Goal: Task Accomplishment & Management: Complete application form

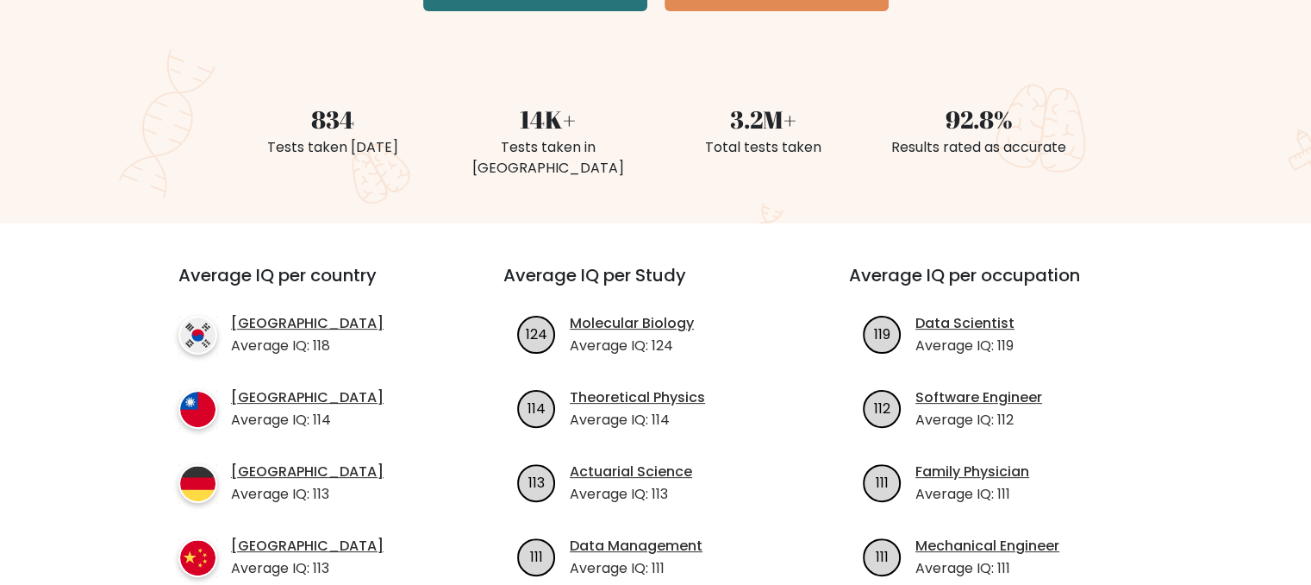
scroll to position [431, 0]
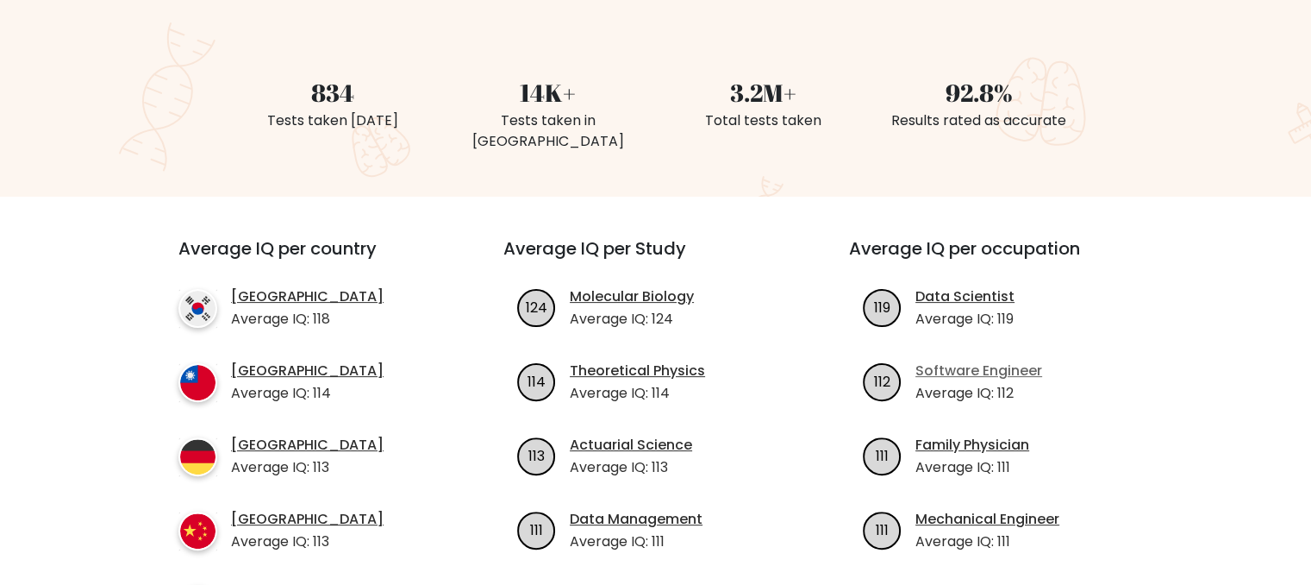
click at [983, 360] on link "Software Engineer" at bounding box center [979, 370] width 127 height 21
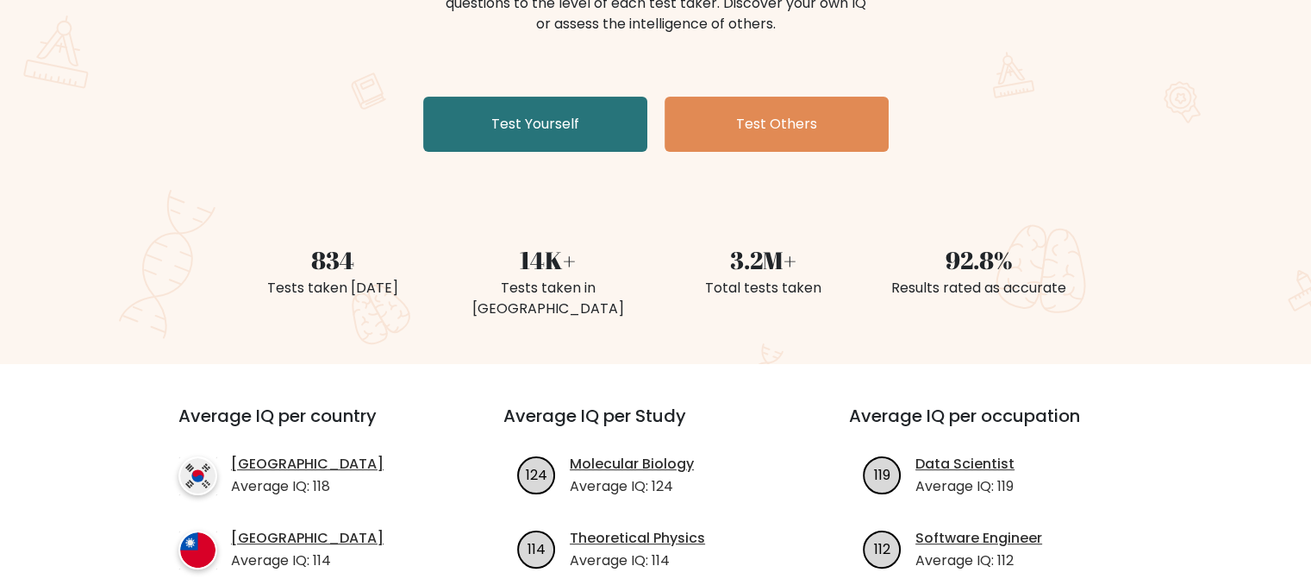
scroll to position [0, 0]
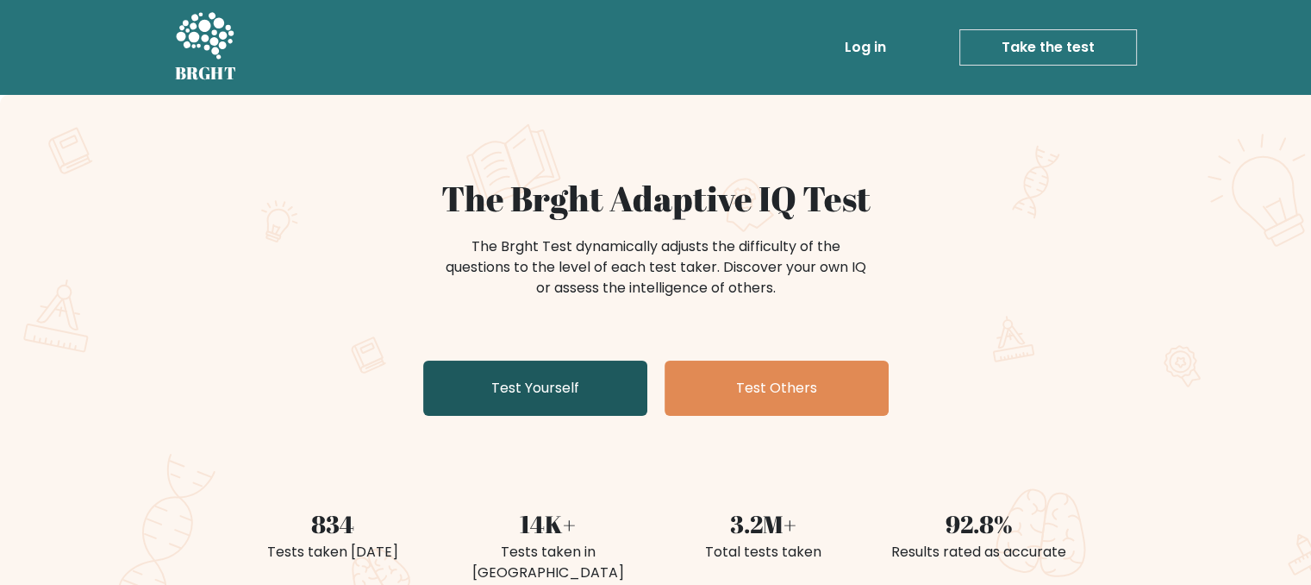
click at [570, 373] on link "Test Yourself" at bounding box center [535, 387] width 224 height 55
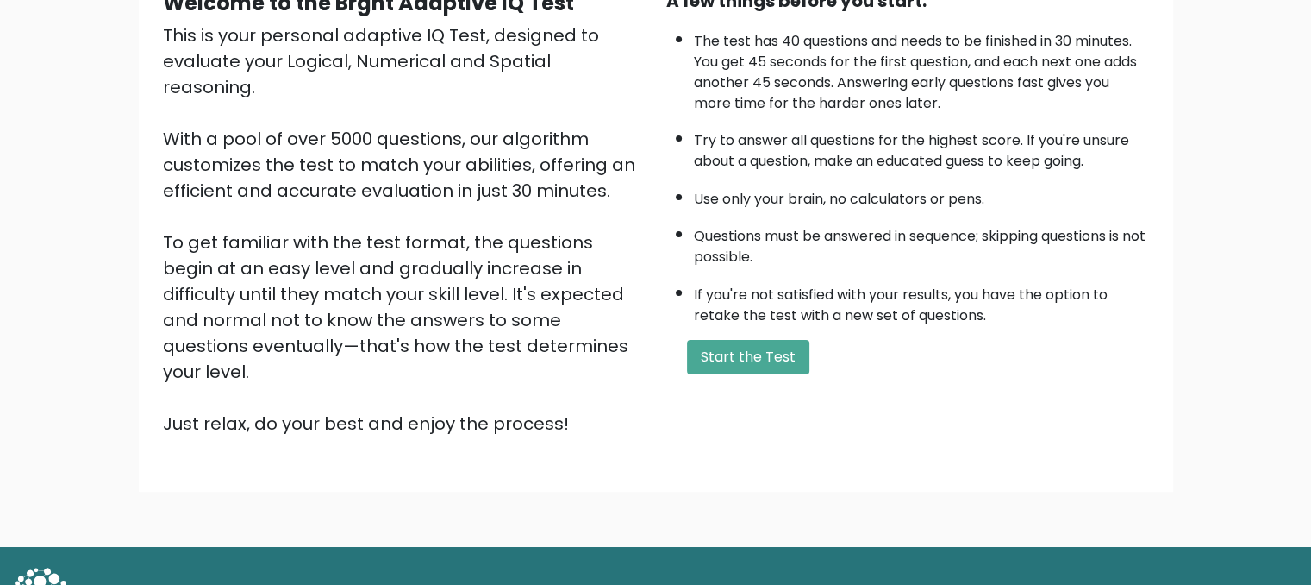
scroll to position [205, 0]
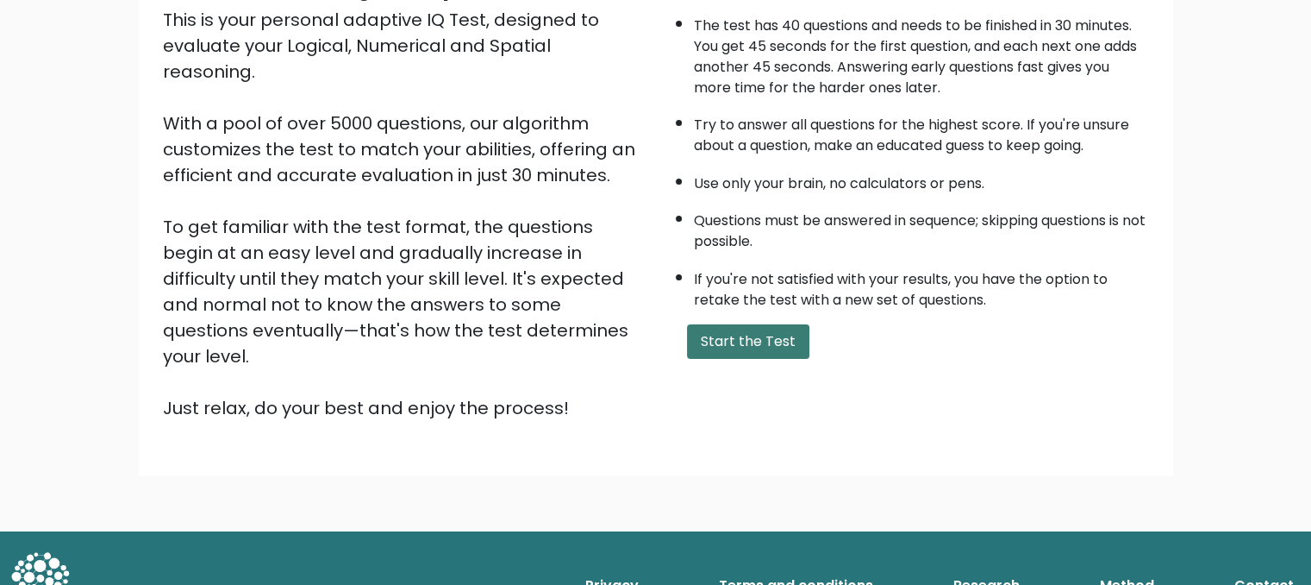
click at [779, 324] on button "Start the Test" at bounding box center [748, 341] width 122 height 34
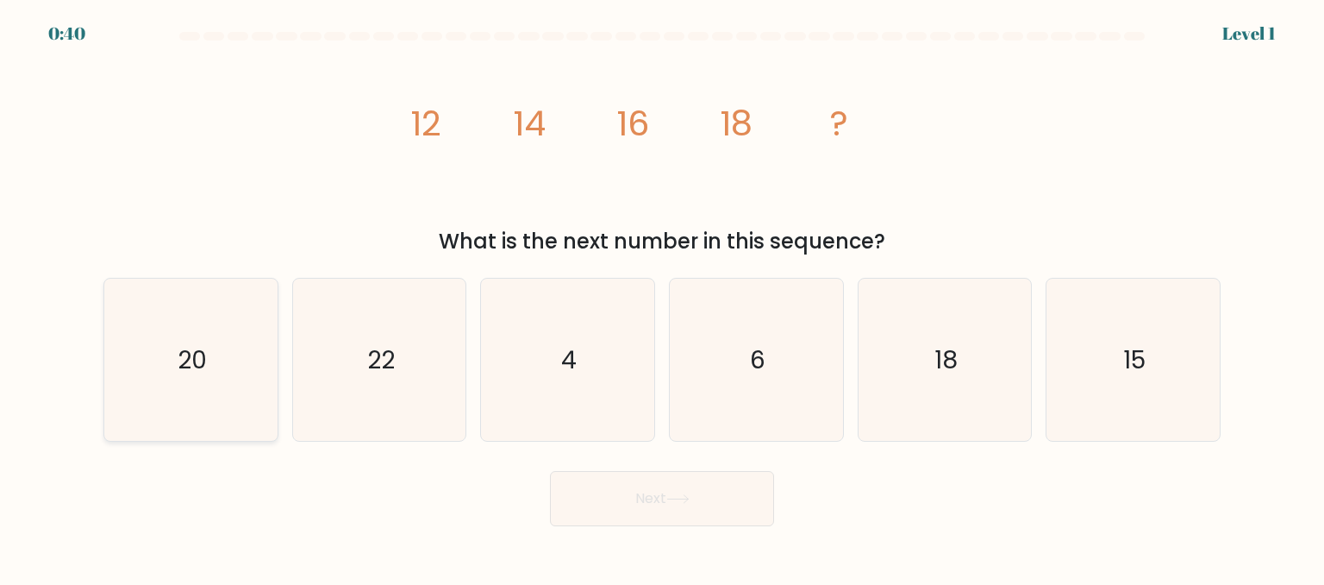
click at [178, 341] on icon "20" at bounding box center [191, 360] width 162 height 162
click at [662, 297] on input "a. 20" at bounding box center [662, 294] width 1 height 4
radio input "true"
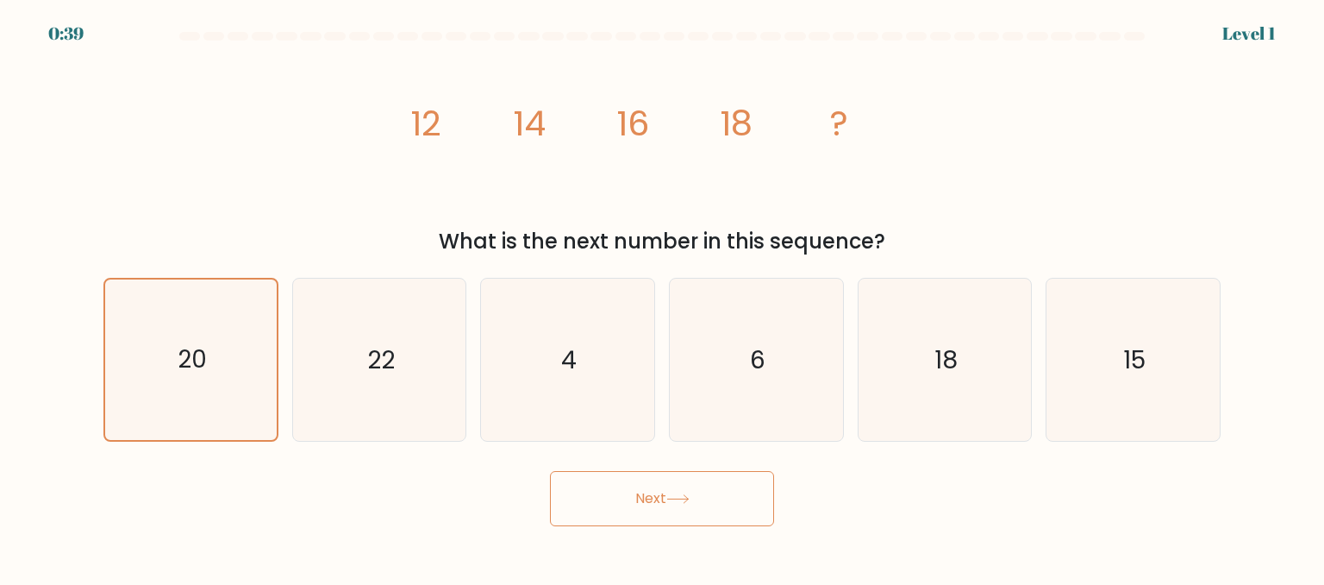
click at [584, 528] on body "0:39 Level 1" at bounding box center [662, 292] width 1324 height 585
click at [585, 493] on button "Next" at bounding box center [662, 498] width 224 height 55
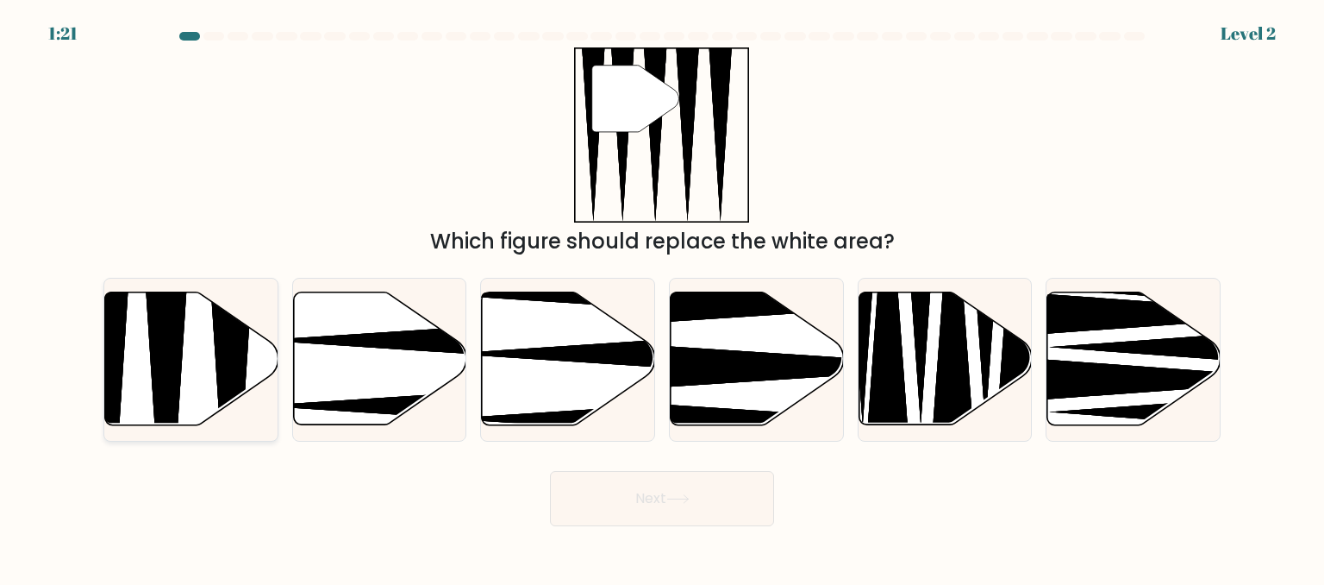
click at [251, 346] on icon at bounding box center [191, 358] width 173 height 133
click at [662, 297] on input "a." at bounding box center [662, 294] width 1 height 4
radio input "true"
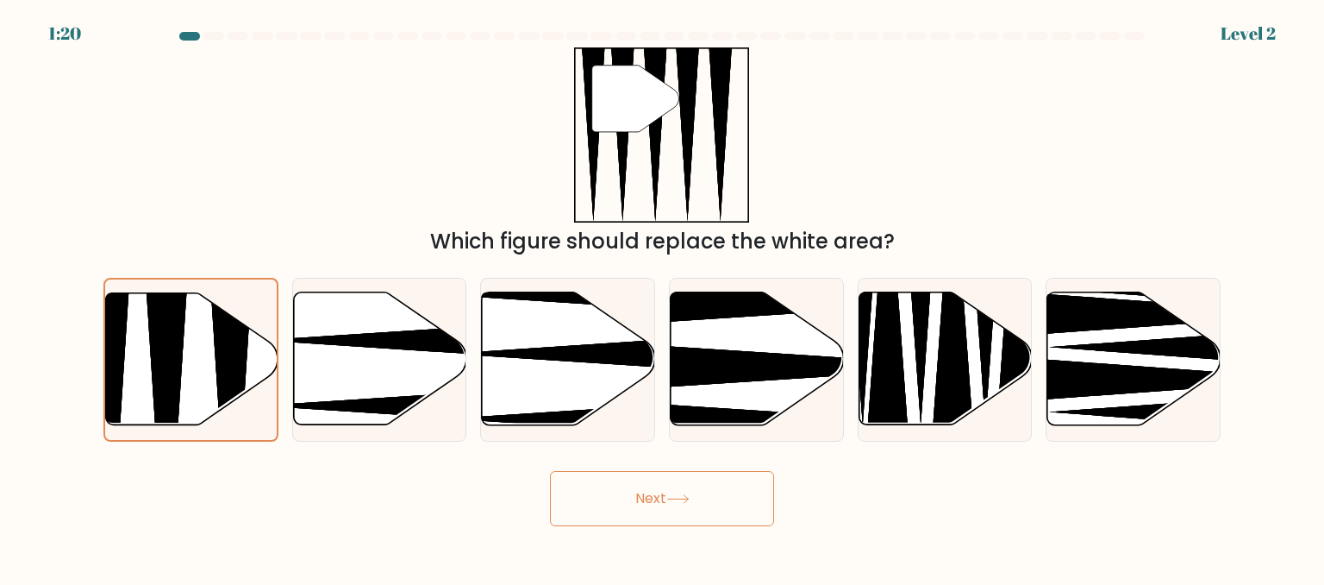
click at [732, 508] on button "Next" at bounding box center [662, 498] width 224 height 55
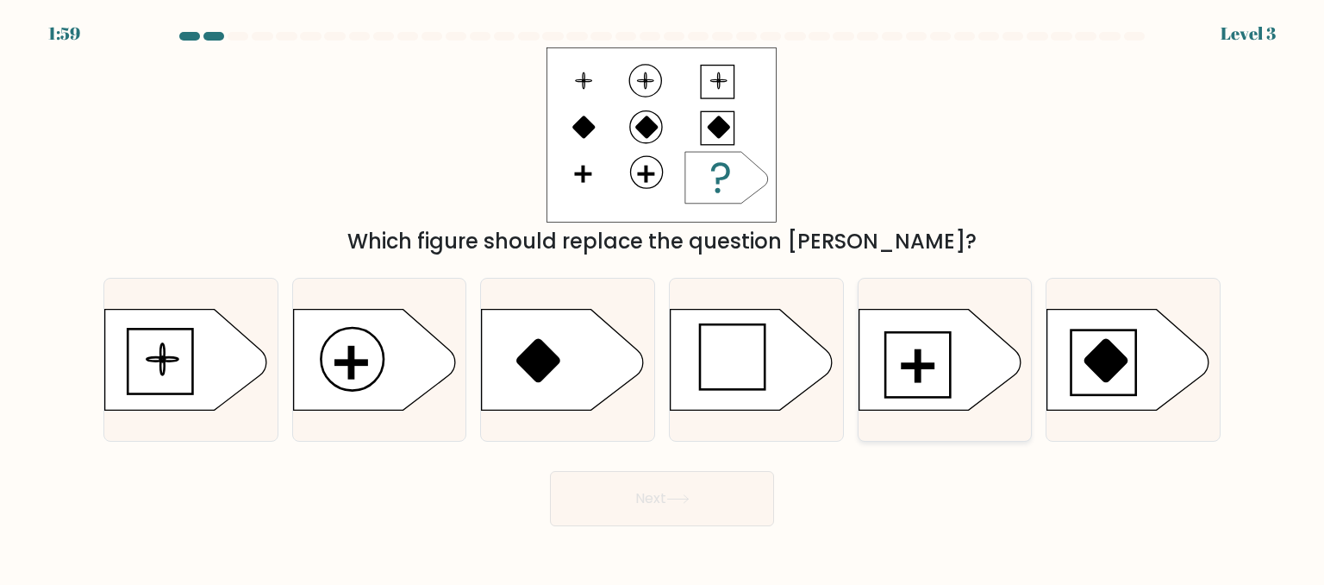
click at [897, 353] on icon at bounding box center [940, 359] width 162 height 101
click at [663, 297] on input "e." at bounding box center [662, 294] width 1 height 4
radio input "true"
click at [550, 471] on button "Next" at bounding box center [662, 498] width 224 height 55
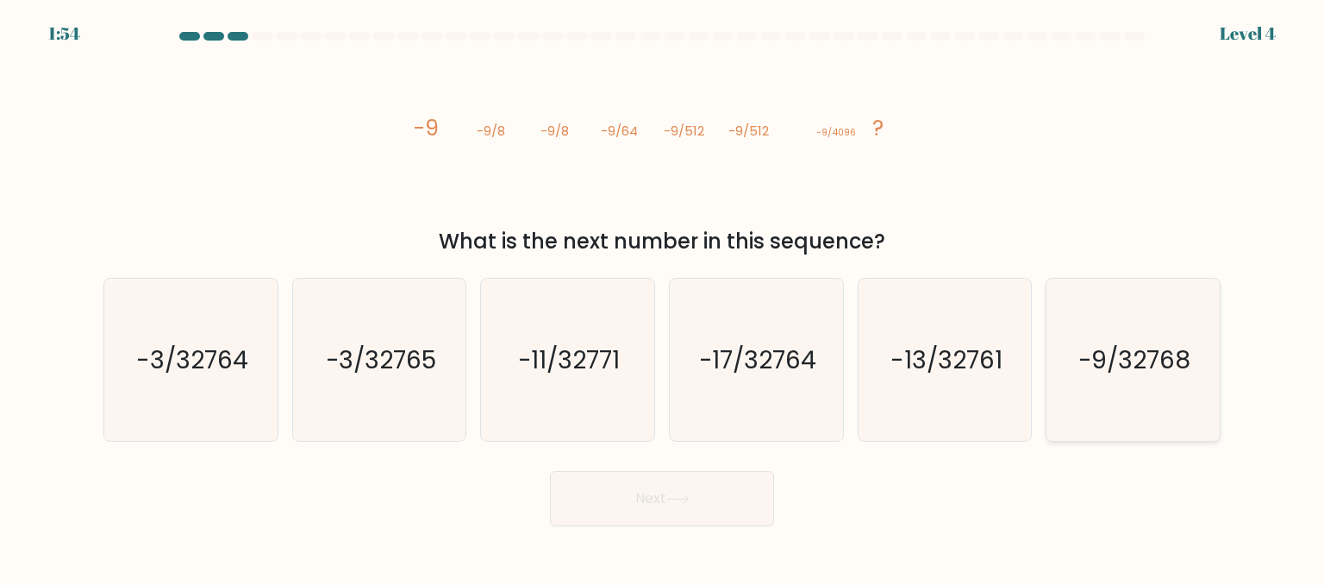
click at [1117, 372] on text "-9/32768" at bounding box center [1135, 358] width 113 height 34
click at [663, 297] on input "f. -9/32768" at bounding box center [662, 294] width 1 height 4
radio input "true"
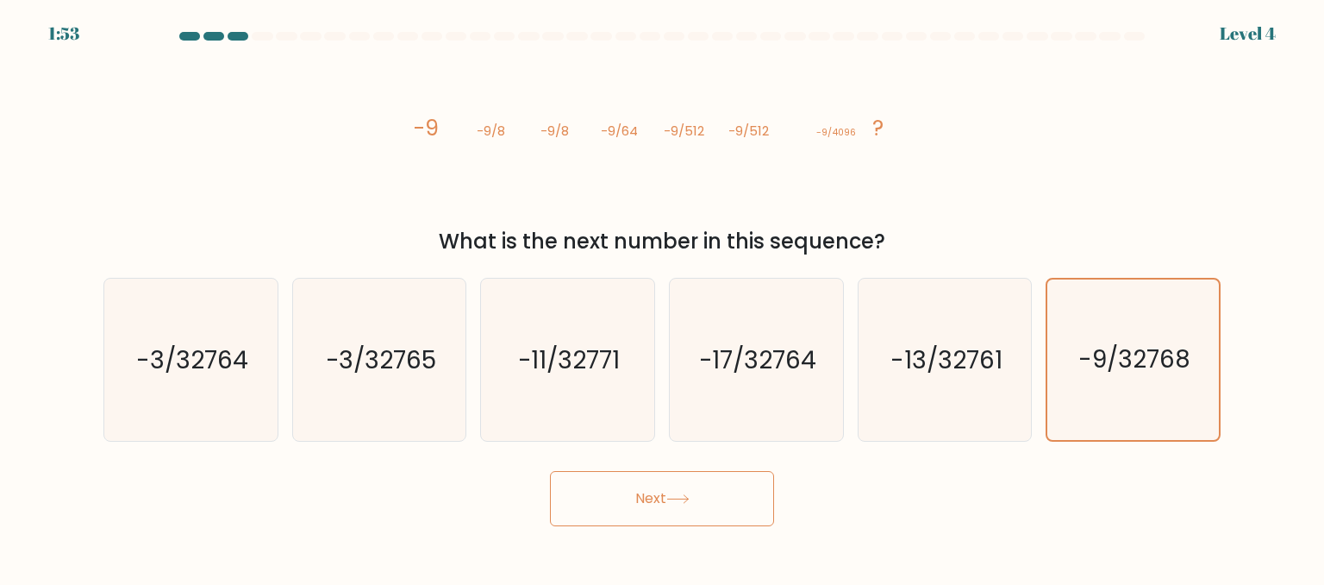
click at [642, 508] on button "Next" at bounding box center [662, 498] width 224 height 55
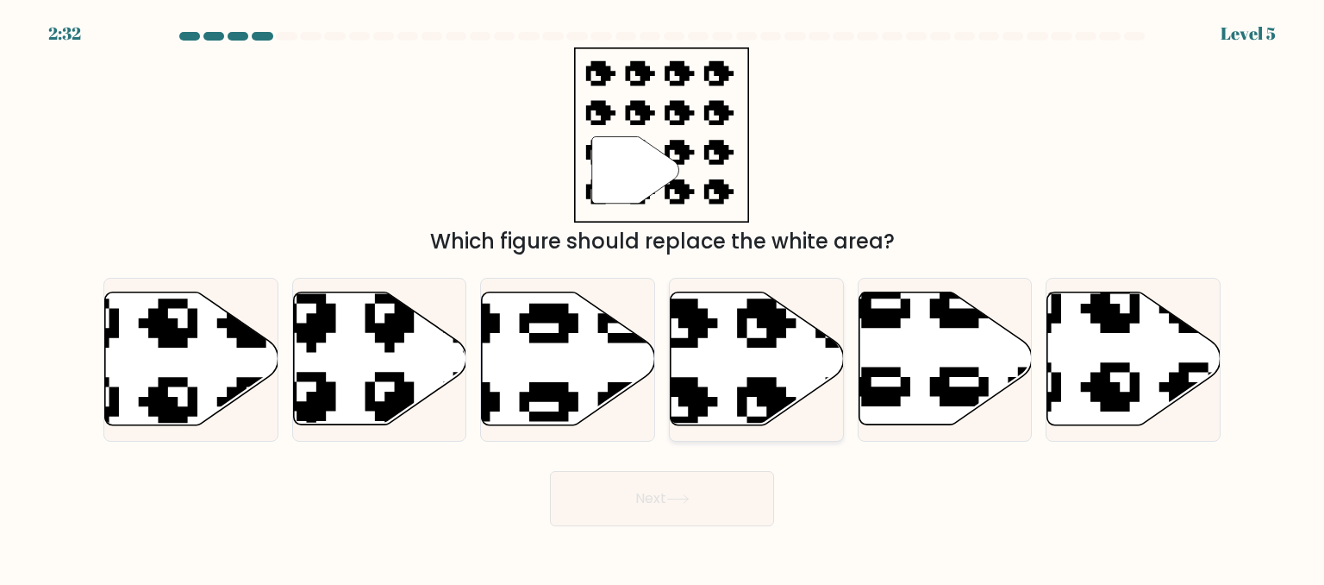
click at [721, 375] on icon at bounding box center [757, 358] width 173 height 133
click at [663, 297] on input "d." at bounding box center [662, 294] width 1 height 4
radio input "true"
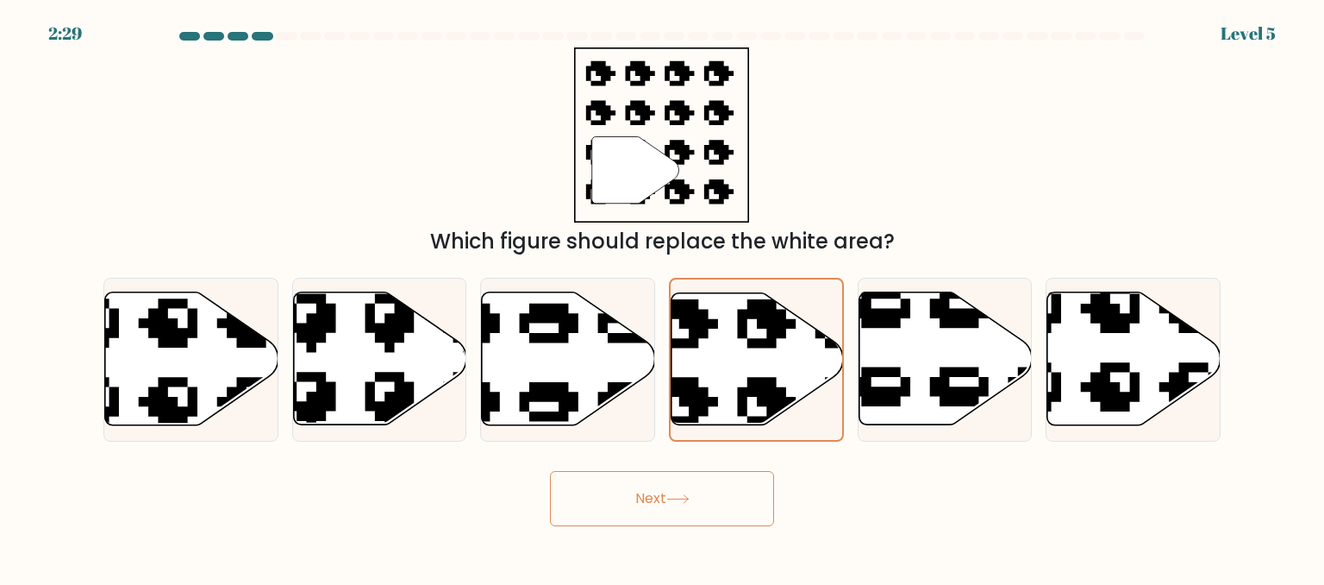
click at [677, 506] on button "Next" at bounding box center [662, 498] width 224 height 55
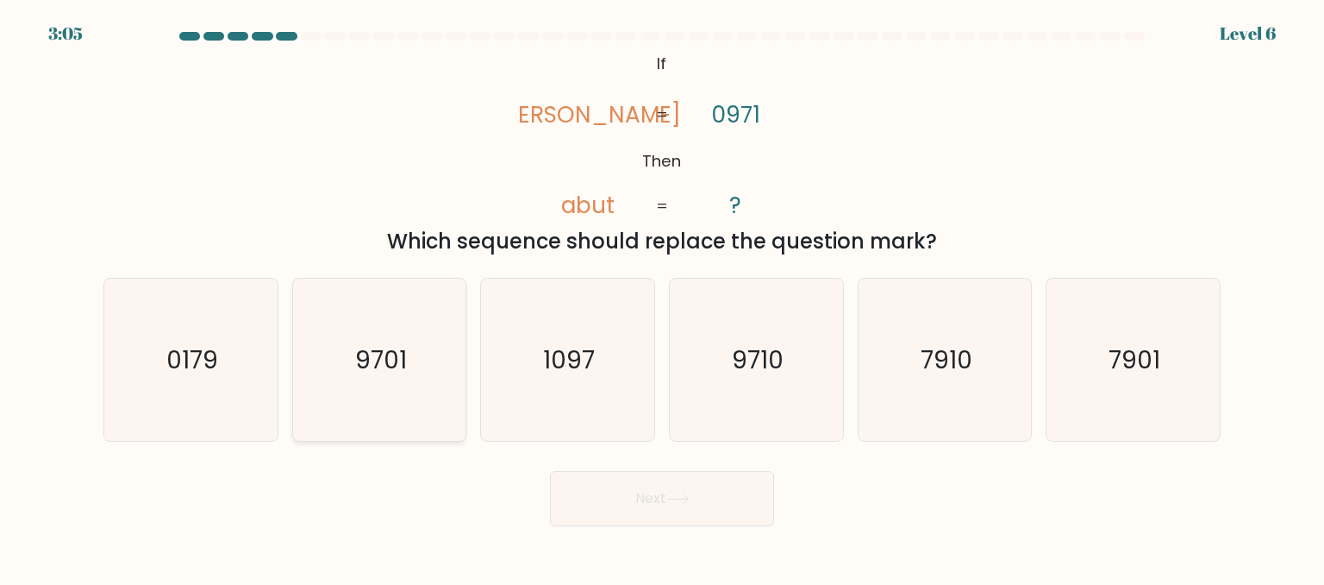
click at [370, 366] on text "9701" at bounding box center [381, 358] width 52 height 34
click at [662, 297] on input "b. 9701" at bounding box center [662, 294] width 1 height 4
radio input "true"
click at [786, 377] on icon "9710" at bounding box center [756, 360] width 162 height 162
click at [663, 297] on input "d. 9710" at bounding box center [662, 294] width 1 height 4
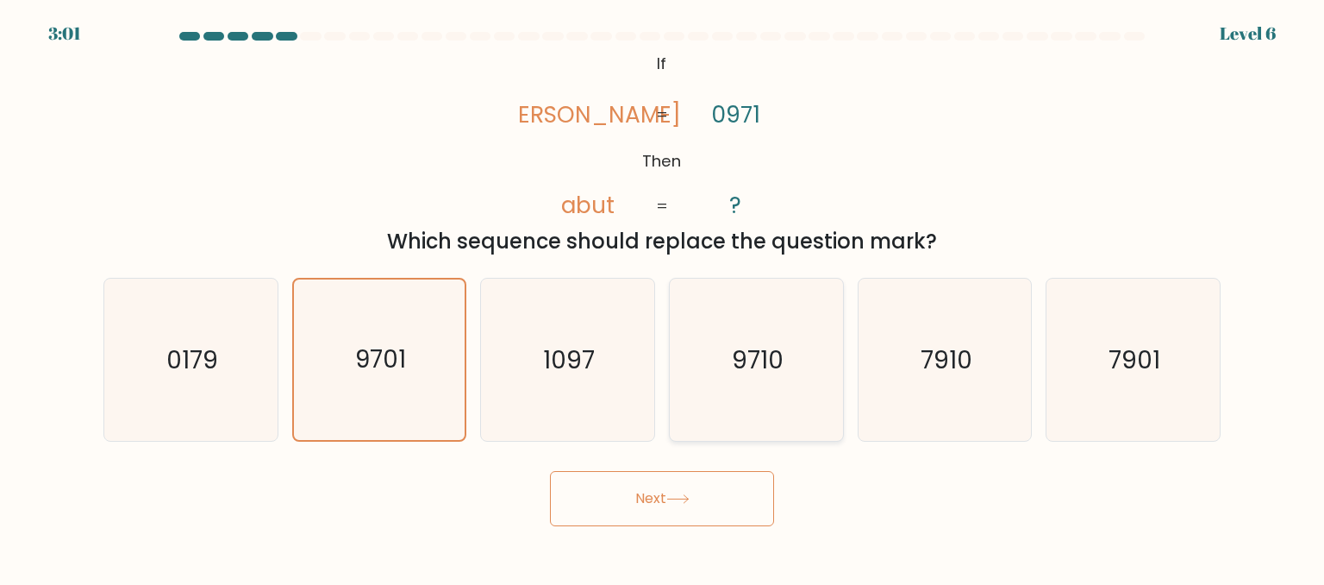
radio input "true"
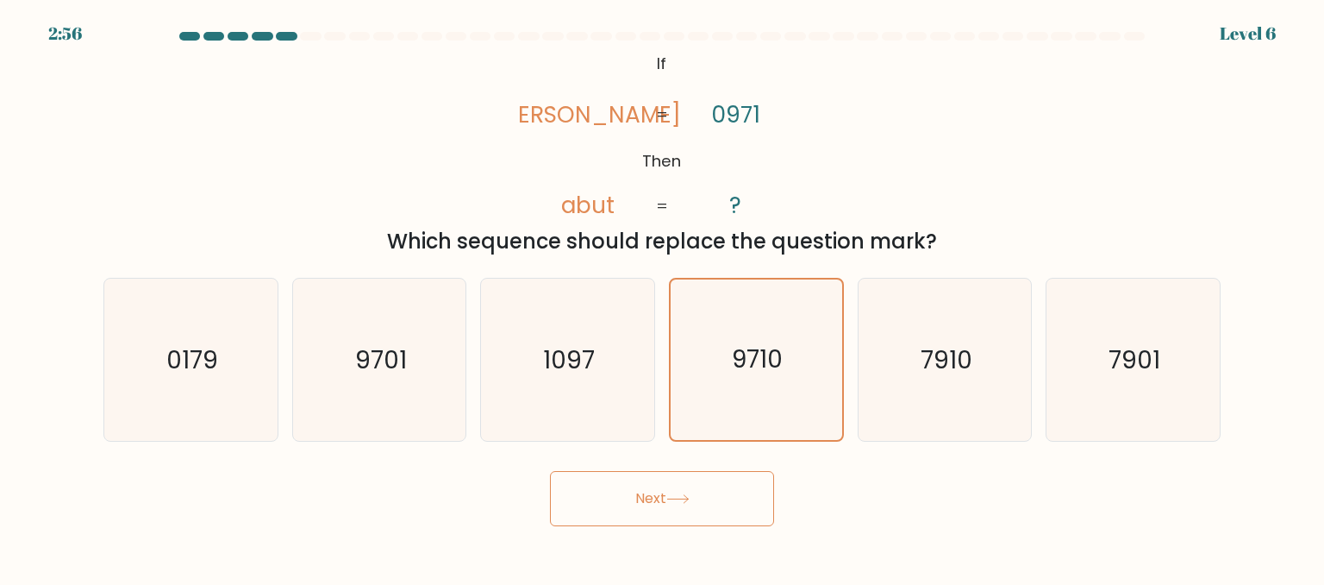
click at [632, 494] on button "Next" at bounding box center [662, 498] width 224 height 55
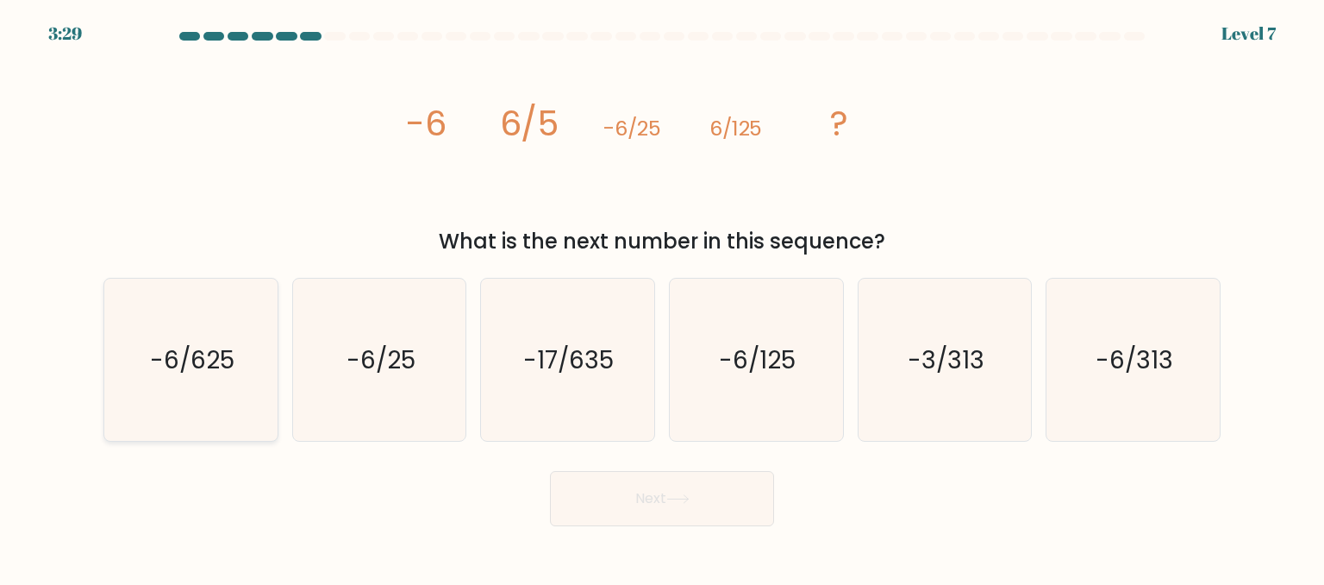
drag, startPoint x: 167, startPoint y: 371, endPoint x: 168, endPoint y: 382, distance: 11.2
click at [168, 372] on text "-6/625" at bounding box center [192, 358] width 85 height 34
click at [662, 297] on input "a. -6/625" at bounding box center [662, 294] width 1 height 4
radio input "true"
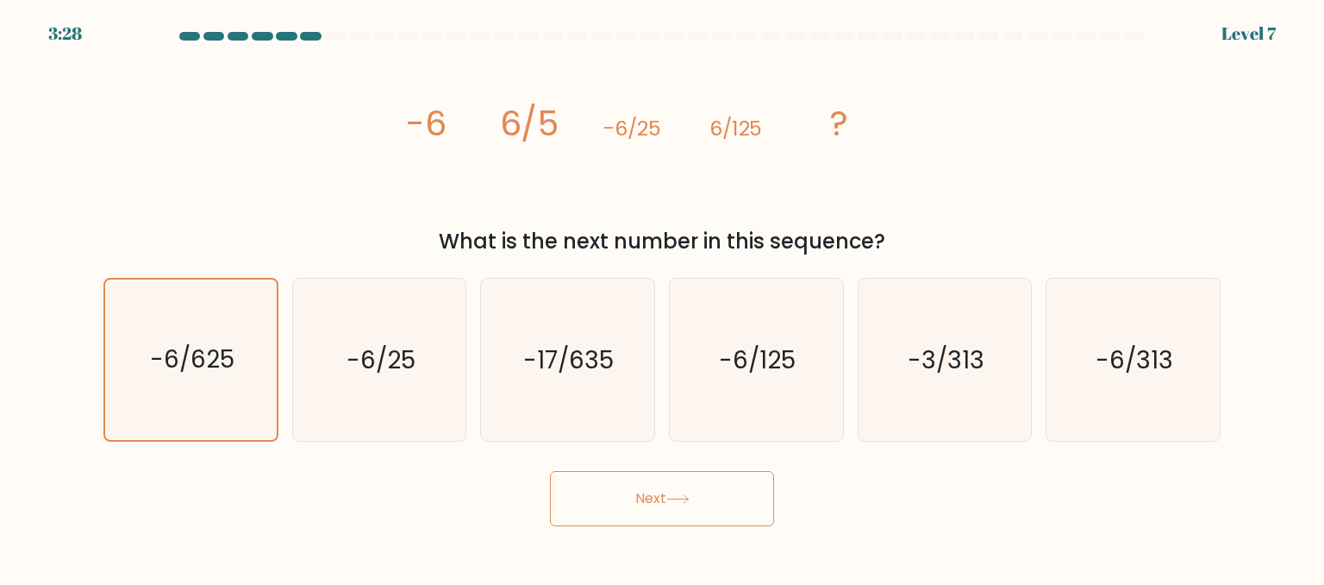
click at [612, 519] on button "Next" at bounding box center [662, 498] width 224 height 55
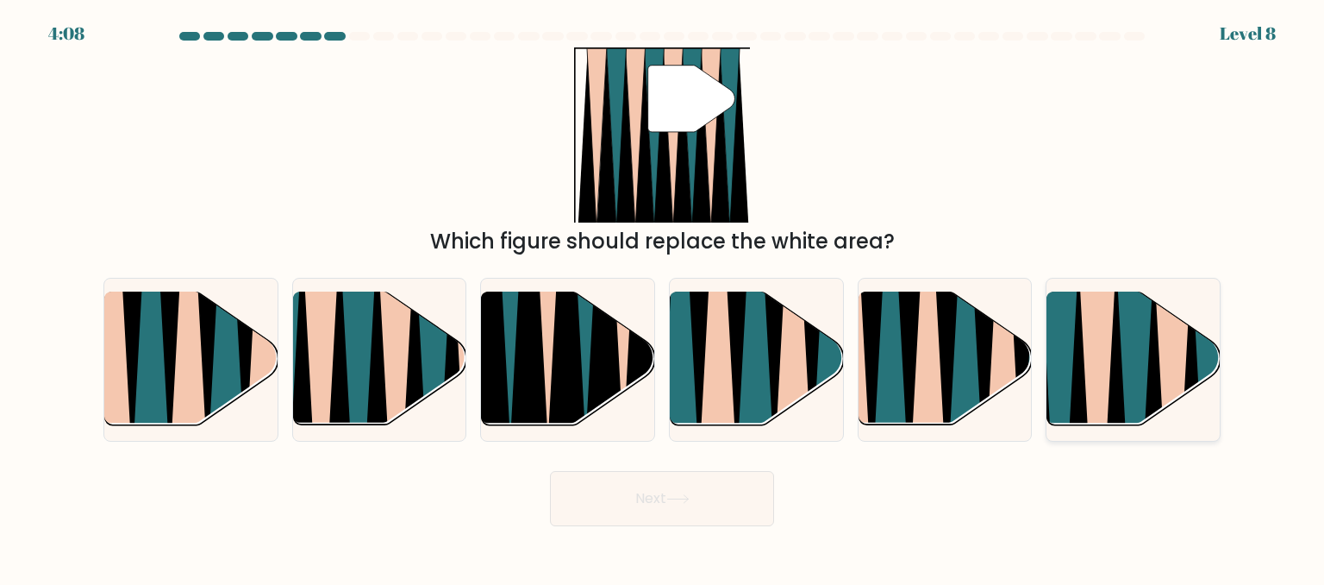
click at [1119, 366] on icon at bounding box center [1117, 433] width 38 height 345
click at [663, 297] on input "f." at bounding box center [662, 294] width 1 height 4
radio input "true"
click at [691, 504] on button "Next" at bounding box center [662, 498] width 224 height 55
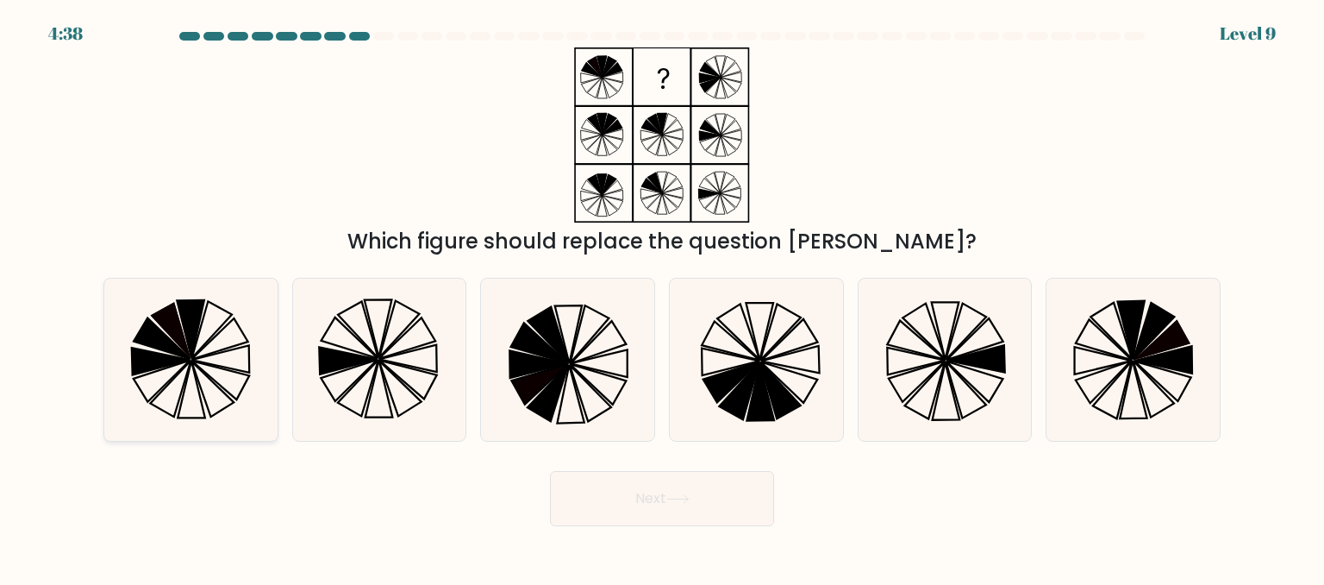
click at [187, 361] on icon at bounding box center [191, 360] width 162 height 162
click at [662, 297] on input "a." at bounding box center [662, 294] width 1 height 4
radio input "true"
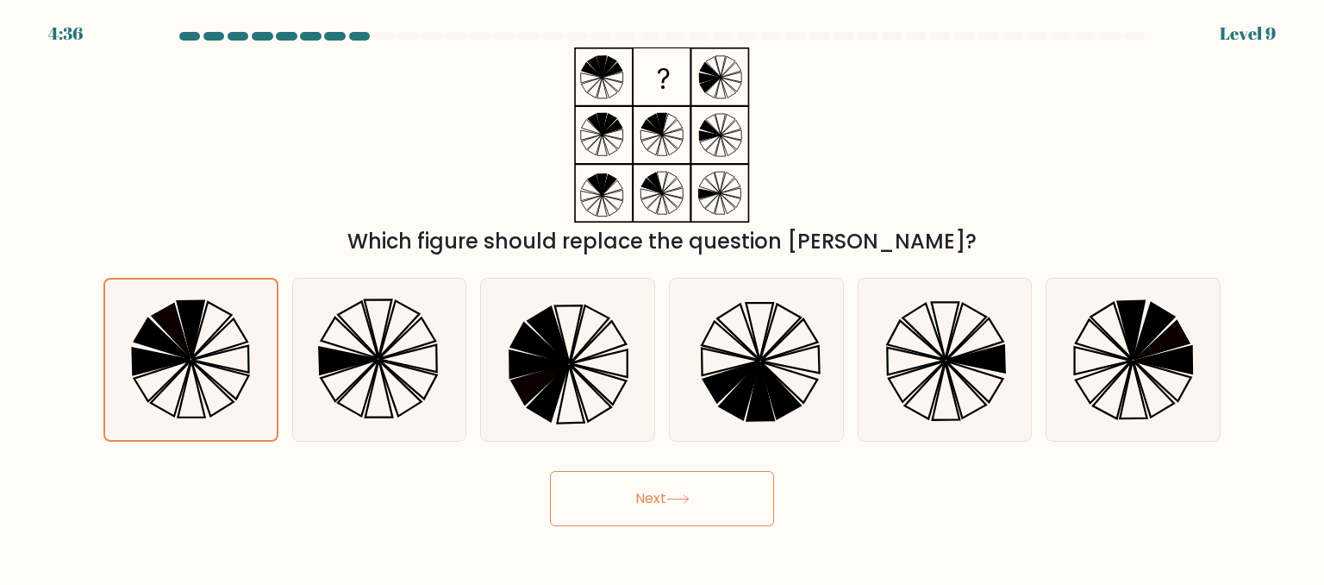
click at [629, 510] on button "Next" at bounding box center [662, 498] width 224 height 55
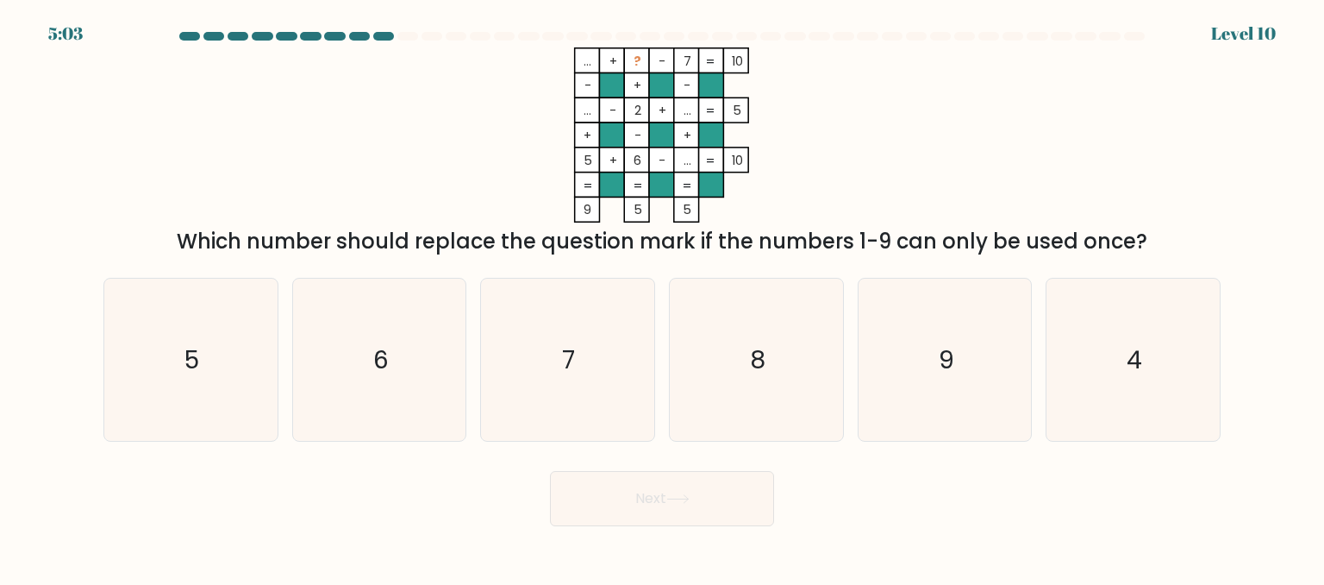
drag, startPoint x: 893, startPoint y: 305, endPoint x: 848, endPoint y: 329, distance: 50.5
click at [892, 307] on icon "9" at bounding box center [945, 360] width 162 height 162
click at [663, 297] on input "e. 9" at bounding box center [662, 294] width 1 height 4
radio input "true"
click at [595, 493] on button "Next" at bounding box center [662, 498] width 224 height 55
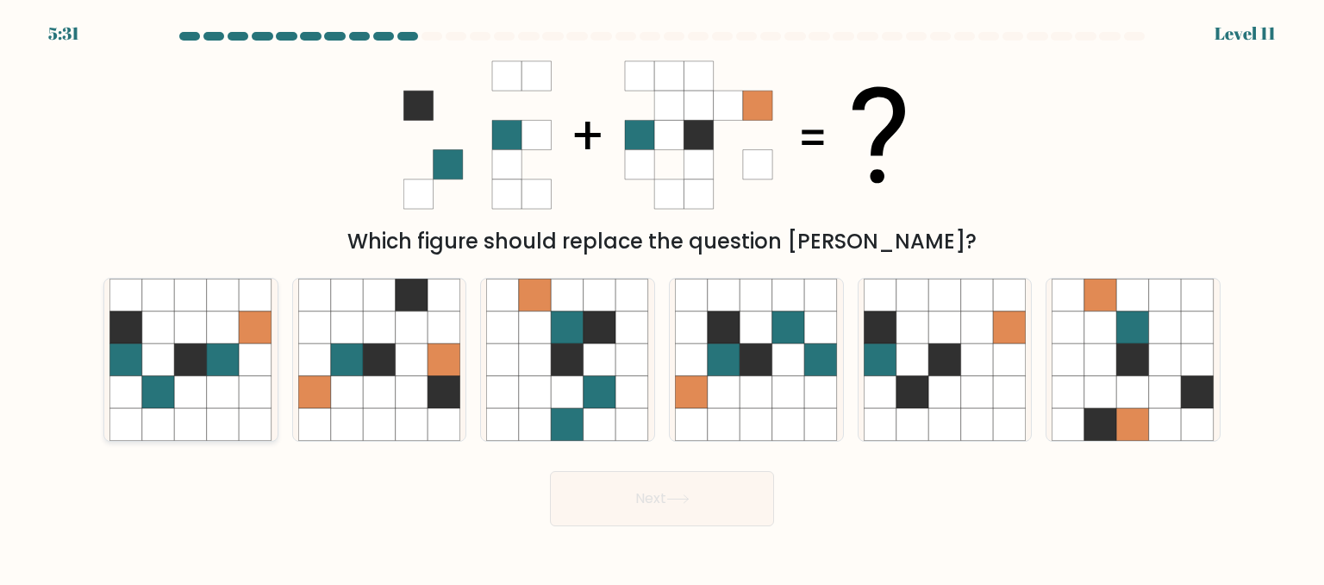
drag, startPoint x: 231, startPoint y: 385, endPoint x: 207, endPoint y: 384, distance: 24.2
click at [235, 385] on icon at bounding box center [223, 392] width 33 height 33
click at [662, 297] on input "a." at bounding box center [662, 294] width 1 height 4
radio input "true"
click at [667, 481] on button "Next" at bounding box center [662, 498] width 224 height 55
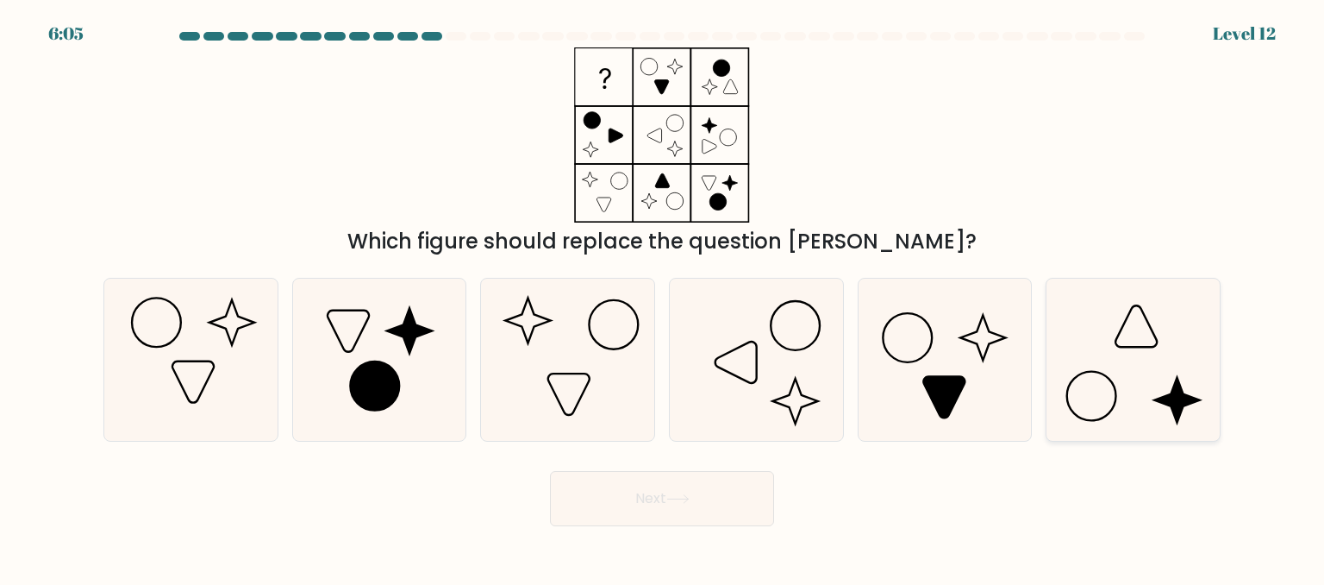
click at [1131, 387] on icon at bounding box center [1133, 360] width 162 height 162
click at [663, 297] on input "f." at bounding box center [662, 294] width 1 height 4
radio input "true"
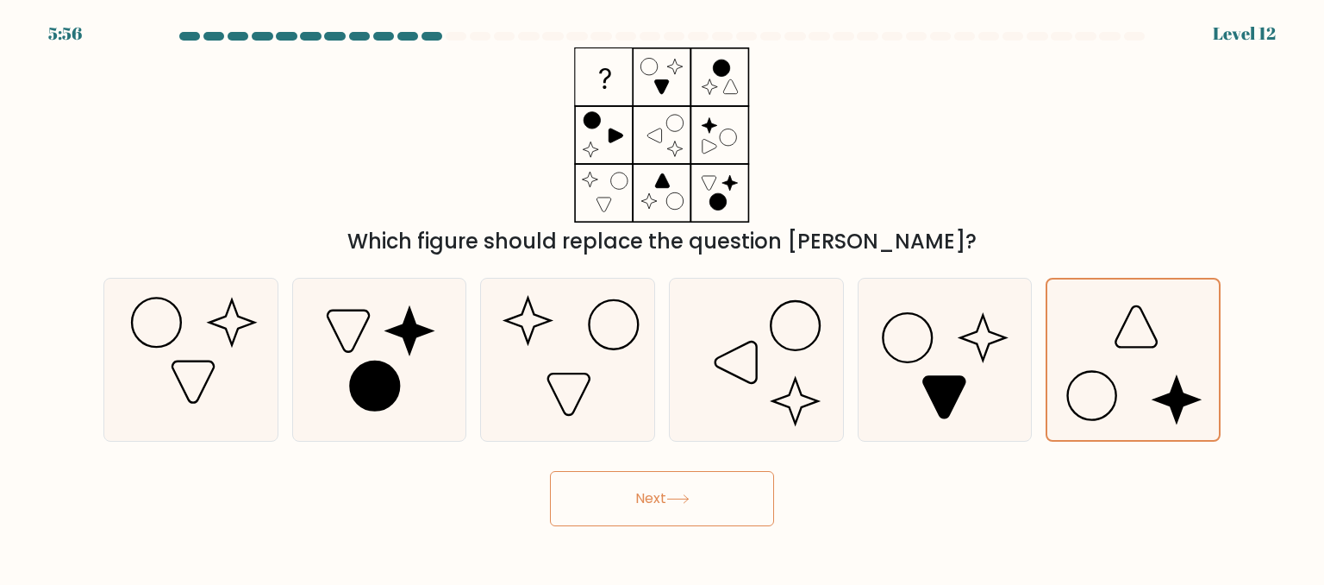
click at [731, 511] on button "Next" at bounding box center [662, 498] width 224 height 55
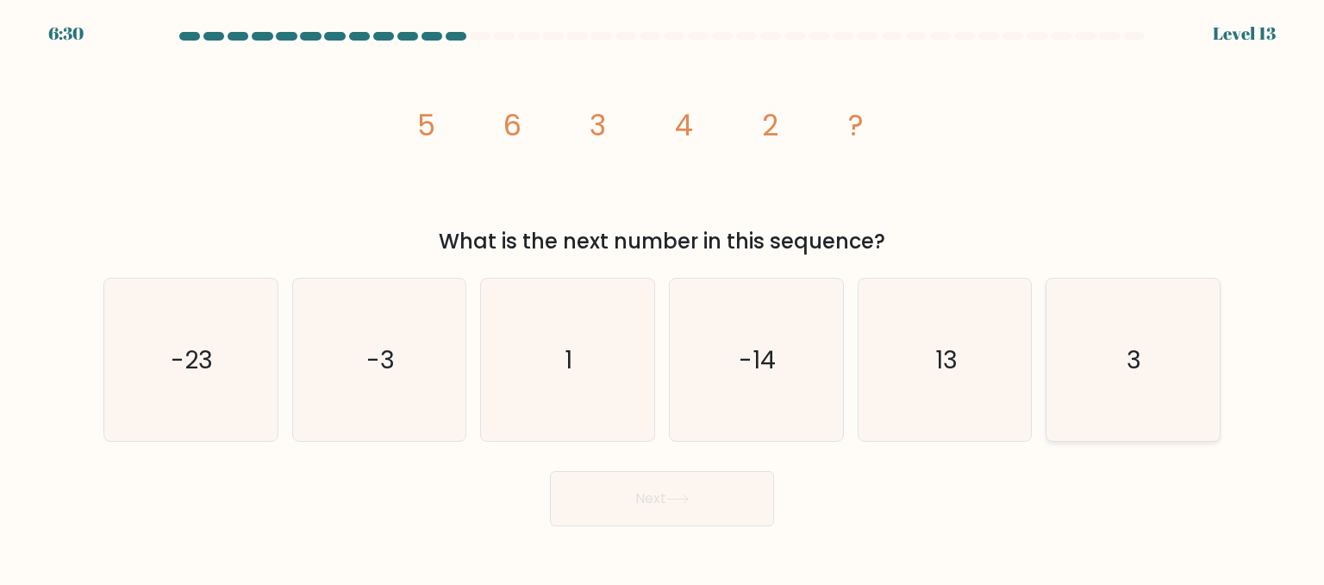
click at [1070, 356] on icon "3" at bounding box center [1133, 360] width 162 height 162
click at [663, 297] on input "f. 3" at bounding box center [662, 294] width 1 height 4
radio input "true"
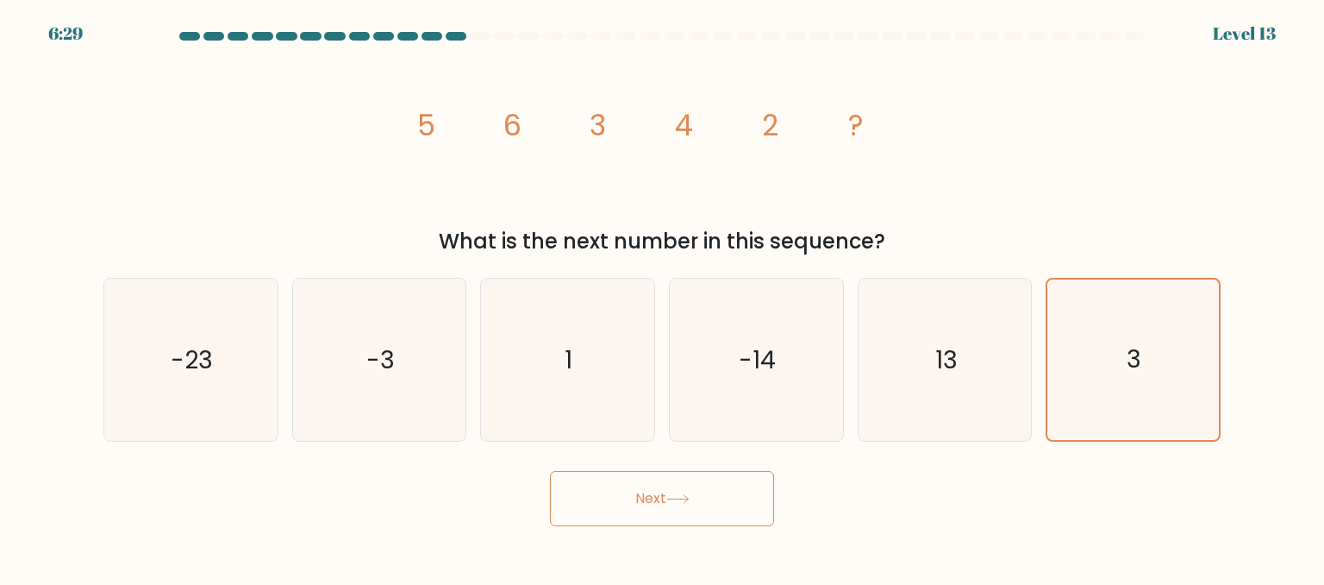
click at [726, 509] on button "Next" at bounding box center [662, 498] width 224 height 55
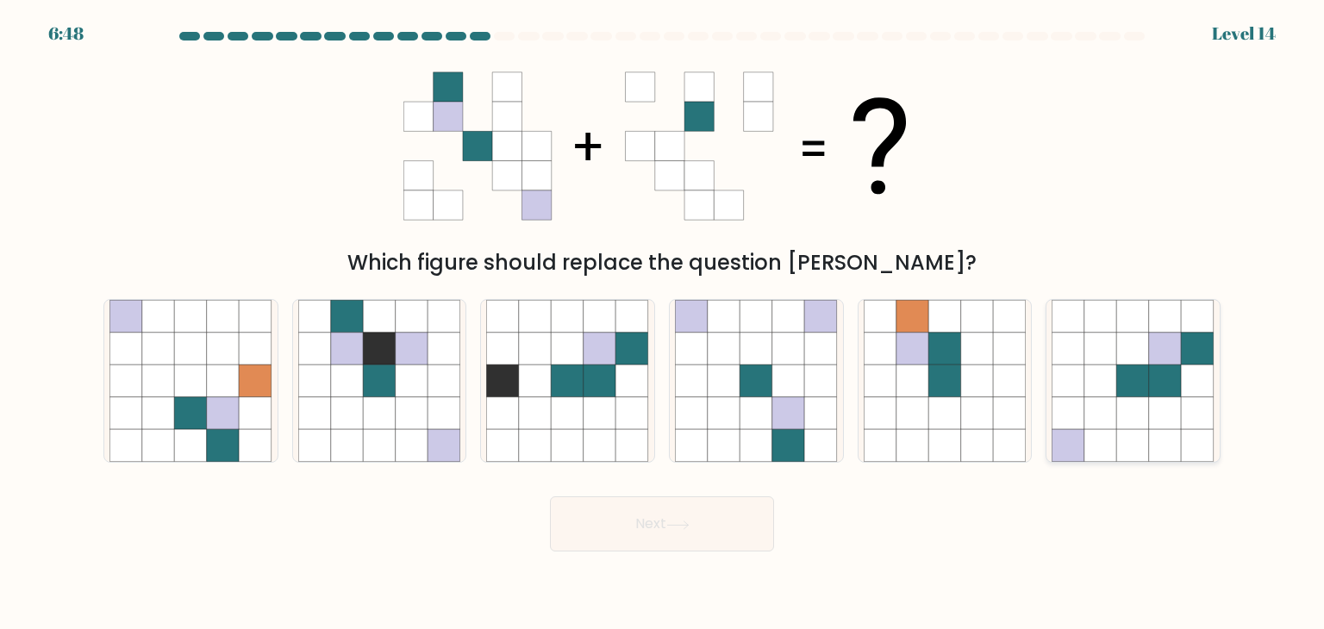
click at [1086, 340] on icon at bounding box center [1101, 349] width 33 height 33
click at [663, 323] on input "f." at bounding box center [662, 319] width 1 height 9
radio input "true"
click at [742, 519] on button "Next" at bounding box center [662, 524] width 224 height 55
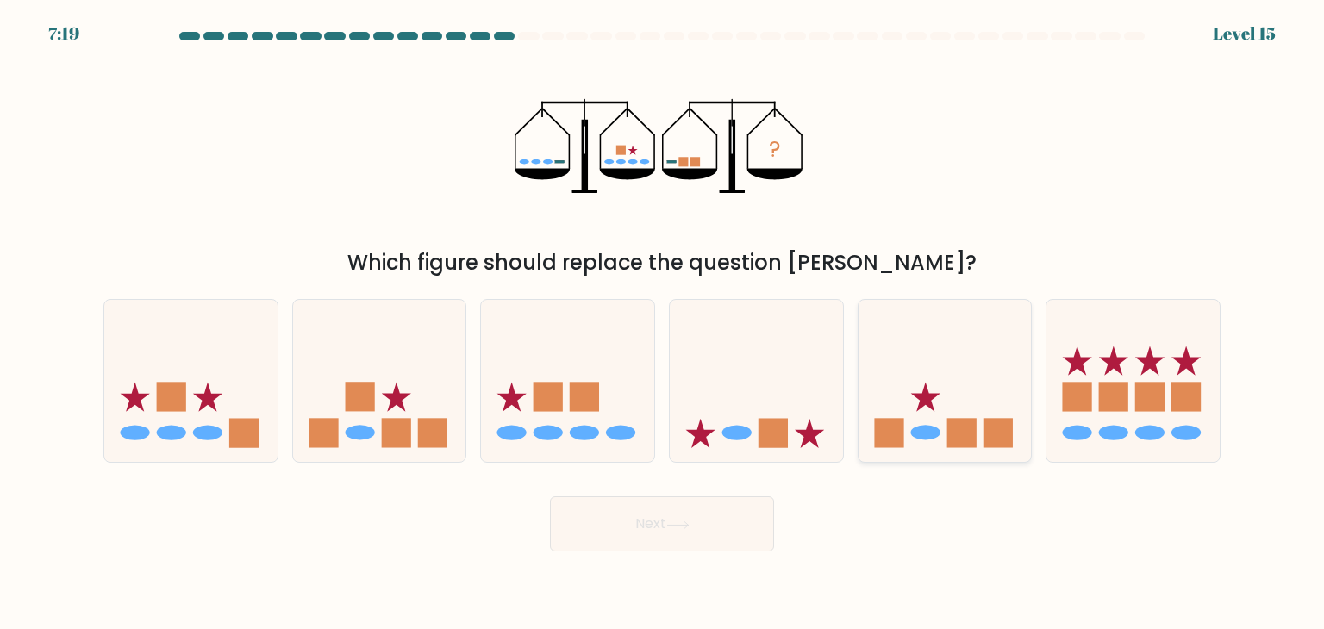
click at [921, 417] on icon at bounding box center [945, 381] width 173 height 143
click at [663, 323] on input "e." at bounding box center [662, 319] width 1 height 9
radio input "true"
click at [748, 518] on button "Next" at bounding box center [662, 524] width 224 height 55
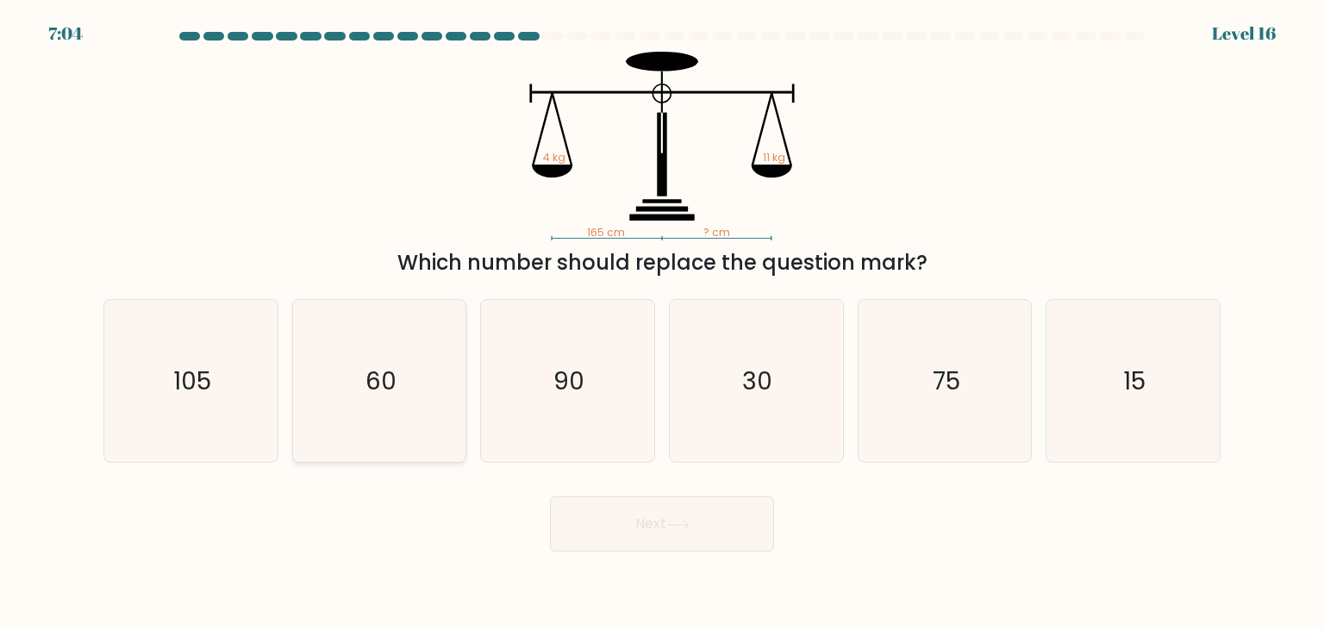
click at [410, 393] on icon "60" at bounding box center [379, 381] width 162 height 162
click at [662, 323] on input "b. 60" at bounding box center [662, 319] width 1 height 9
radio input "true"
click at [587, 515] on button "Next" at bounding box center [662, 524] width 224 height 55
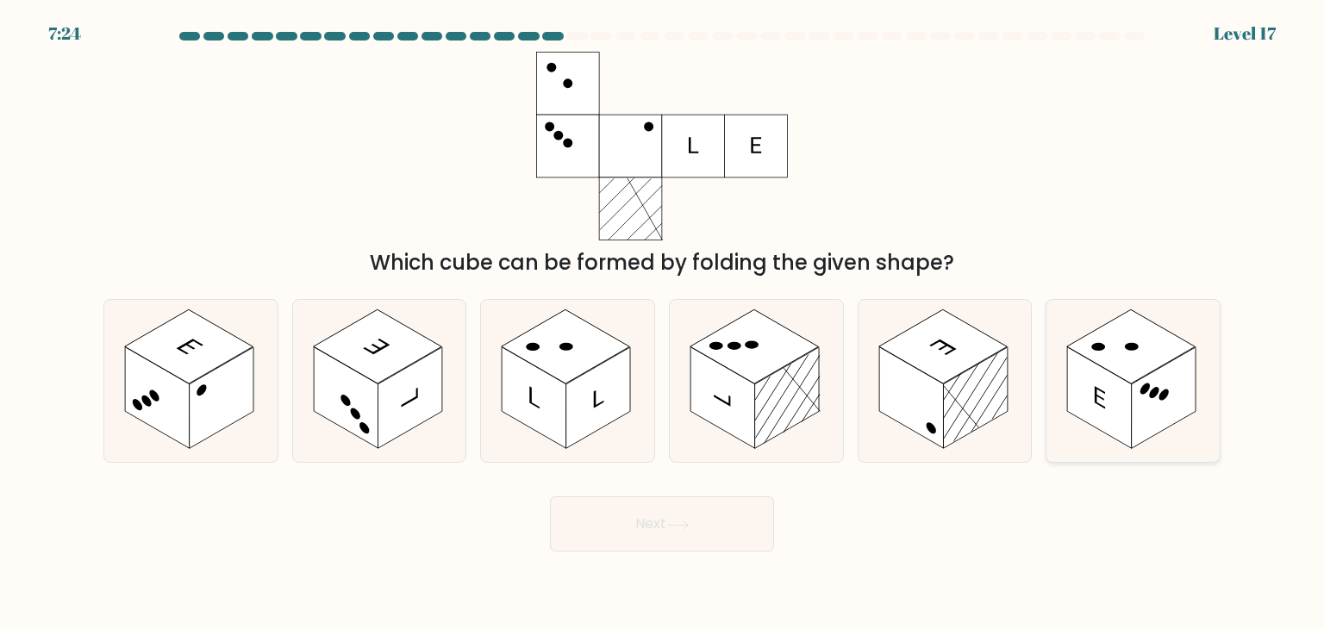
click at [1142, 409] on rect at bounding box center [1164, 398] width 65 height 102
click at [663, 323] on input "f." at bounding box center [662, 319] width 1 height 9
radio input "true"
click at [673, 525] on icon at bounding box center [677, 525] width 21 height 8
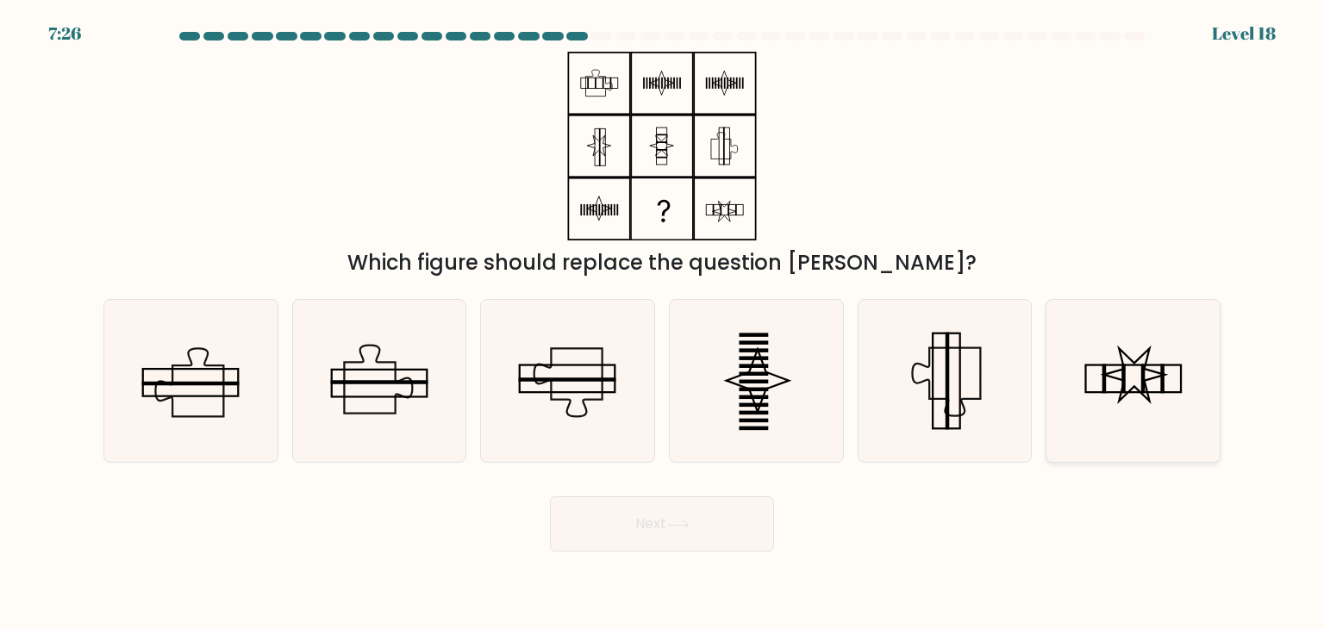
click at [1133, 383] on icon at bounding box center [1133, 381] width 162 height 162
click at [663, 323] on input "f." at bounding box center [662, 319] width 1 height 9
radio input "true"
click at [728, 518] on button "Next" at bounding box center [662, 524] width 224 height 55
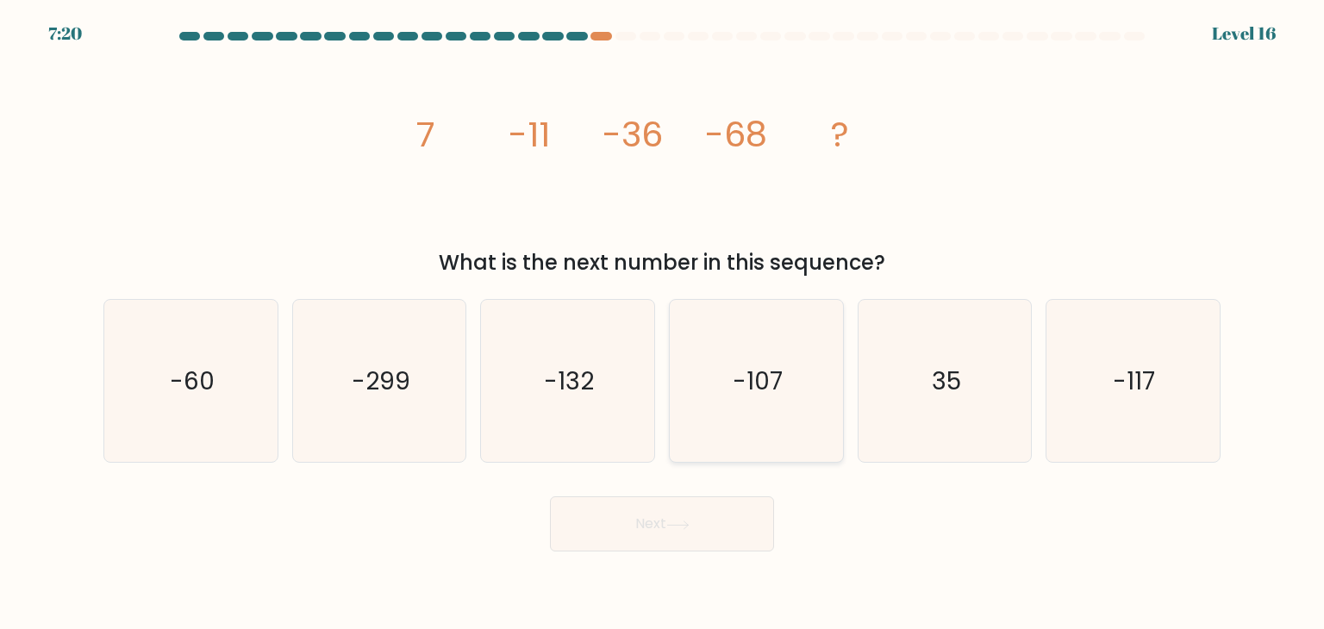
drag, startPoint x: 798, startPoint y: 346, endPoint x: 789, endPoint y: 360, distance: 17.0
click at [798, 348] on icon "-107" at bounding box center [756, 381] width 162 height 162
click at [663, 323] on input "d. -107" at bounding box center [662, 319] width 1 height 9
radio input "true"
click at [681, 529] on icon at bounding box center [678, 525] width 23 height 9
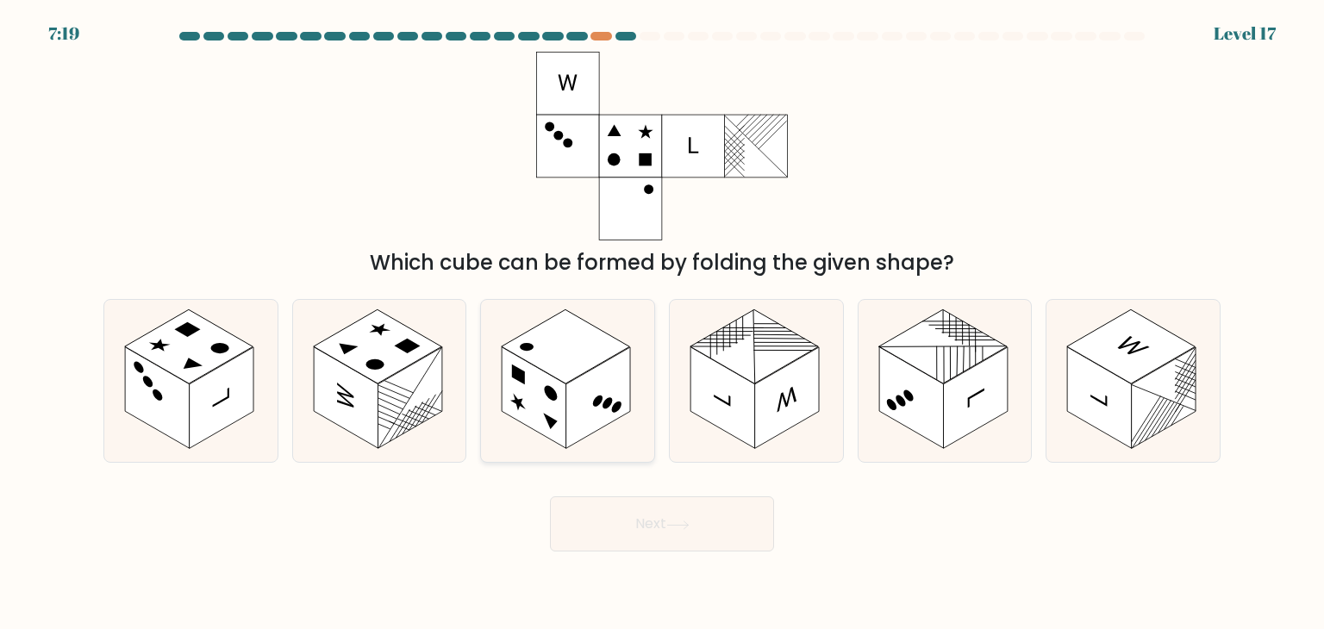
click at [544, 394] on rect at bounding box center [535, 398] width 65 height 102
click at [662, 323] on input "c." at bounding box center [662, 319] width 1 height 9
radio input "true"
click at [587, 505] on button "Next" at bounding box center [662, 524] width 224 height 55
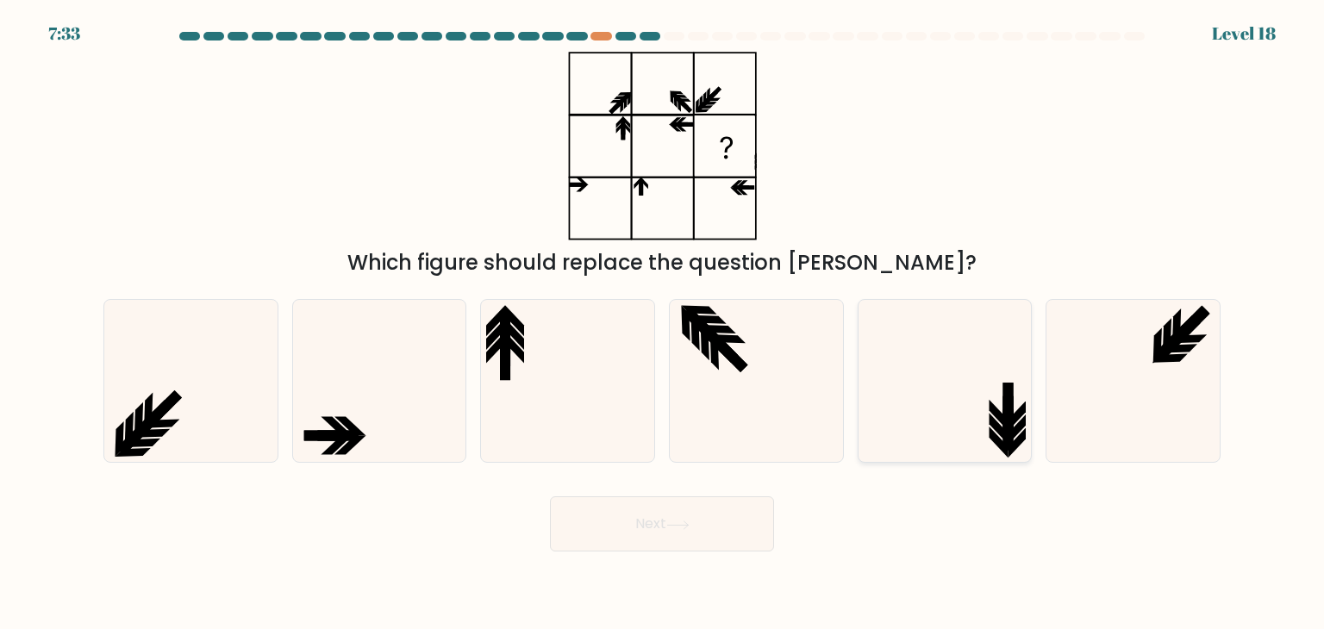
drag, startPoint x: 1070, startPoint y: 417, endPoint x: 967, endPoint y: 379, distance: 110.2
click at [1062, 417] on icon at bounding box center [1133, 381] width 162 height 162
click at [663, 323] on input "f." at bounding box center [662, 319] width 1 height 9
radio input "true"
click at [946, 379] on icon at bounding box center [945, 381] width 162 height 162
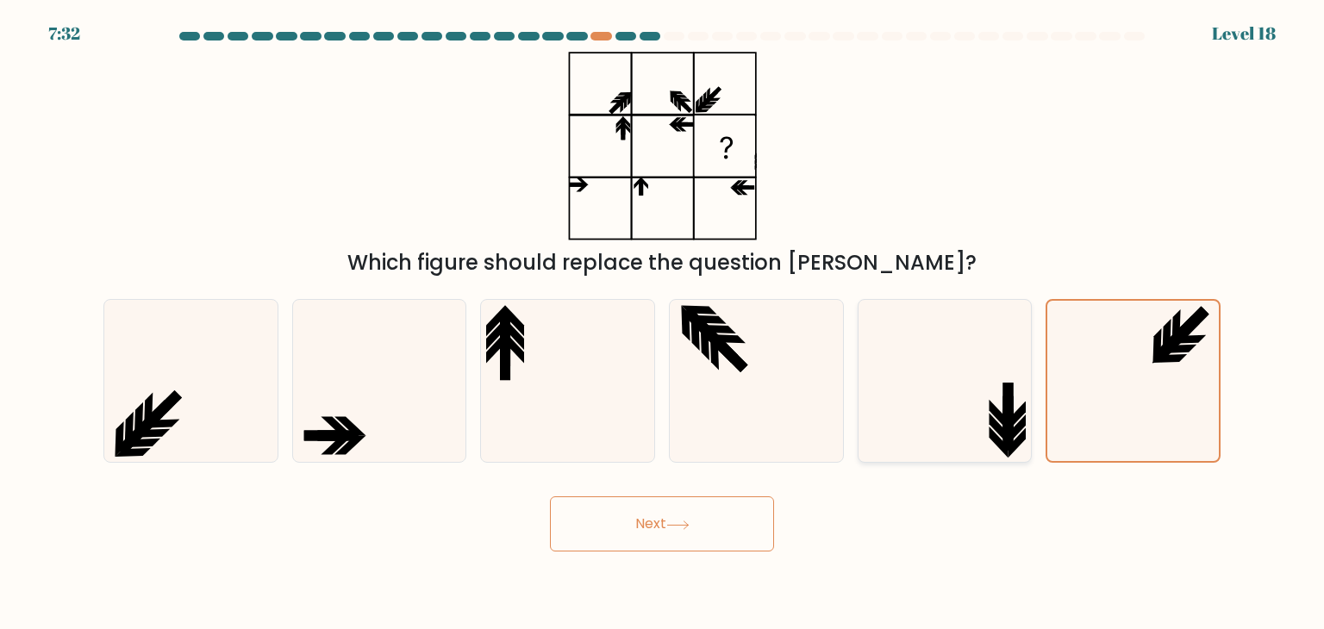
click at [663, 323] on input "e." at bounding box center [662, 319] width 1 height 9
radio input "true"
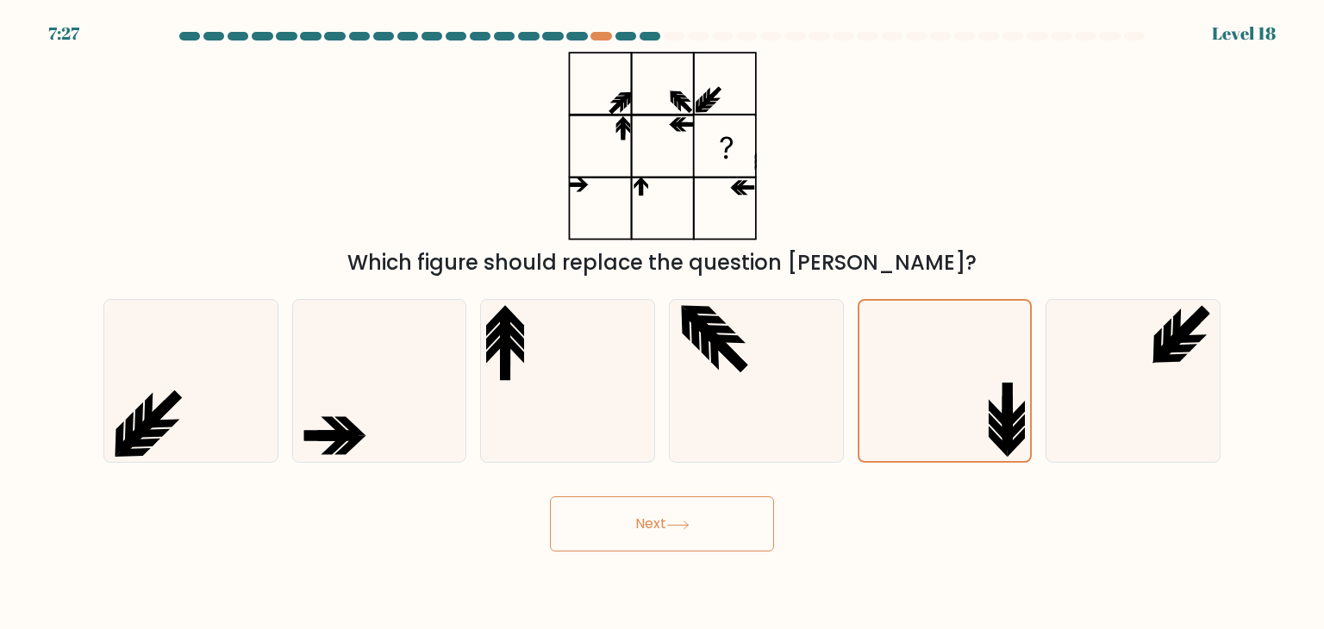
click at [677, 532] on button "Next" at bounding box center [662, 524] width 224 height 55
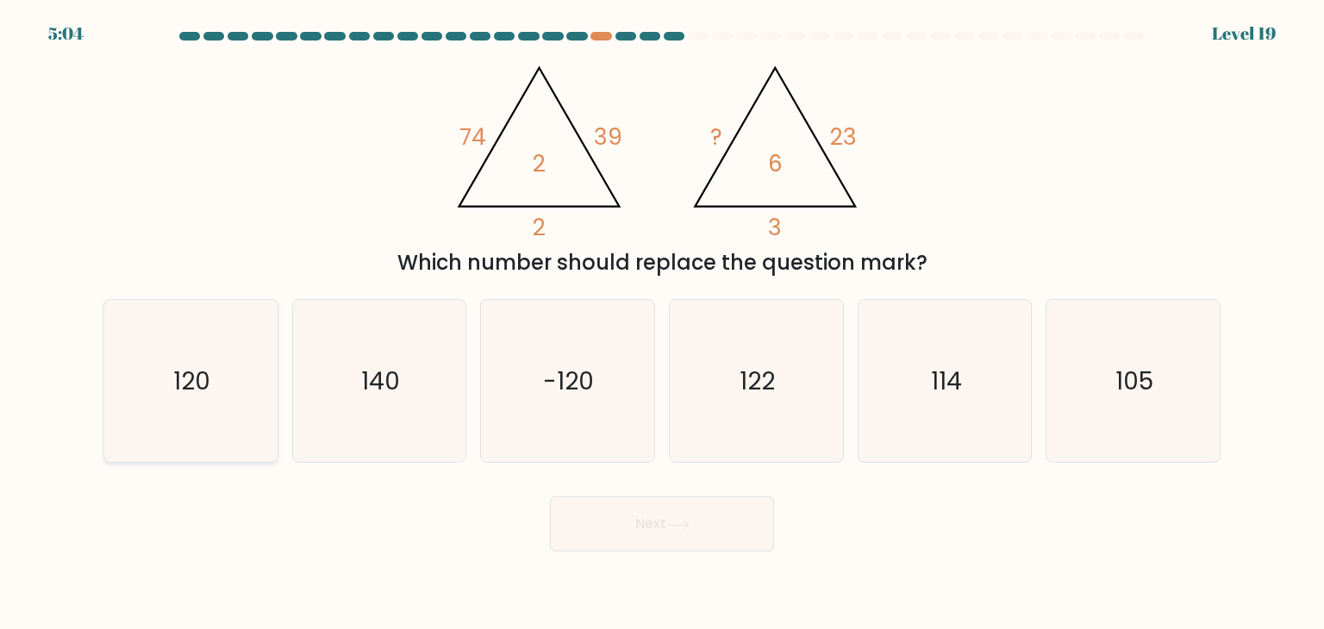
click at [252, 380] on icon "120" at bounding box center [191, 381] width 162 height 162
click at [662, 323] on input "a. 120" at bounding box center [662, 319] width 1 height 9
radio input "true"
click at [576, 502] on button "Next" at bounding box center [662, 524] width 224 height 55
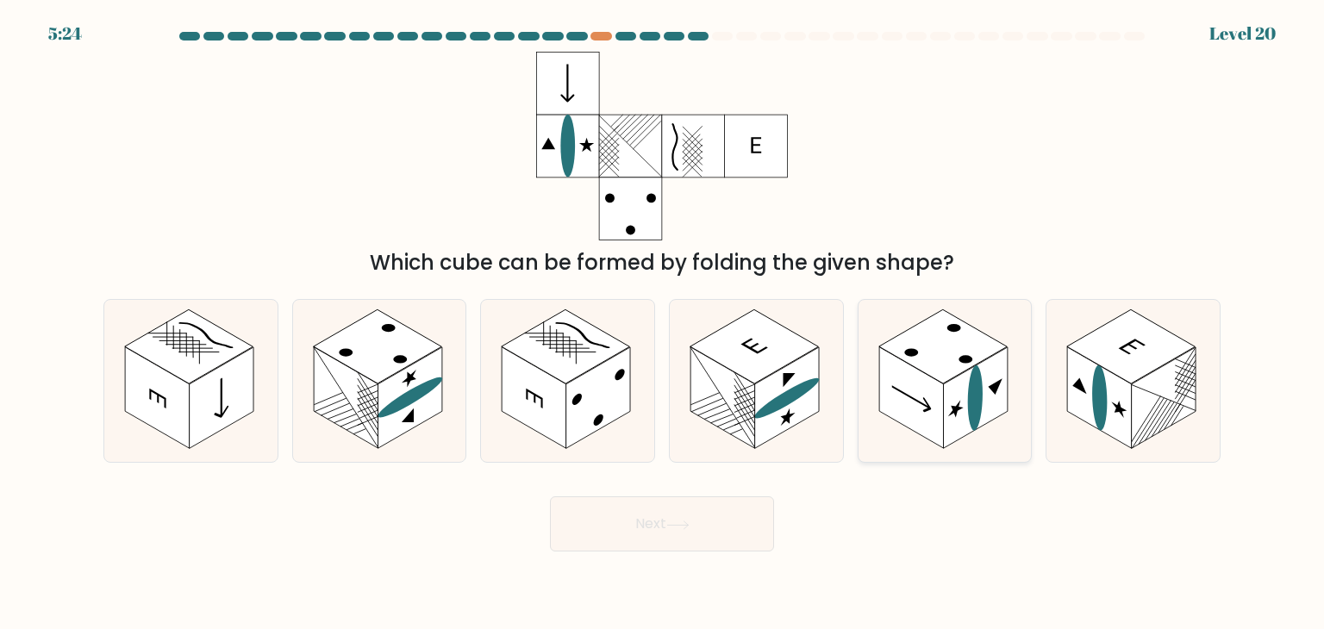
click at [973, 400] on ellipse at bounding box center [975, 397] width 15 height 73
click at [663, 323] on input "e." at bounding box center [662, 319] width 1 height 9
radio input "true"
click at [1136, 366] on rect at bounding box center [1131, 347] width 128 height 74
click at [663, 323] on input "f." at bounding box center [662, 319] width 1 height 9
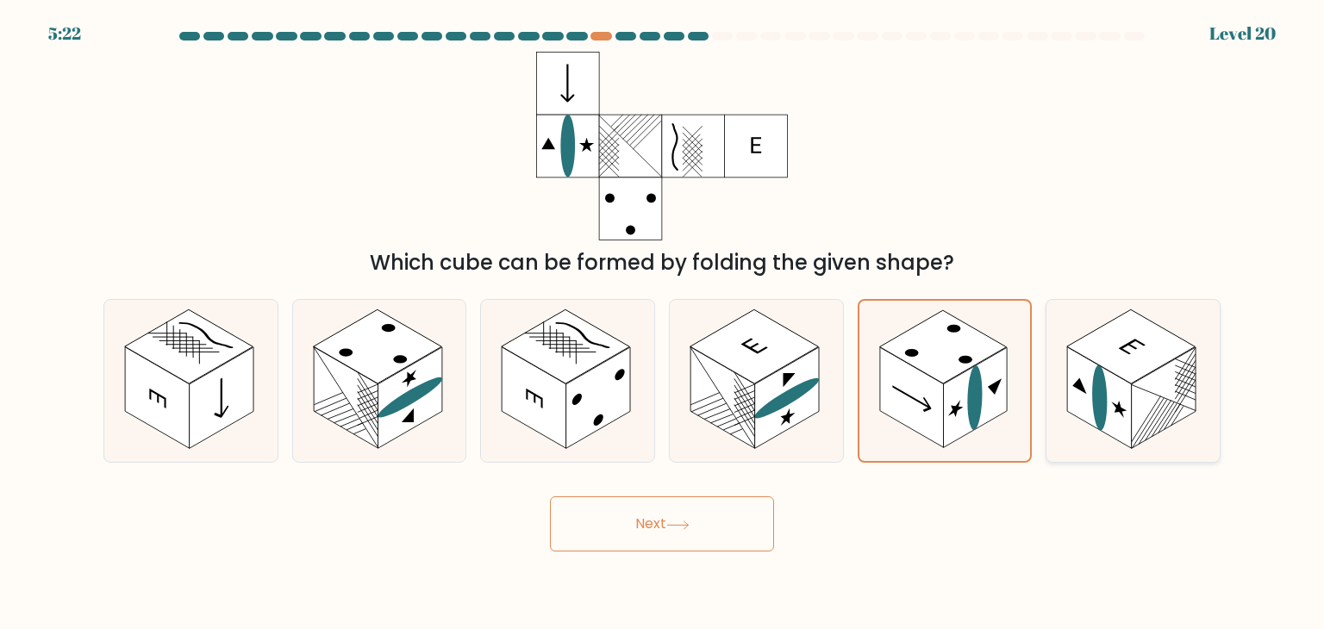
radio input "true"
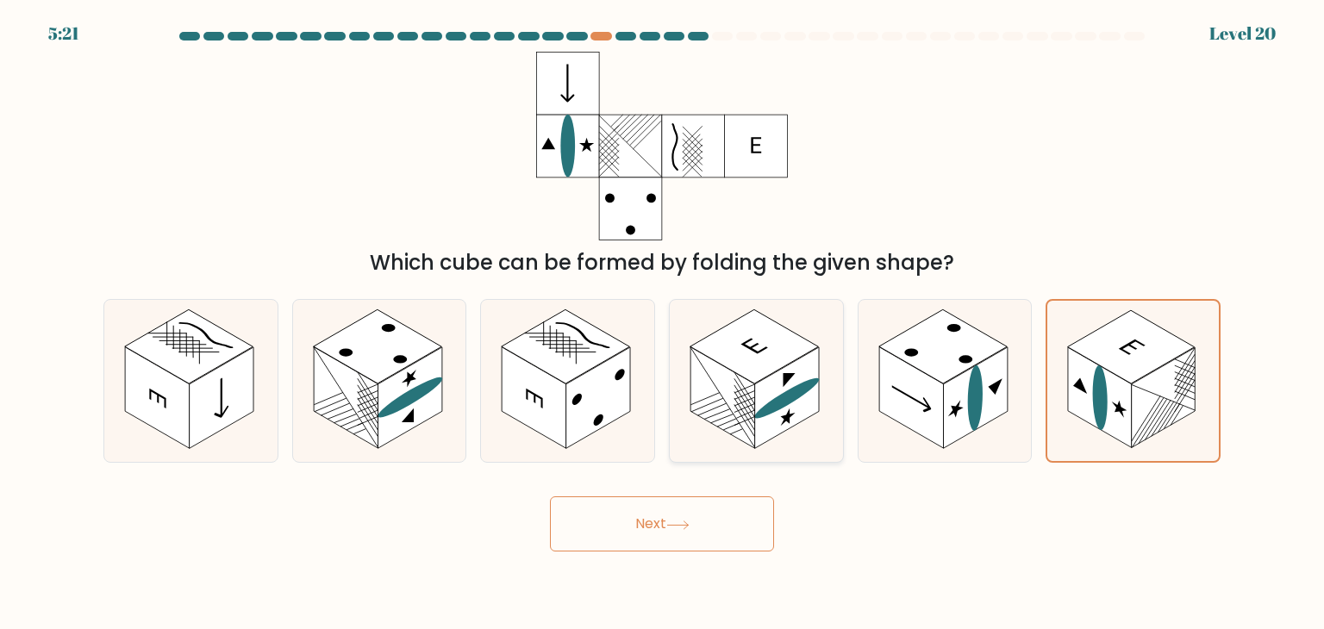
click at [783, 394] on ellipse at bounding box center [786, 398] width 65 height 53
click at [663, 323] on input "d." at bounding box center [662, 319] width 1 height 9
radio input "true"
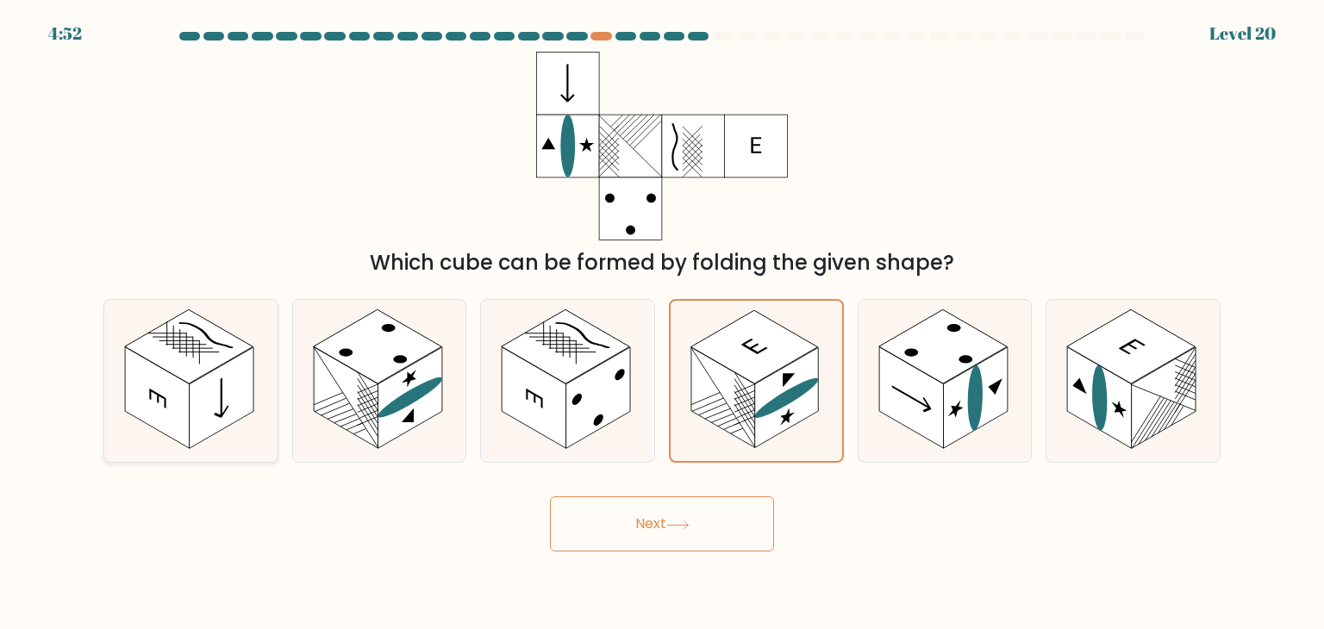
click at [235, 381] on rect at bounding box center [222, 398] width 65 height 102
click at [662, 323] on input "a." at bounding box center [662, 319] width 1 height 9
radio input "true"
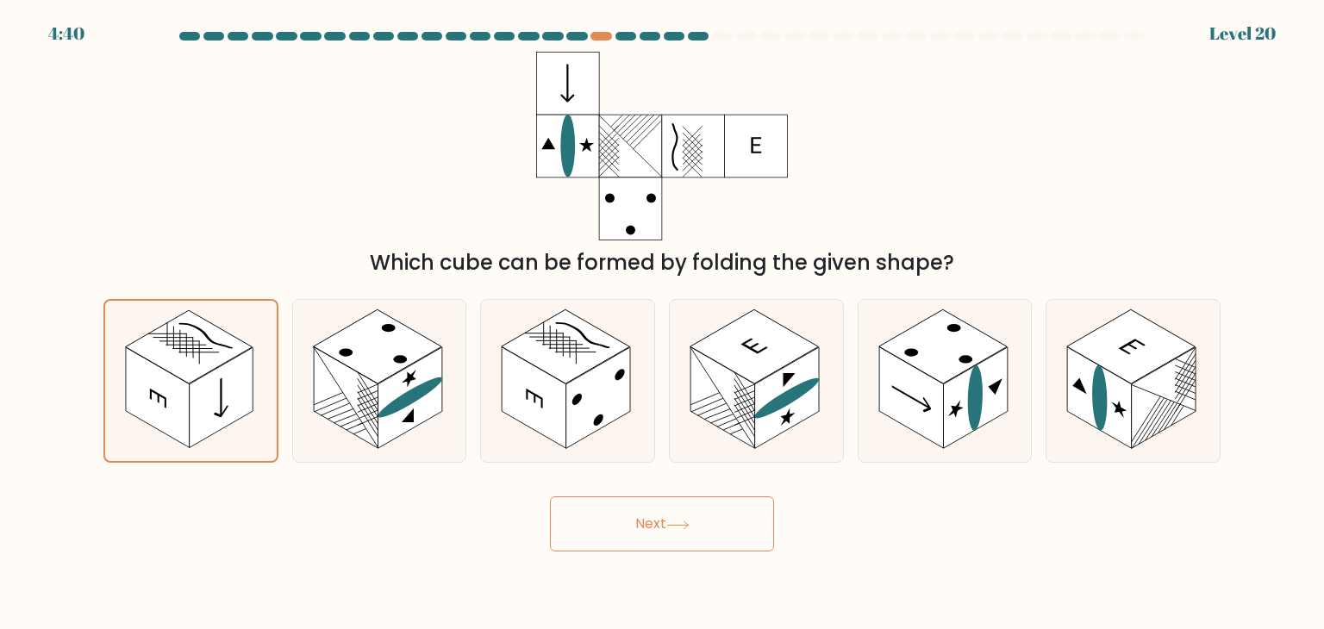
click at [703, 543] on button "Next" at bounding box center [662, 524] width 224 height 55
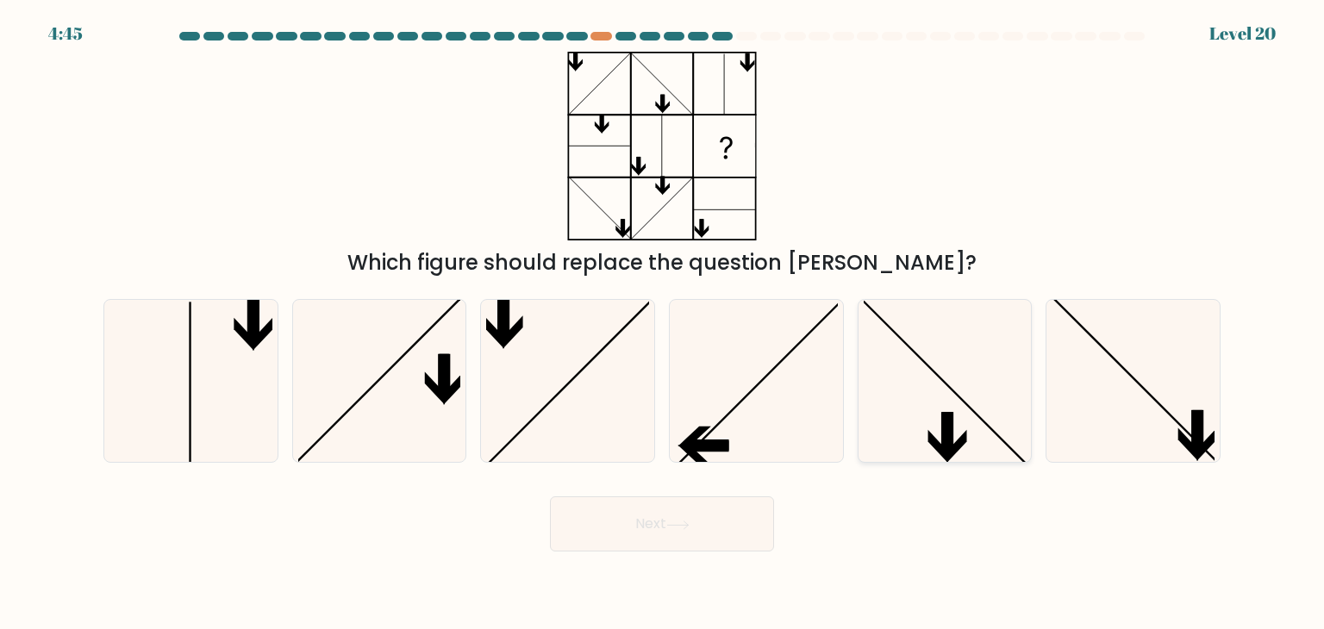
click at [925, 438] on icon at bounding box center [945, 381] width 162 height 162
click at [663, 323] on input "e." at bounding box center [662, 319] width 1 height 9
radio input "true"
click at [1073, 394] on icon at bounding box center [1133, 381] width 162 height 162
click at [663, 323] on input "f." at bounding box center [662, 319] width 1 height 9
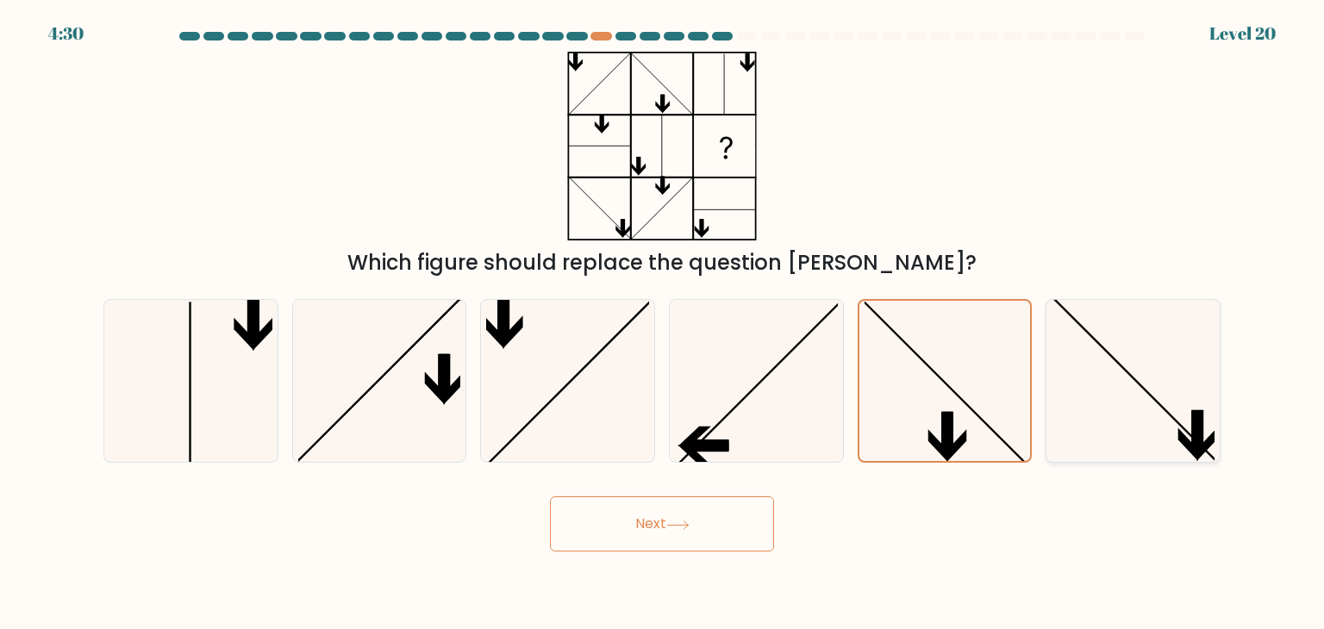
radio input "true"
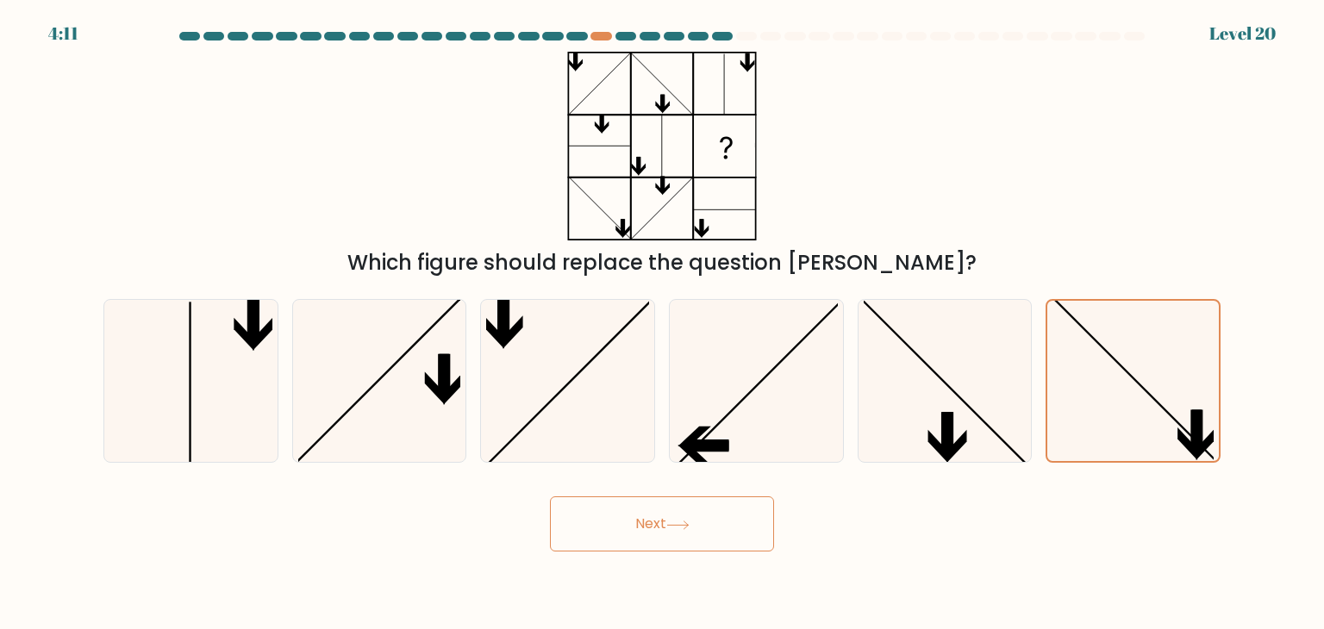
click at [675, 532] on button "Next" at bounding box center [662, 524] width 224 height 55
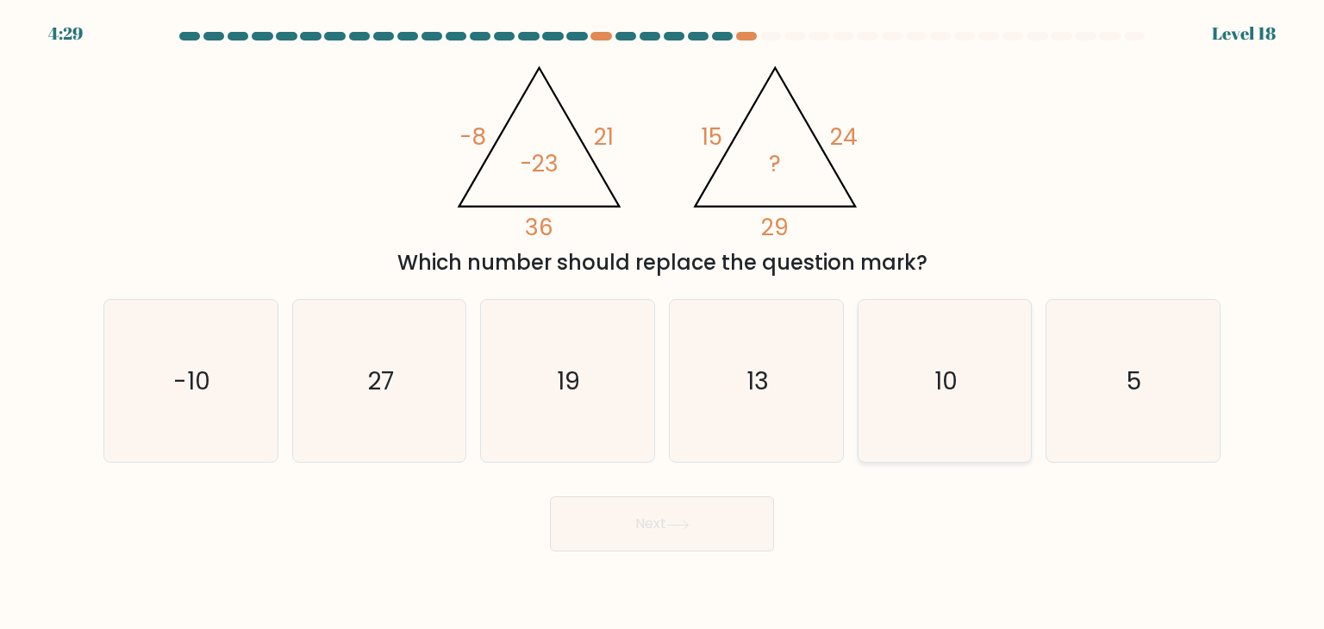
click at [982, 363] on icon "10" at bounding box center [945, 381] width 162 height 162
click at [663, 323] on input "e. 10" at bounding box center [662, 319] width 1 height 9
radio input "true"
click at [727, 515] on button "Next" at bounding box center [662, 524] width 224 height 55
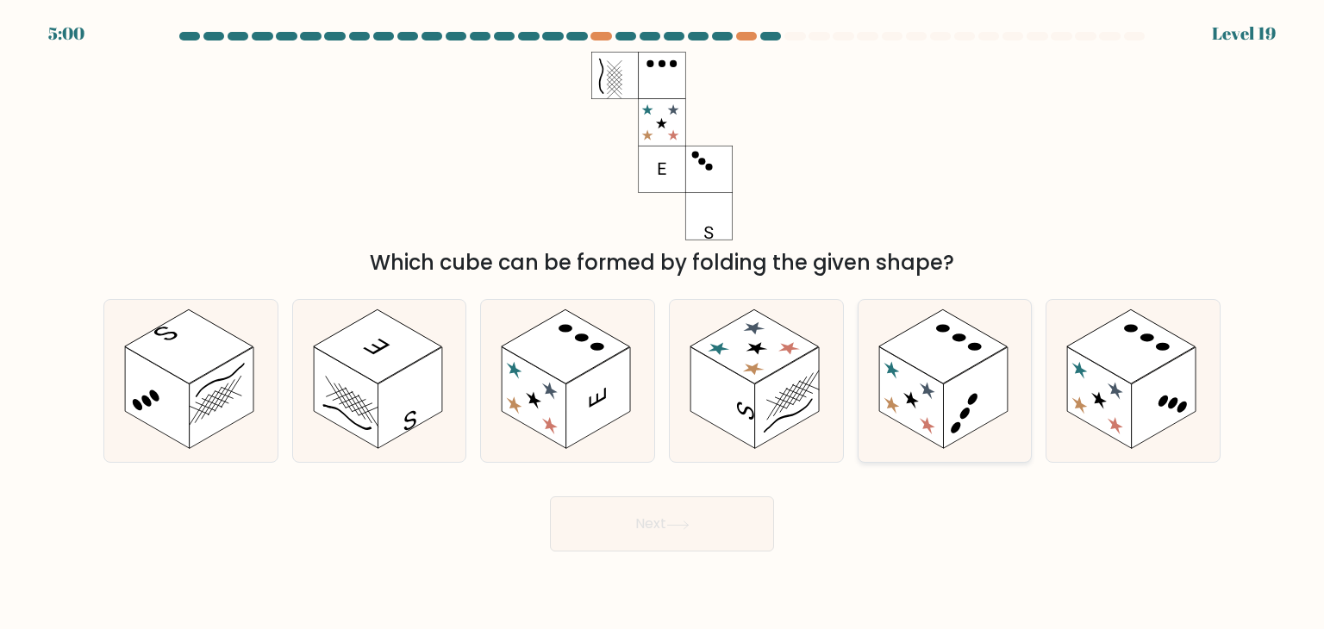
click at [966, 438] on icon at bounding box center [945, 381] width 173 height 162
click at [663, 323] on input "e." at bounding box center [662, 319] width 1 height 9
radio input "true"
click at [627, 538] on button "Next" at bounding box center [662, 524] width 224 height 55
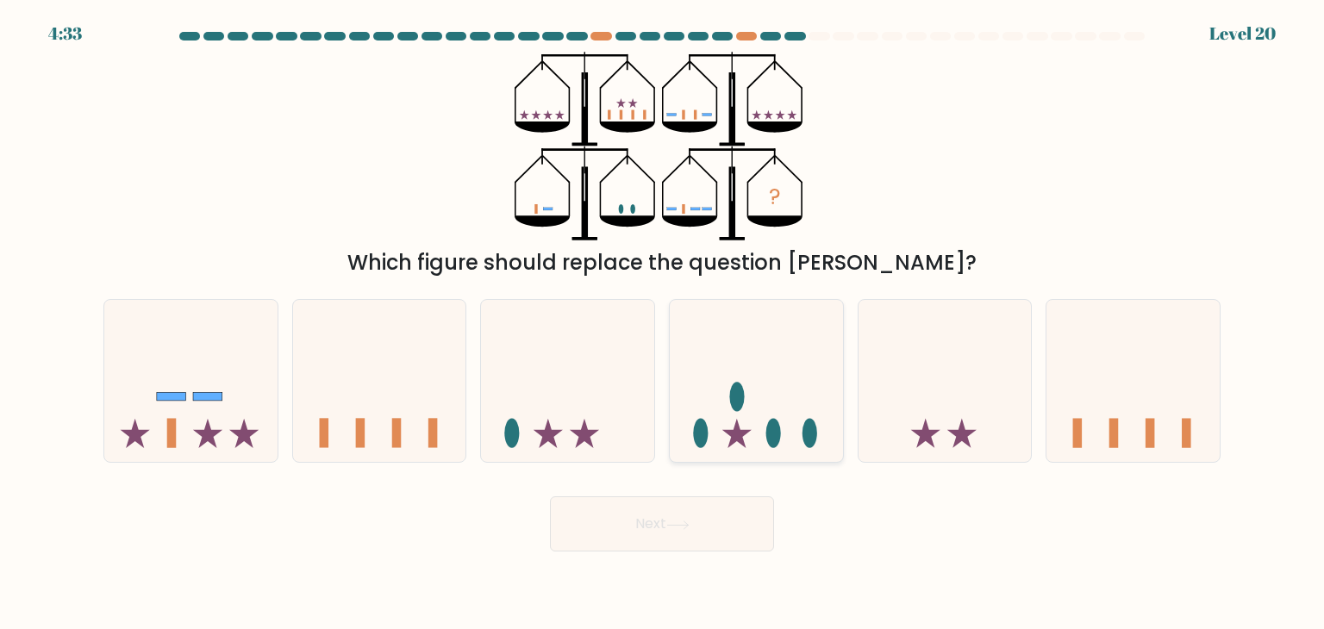
click at [782, 382] on icon at bounding box center [756, 381] width 173 height 143
click at [663, 323] on input "d." at bounding box center [662, 319] width 1 height 9
radio input "true"
click at [735, 517] on button "Next" at bounding box center [662, 524] width 224 height 55
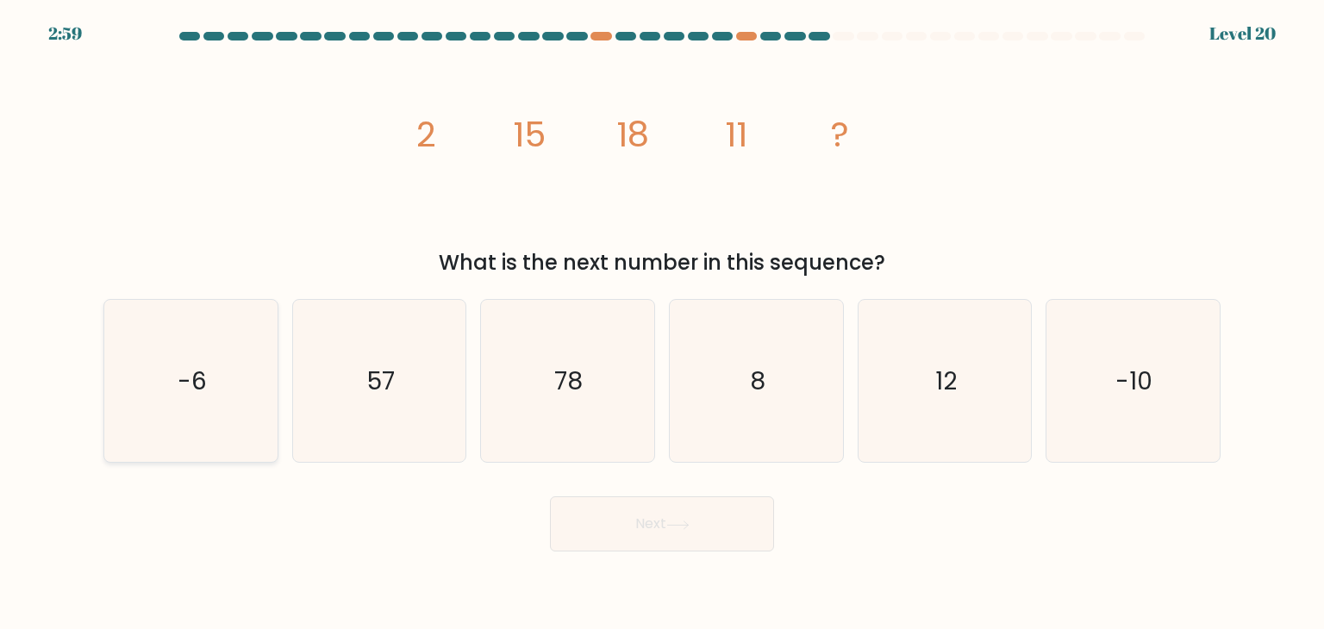
click at [197, 417] on icon "-6" at bounding box center [191, 381] width 162 height 162
click at [662, 323] on input "a. -6" at bounding box center [662, 319] width 1 height 9
radio input "true"
click at [619, 511] on button "Next" at bounding box center [662, 524] width 224 height 55
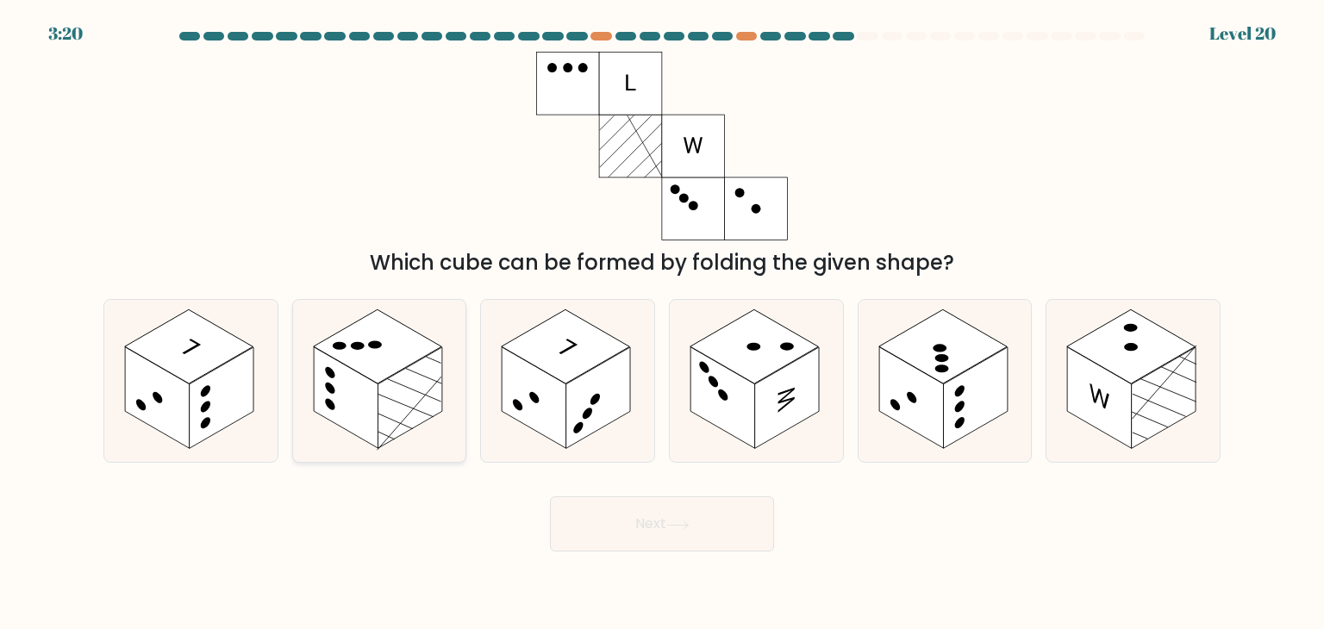
click at [385, 387] on rect at bounding box center [410, 398] width 65 height 102
click at [662, 323] on input "b." at bounding box center [662, 319] width 1 height 9
radio input "true"
click at [691, 543] on button "Next" at bounding box center [662, 524] width 224 height 55
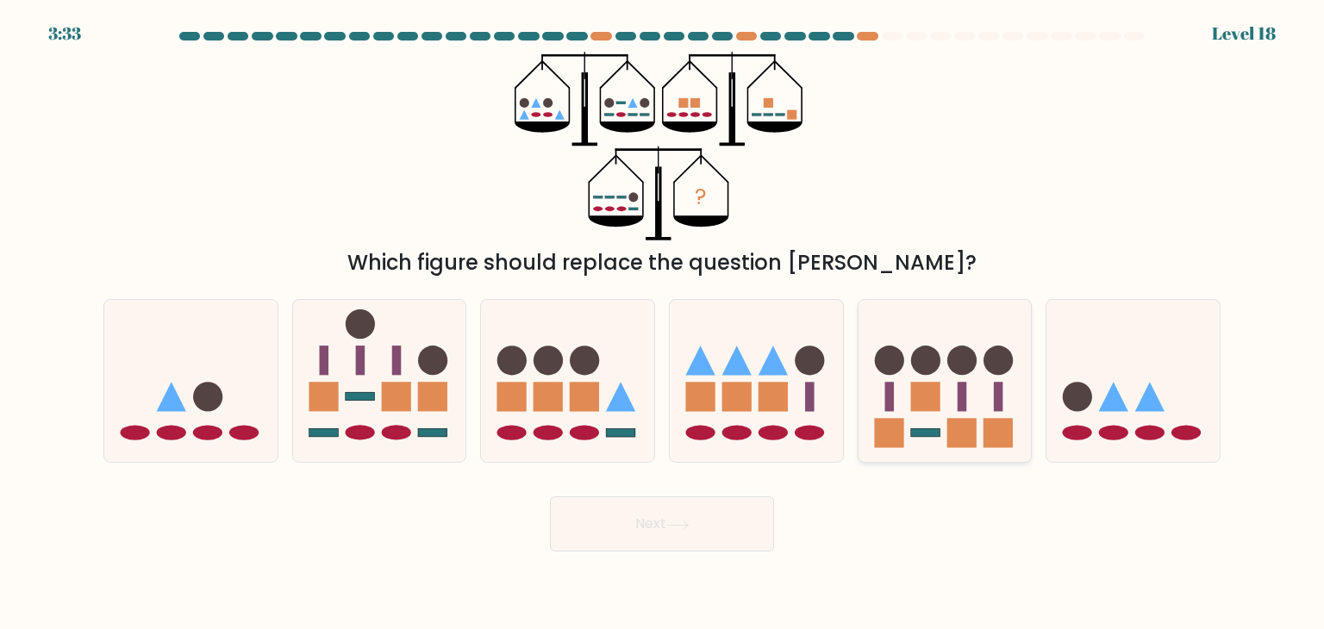
drag, startPoint x: 923, startPoint y: 392, endPoint x: 910, endPoint y: 403, distance: 17.2
click at [910, 403] on icon at bounding box center [945, 381] width 173 height 143
click at [663, 323] on input "e." at bounding box center [662, 319] width 1 height 9
radio input "true"
click at [723, 426] on icon at bounding box center [756, 381] width 173 height 143
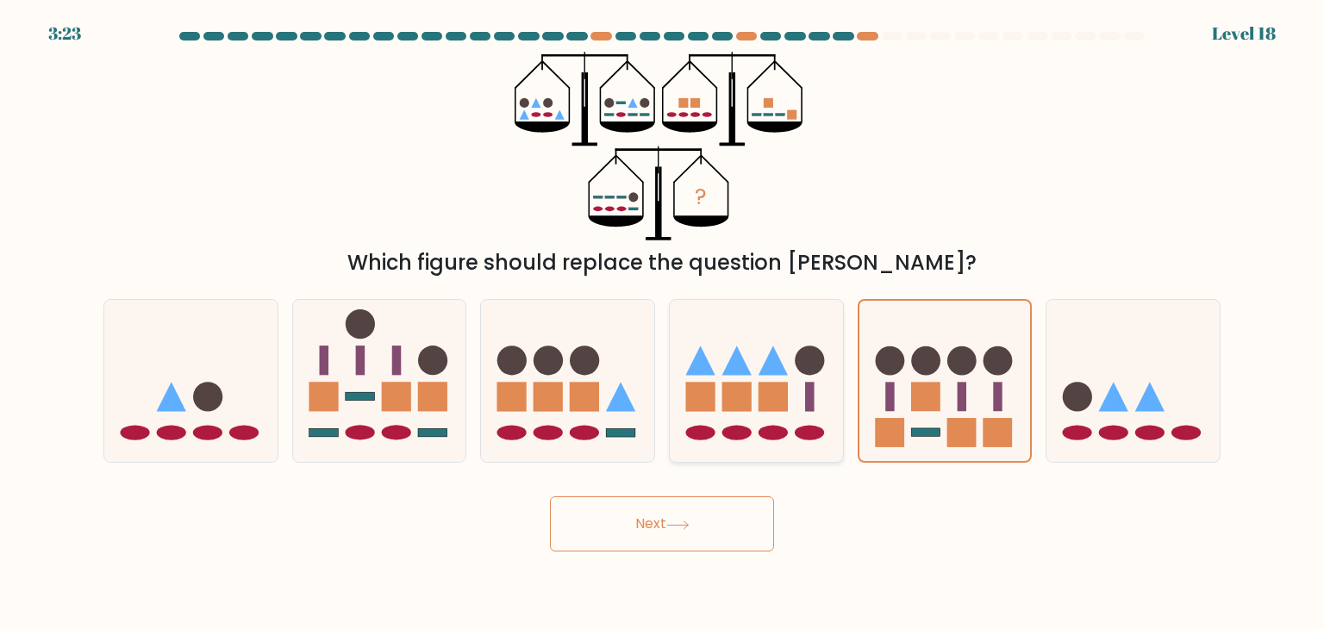
click at [663, 323] on input "d." at bounding box center [662, 319] width 1 height 9
radio input "true"
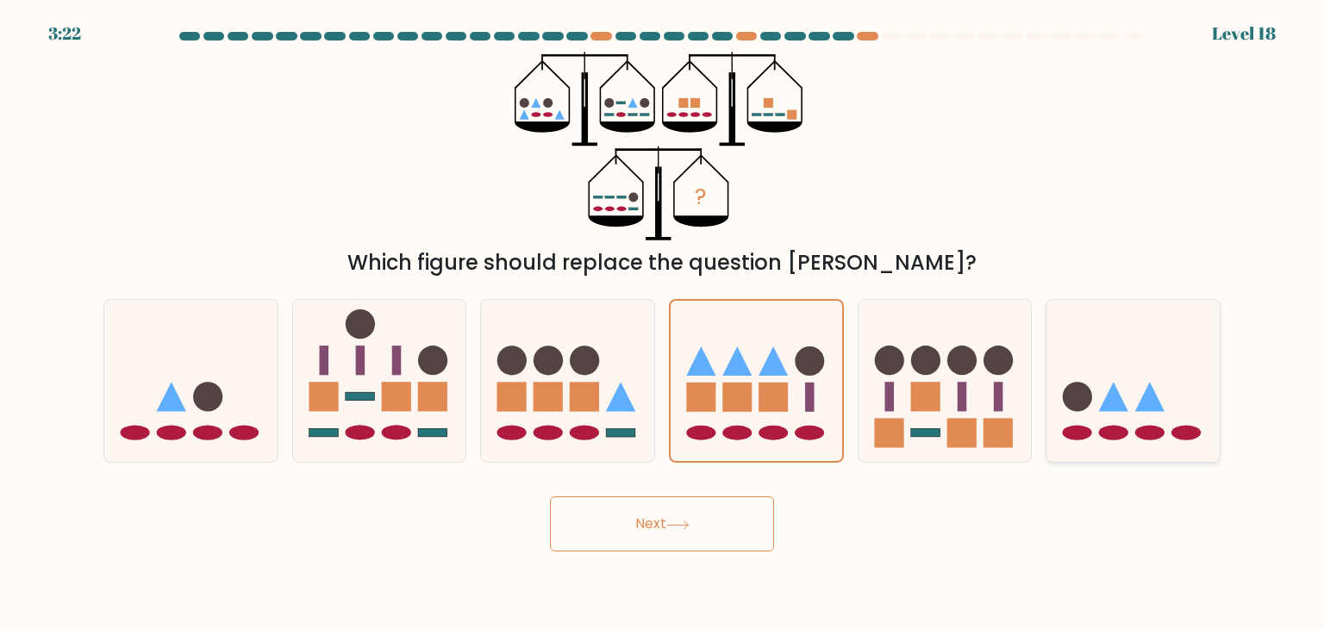
click at [1073, 409] on circle at bounding box center [1077, 397] width 29 height 29
click at [663, 323] on input "f." at bounding box center [662, 319] width 1 height 9
radio input "true"
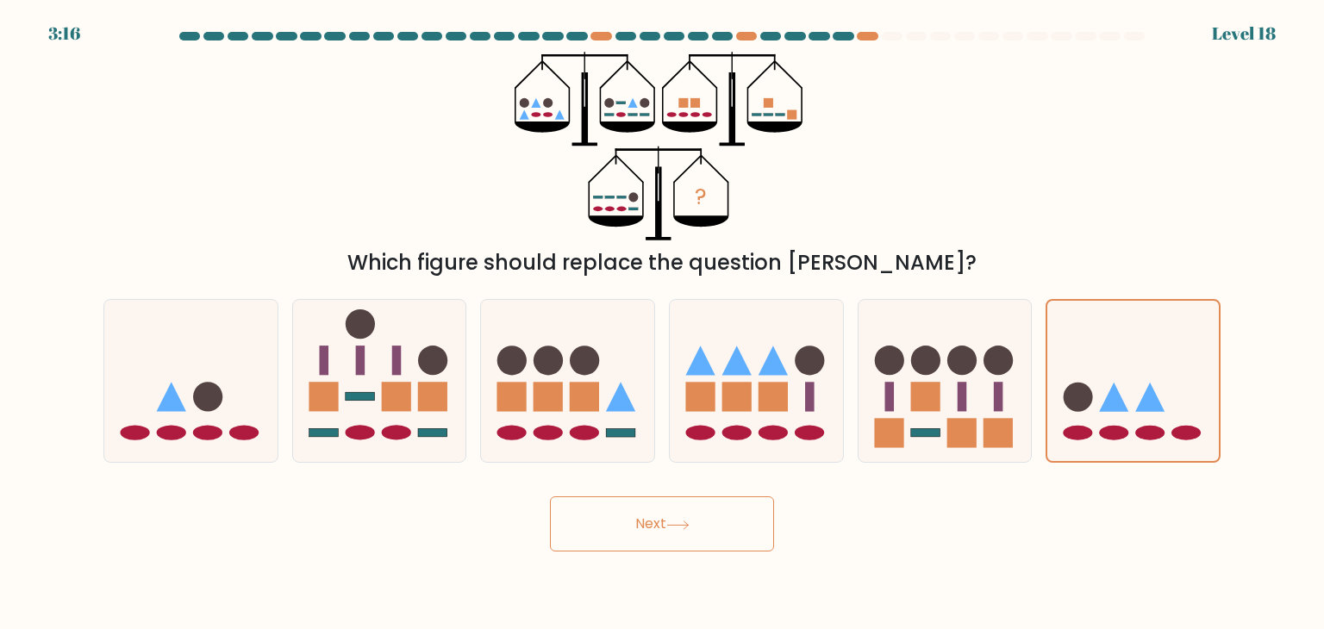
click at [731, 532] on button "Next" at bounding box center [662, 524] width 224 height 55
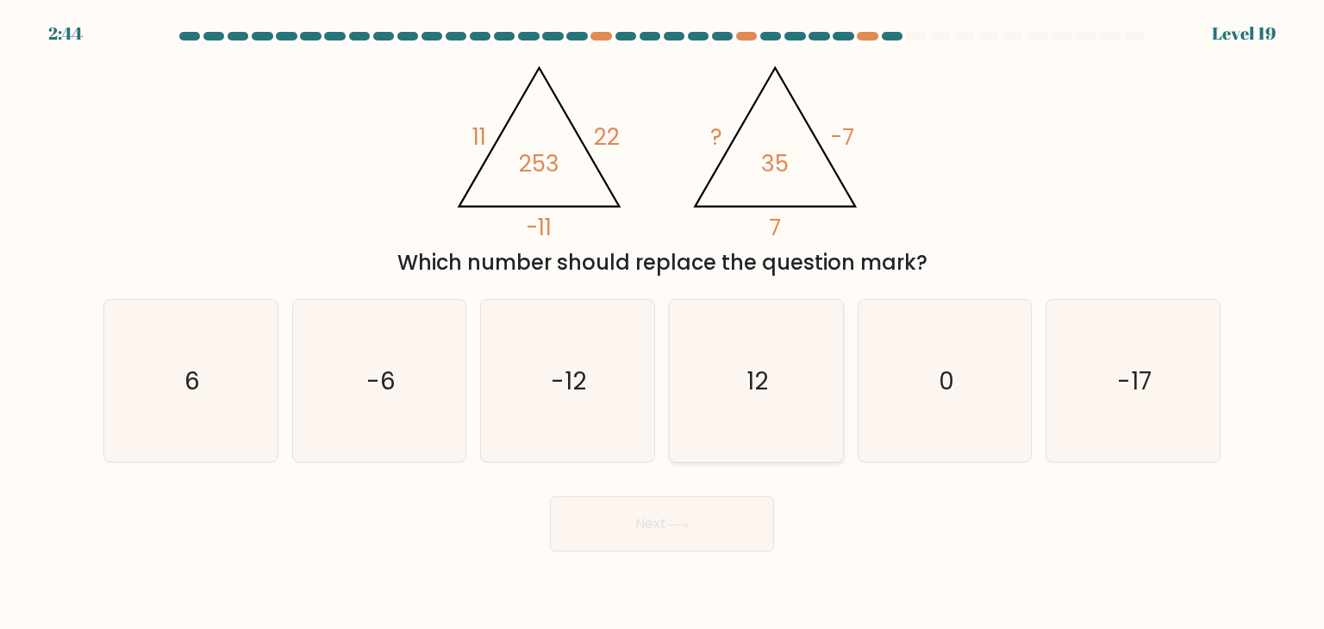
click at [773, 425] on icon "12" at bounding box center [756, 381] width 162 height 162
click at [663, 323] on input "d. 12" at bounding box center [662, 319] width 1 height 9
radio input "true"
click at [633, 466] on form at bounding box center [662, 292] width 1324 height 520
click at [608, 383] on icon "-12" at bounding box center [567, 381] width 162 height 162
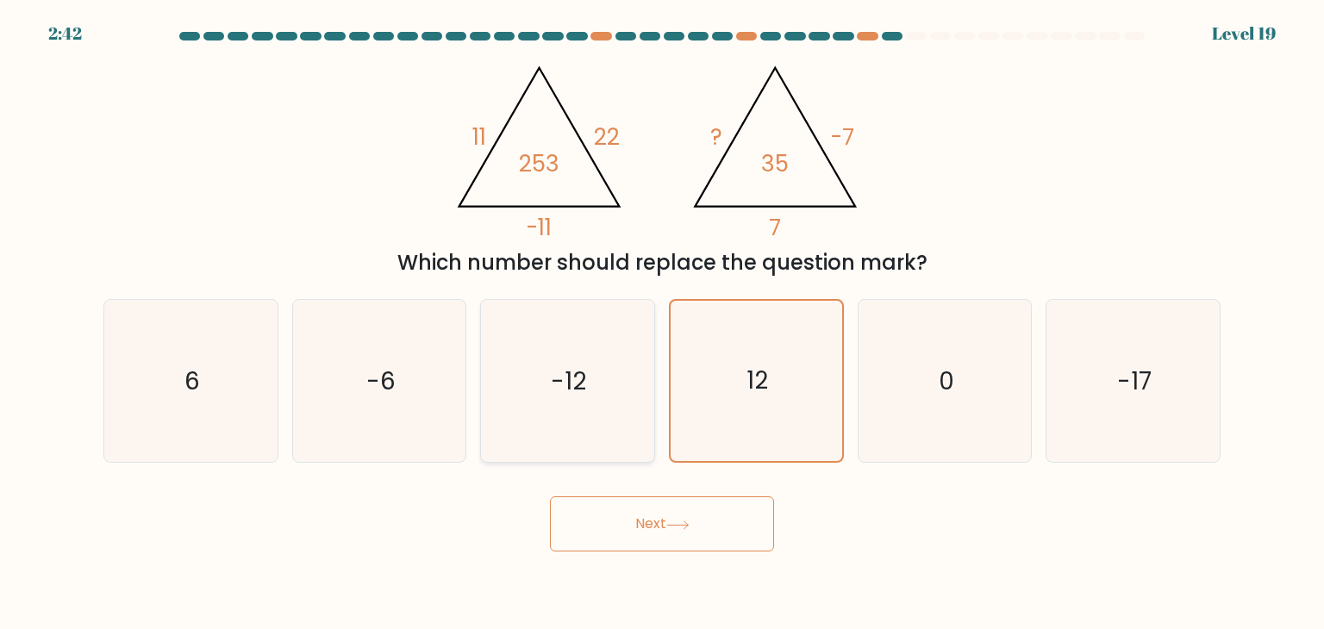
click at [662, 323] on input "c. -12" at bounding box center [662, 319] width 1 height 9
radio input "true"
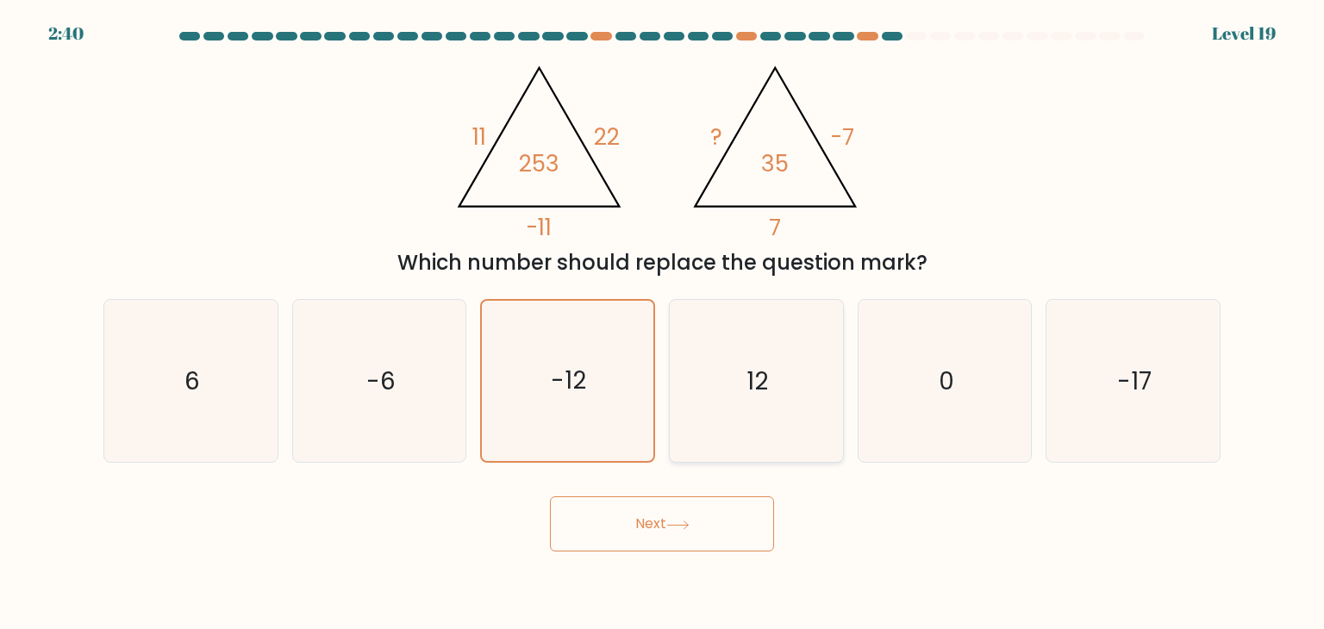
click at [748, 392] on text "12" at bounding box center [759, 381] width 22 height 34
click at [663, 323] on input "d. 12" at bounding box center [662, 319] width 1 height 9
radio input "true"
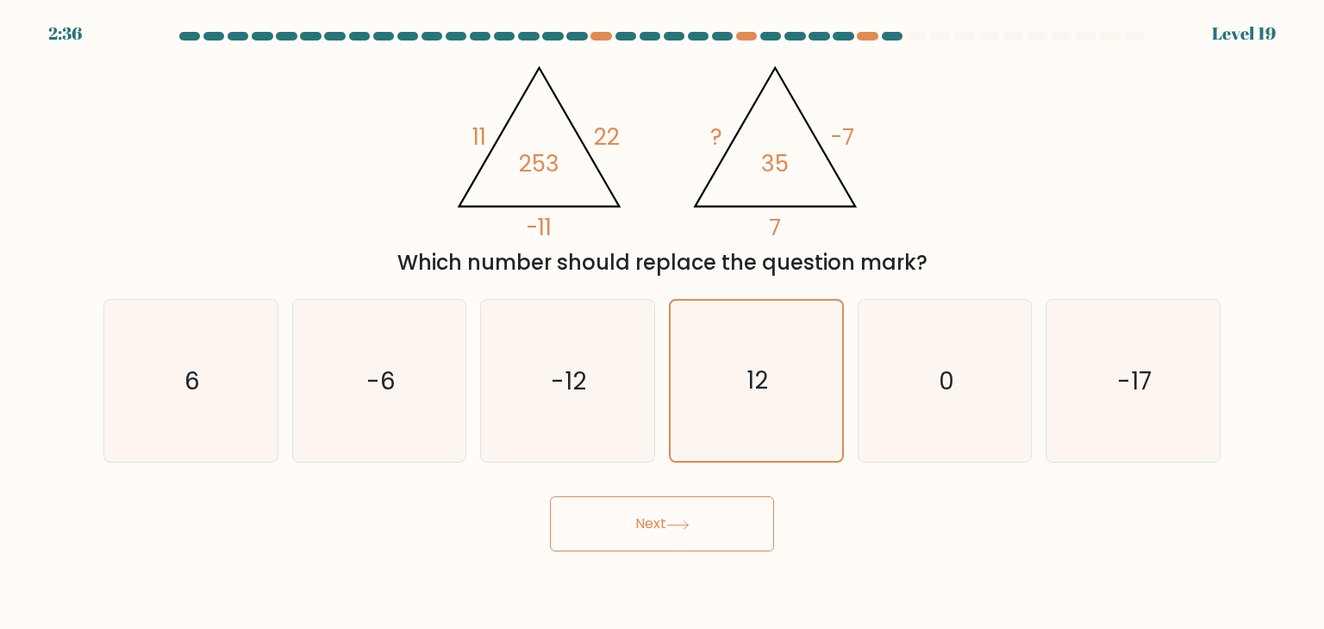
click at [735, 516] on button "Next" at bounding box center [662, 524] width 224 height 55
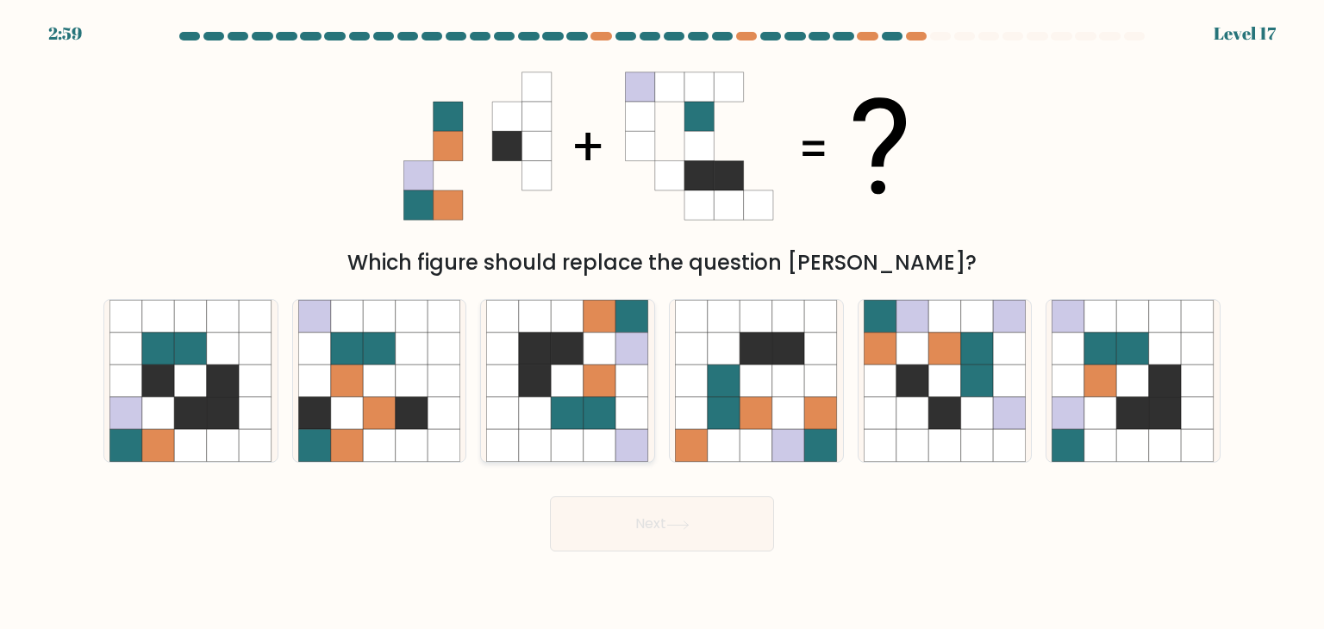
click at [583, 404] on icon at bounding box center [568, 413] width 33 height 33
click at [662, 323] on input "c." at bounding box center [662, 319] width 1 height 9
radio input "true"
click at [638, 521] on button "Next" at bounding box center [662, 524] width 224 height 55
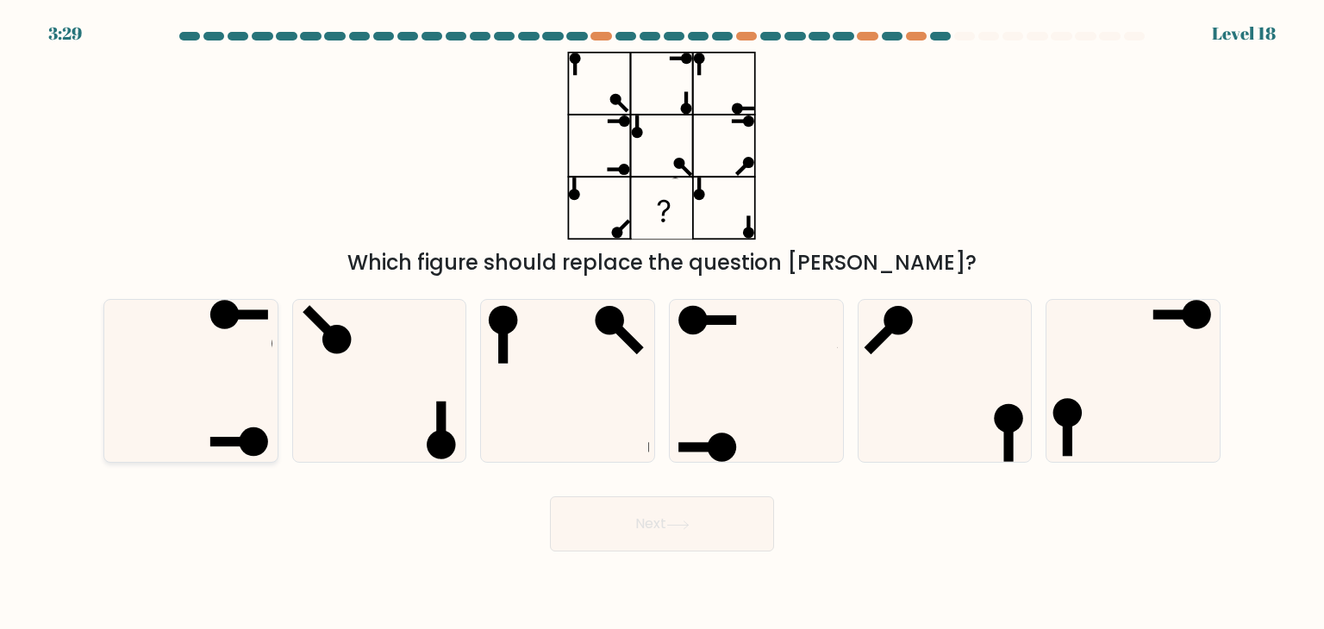
click at [277, 323] on div at bounding box center [190, 381] width 175 height 164
click at [662, 323] on input "a." at bounding box center [662, 319] width 1 height 9
radio input "true"
click at [638, 542] on button "Next" at bounding box center [662, 524] width 224 height 55
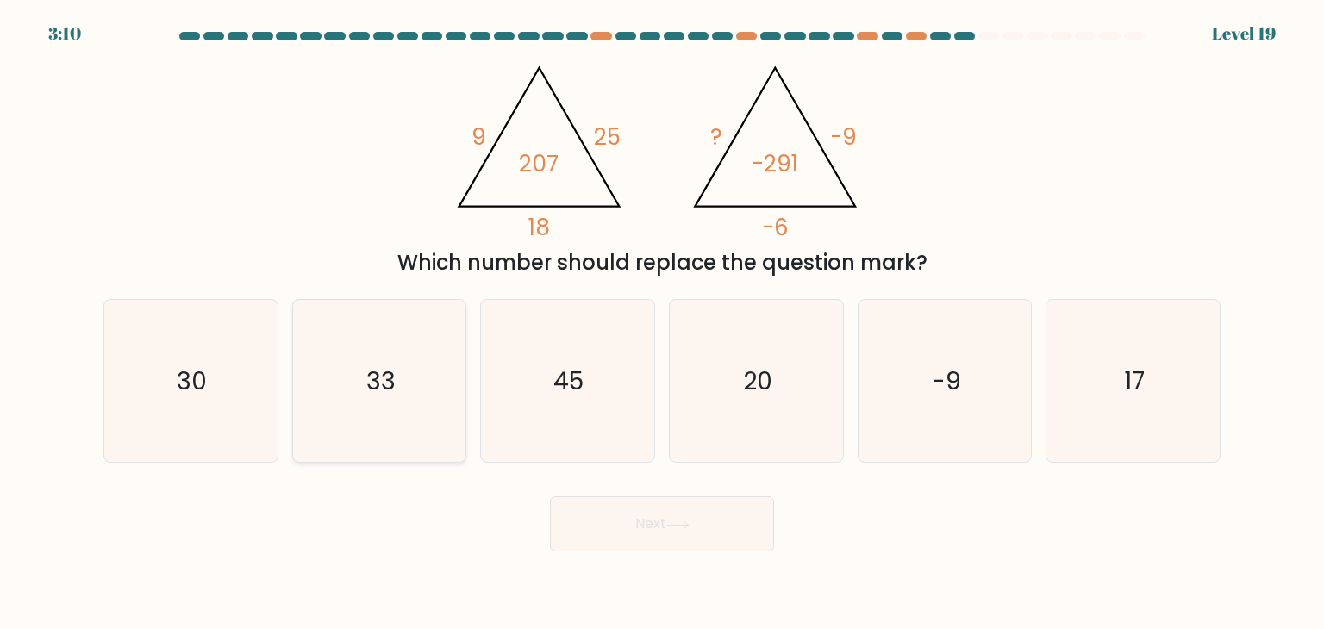
click at [421, 402] on icon "33" at bounding box center [379, 381] width 162 height 162
click at [662, 323] on input "b. 33" at bounding box center [662, 319] width 1 height 9
radio input "true"
click at [621, 534] on button "Next" at bounding box center [662, 524] width 224 height 55
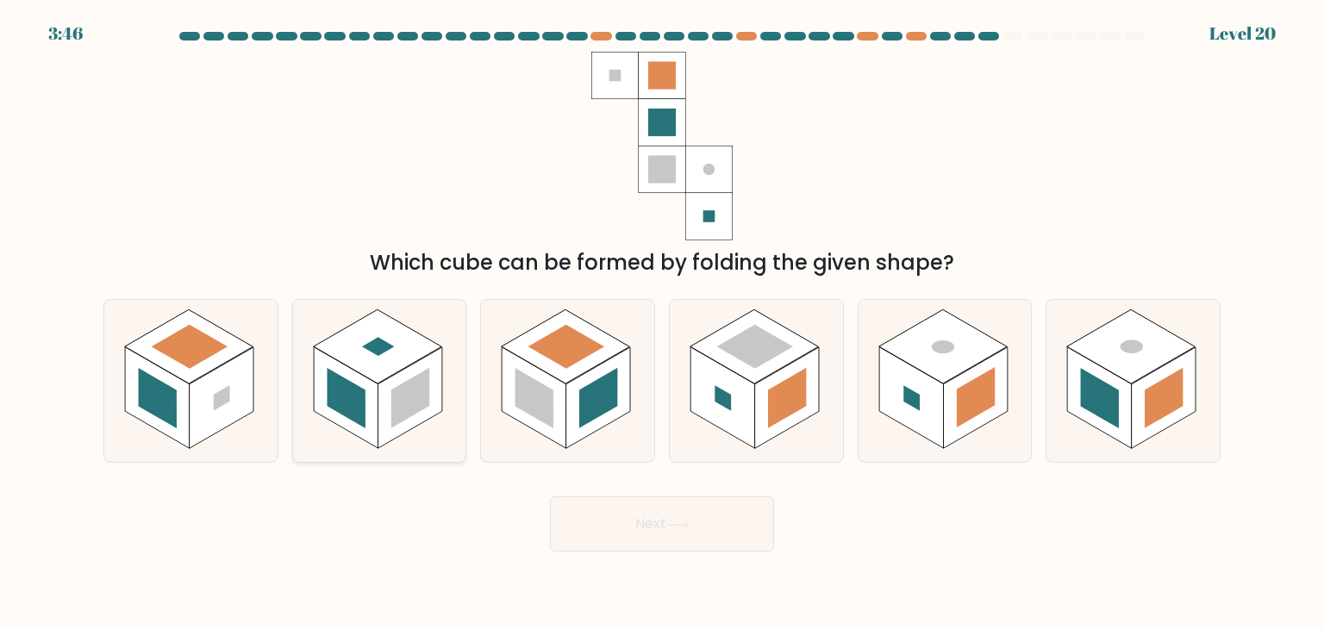
click at [462, 353] on icon at bounding box center [379, 381] width 173 height 162
click at [662, 323] on input "b." at bounding box center [662, 319] width 1 height 9
radio input "true"
click at [218, 402] on rect at bounding box center [222, 398] width 16 height 26
click at [662, 323] on input "a." at bounding box center [662, 319] width 1 height 9
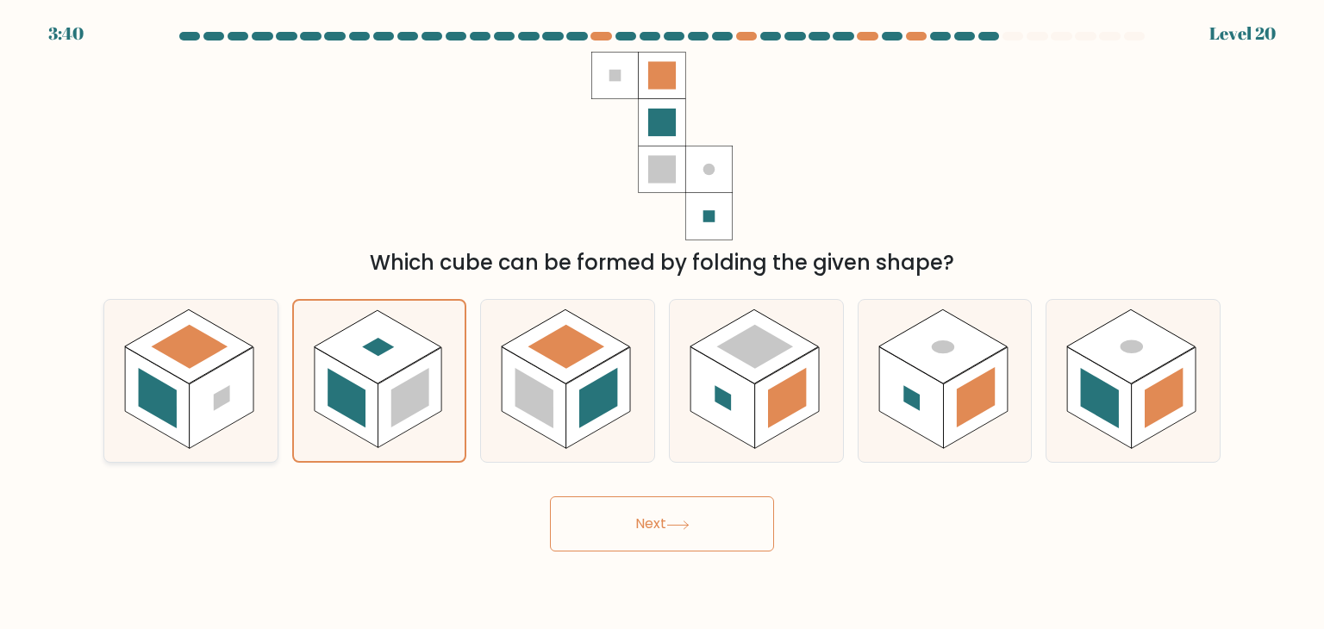
radio input "true"
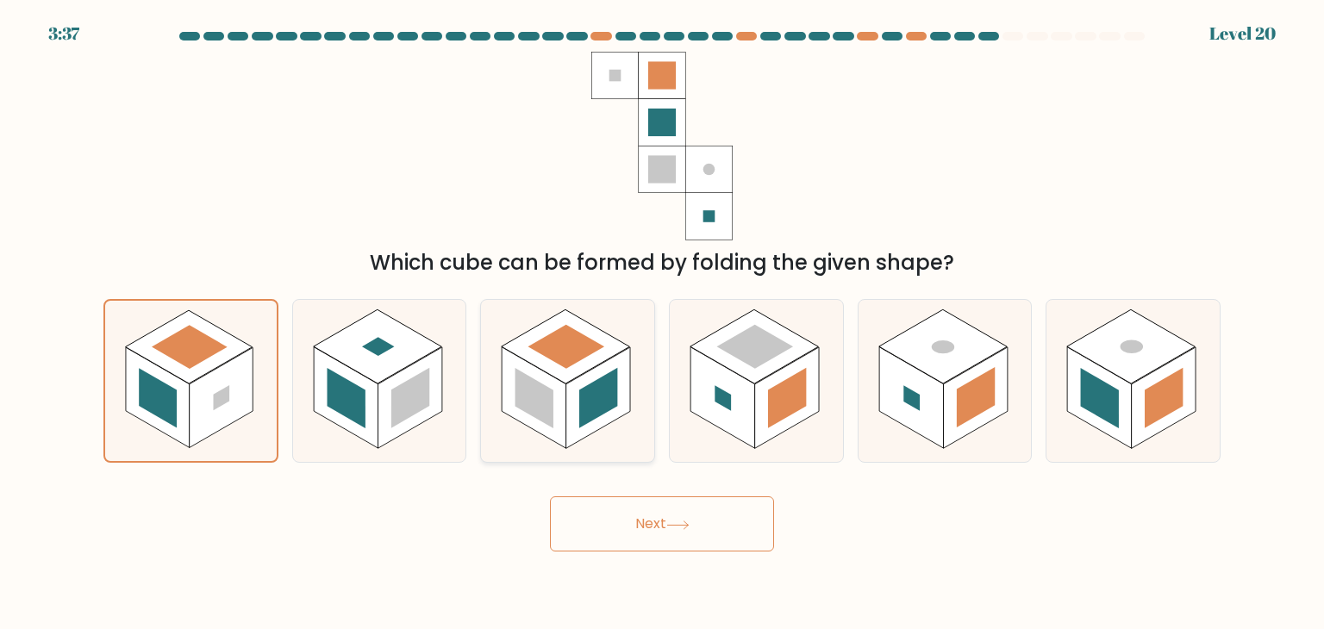
click at [623, 452] on icon at bounding box center [567, 381] width 173 height 162
click at [662, 323] on input "c." at bounding box center [662, 319] width 1 height 9
radio input "true"
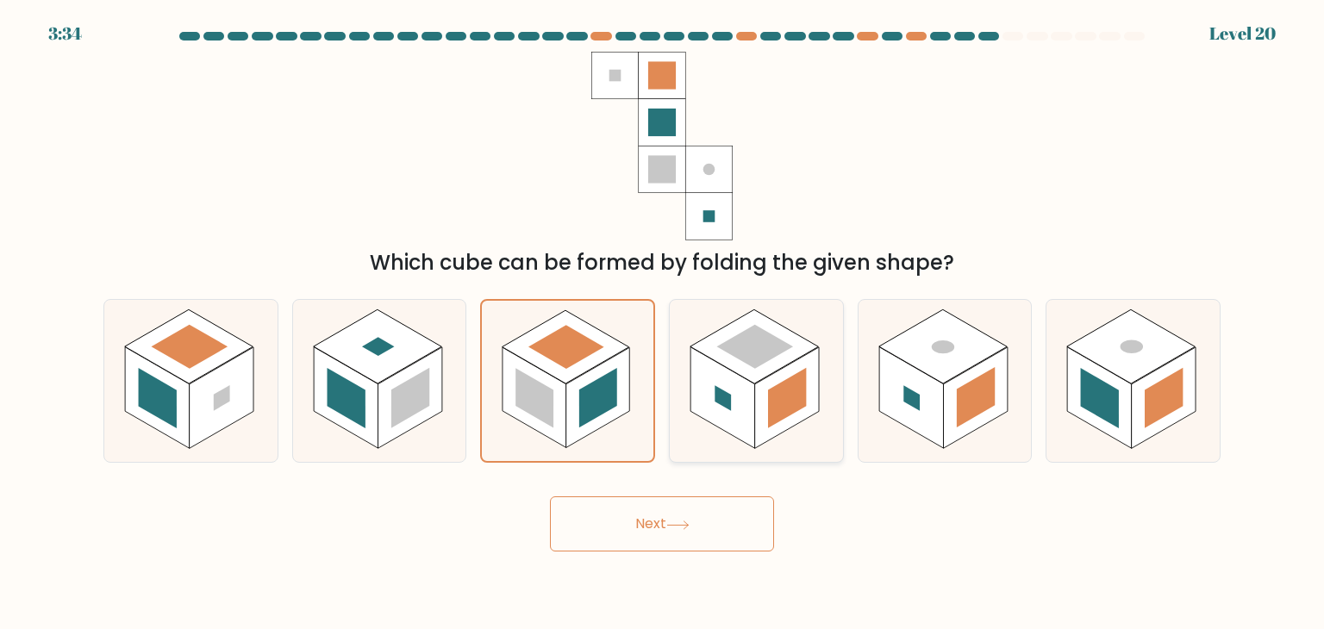
click at [766, 423] on rect at bounding box center [787, 398] width 65 height 102
click at [663, 323] on input "d." at bounding box center [662, 319] width 1 height 9
radio input "true"
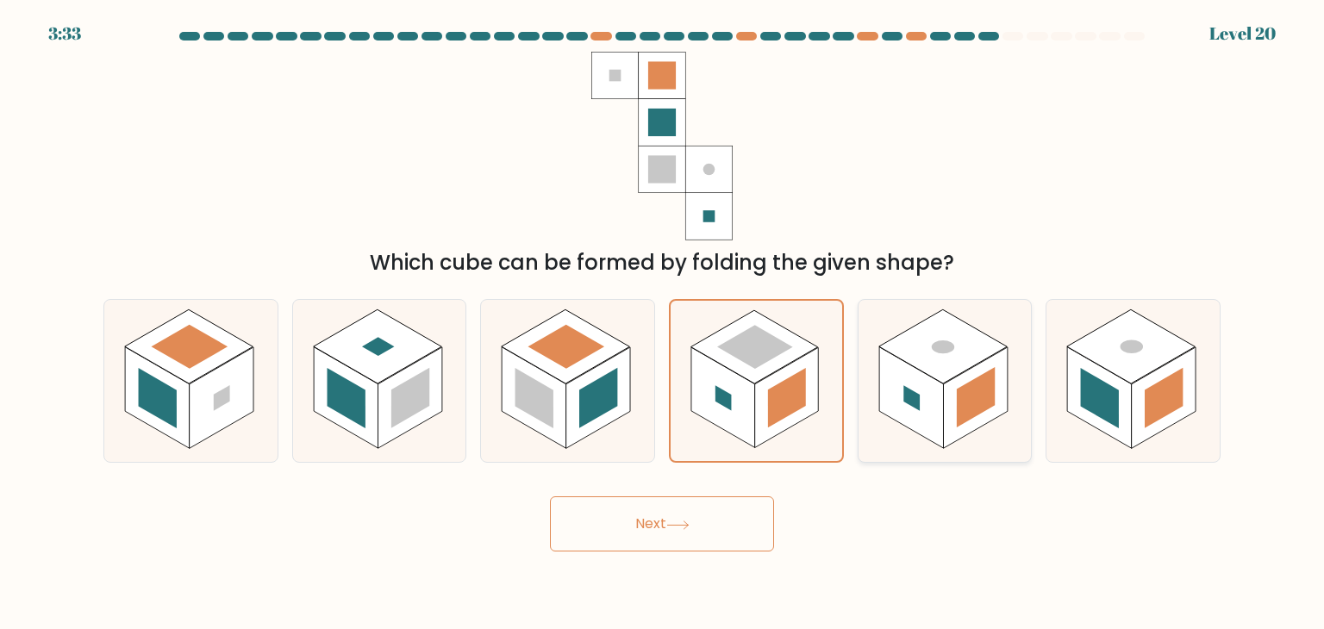
click at [983, 406] on rect at bounding box center [976, 397] width 38 height 60
click at [663, 323] on input "e." at bounding box center [662, 319] width 1 height 9
radio input "true"
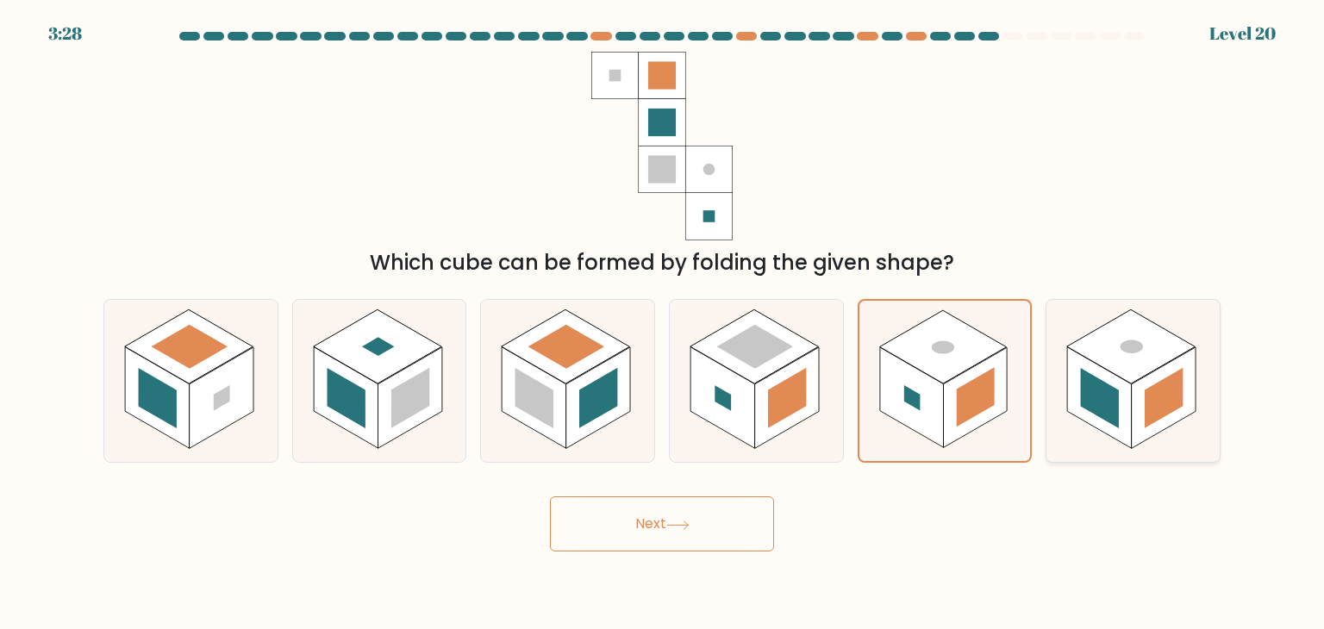
click at [1099, 384] on rect at bounding box center [1100, 398] width 38 height 60
click at [663, 323] on input "f." at bounding box center [662, 319] width 1 height 9
radio input "true"
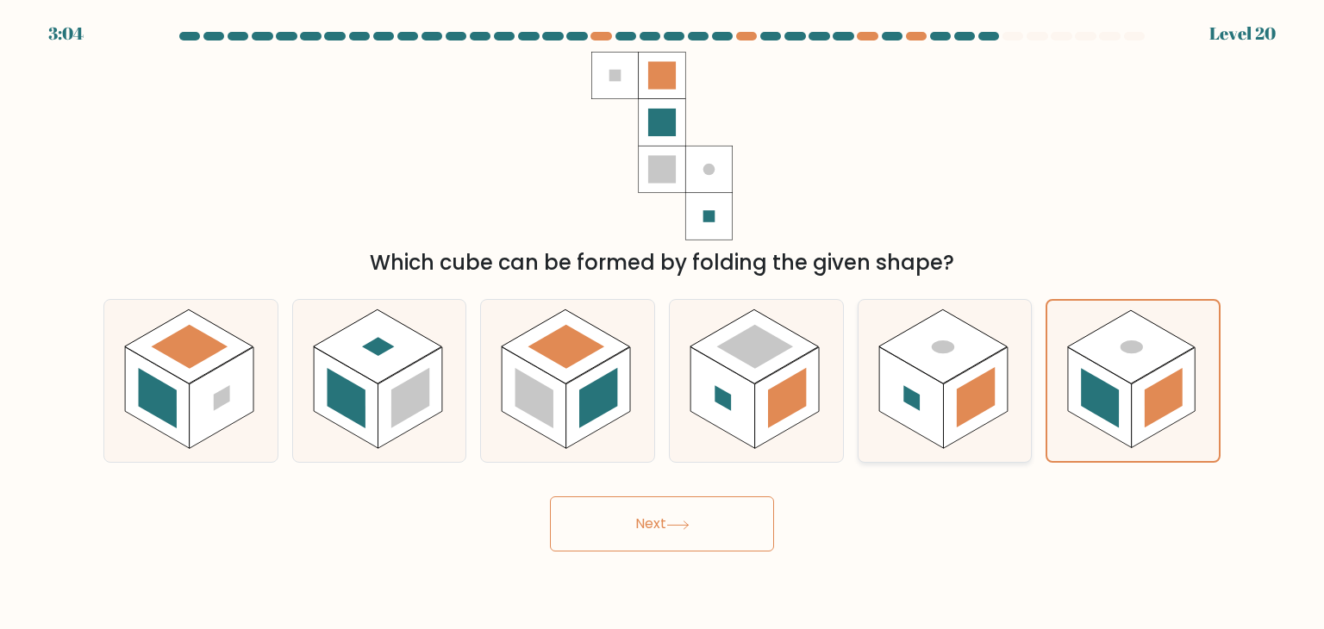
click at [928, 396] on rect at bounding box center [911, 398] width 65 height 102
click at [663, 323] on input "e." at bounding box center [662, 319] width 1 height 9
radio input "true"
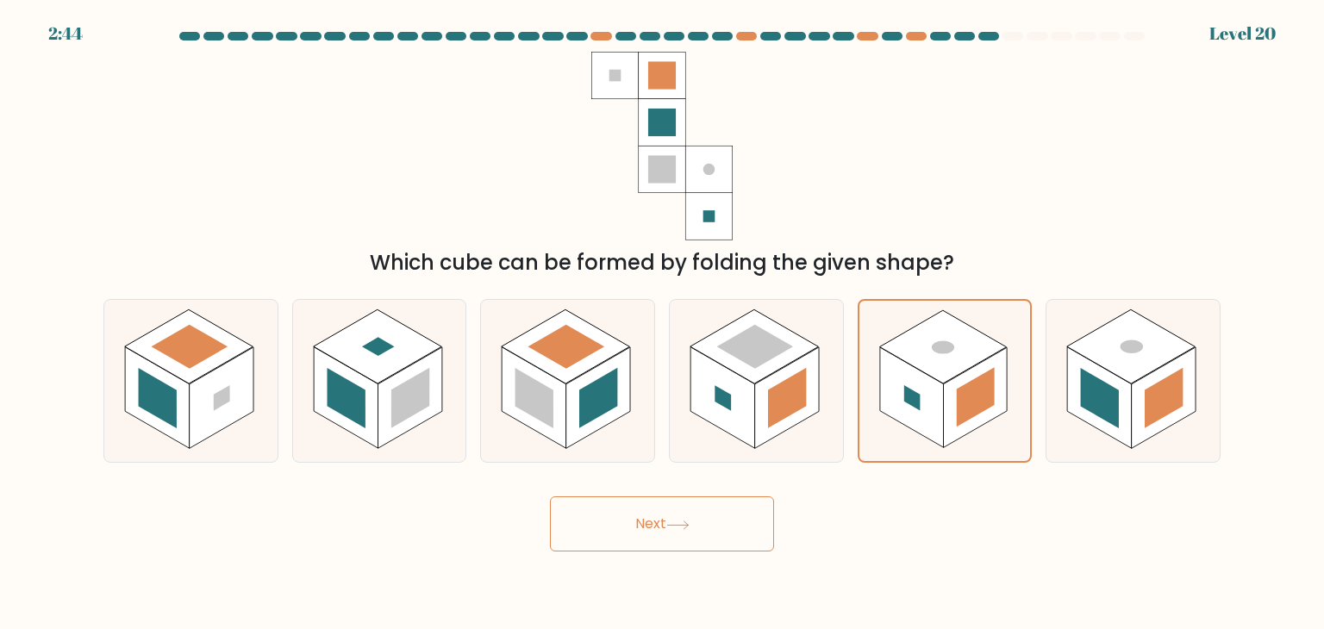
click at [712, 522] on button "Next" at bounding box center [662, 524] width 224 height 55
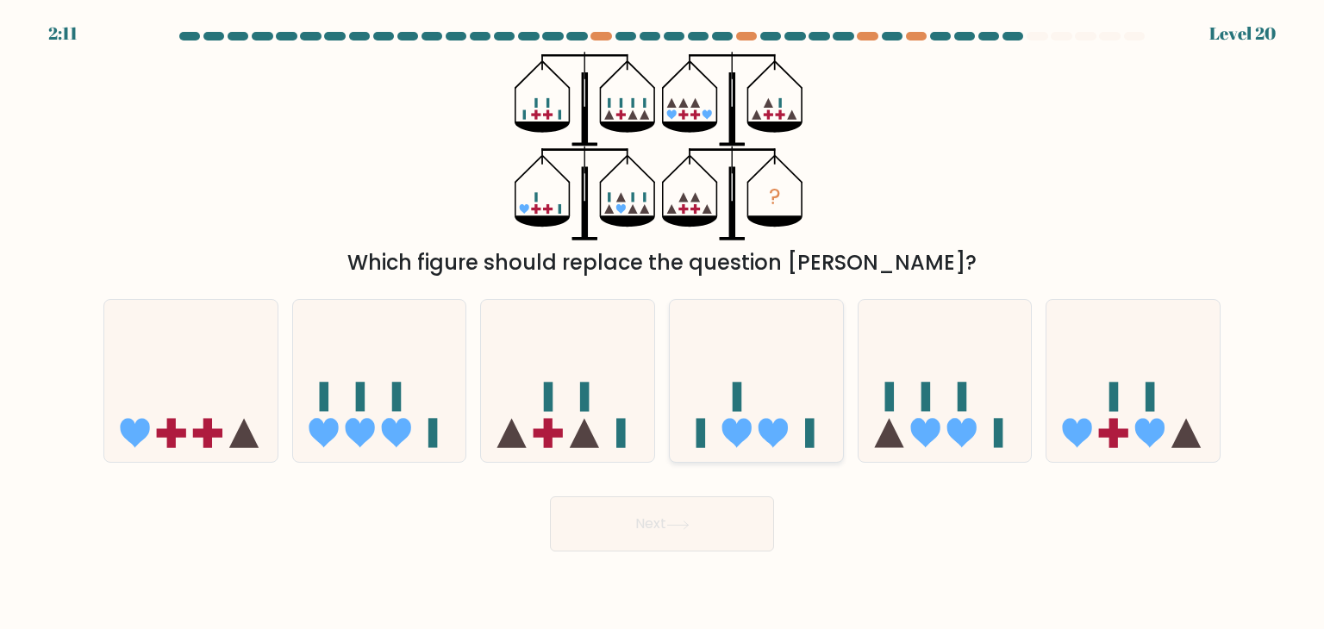
click at [769, 387] on icon at bounding box center [756, 381] width 173 height 143
click at [663, 323] on input "d." at bounding box center [662, 319] width 1 height 9
radio input "true"
click at [880, 415] on icon at bounding box center [945, 381] width 173 height 143
click at [663, 323] on input "e." at bounding box center [662, 319] width 1 height 9
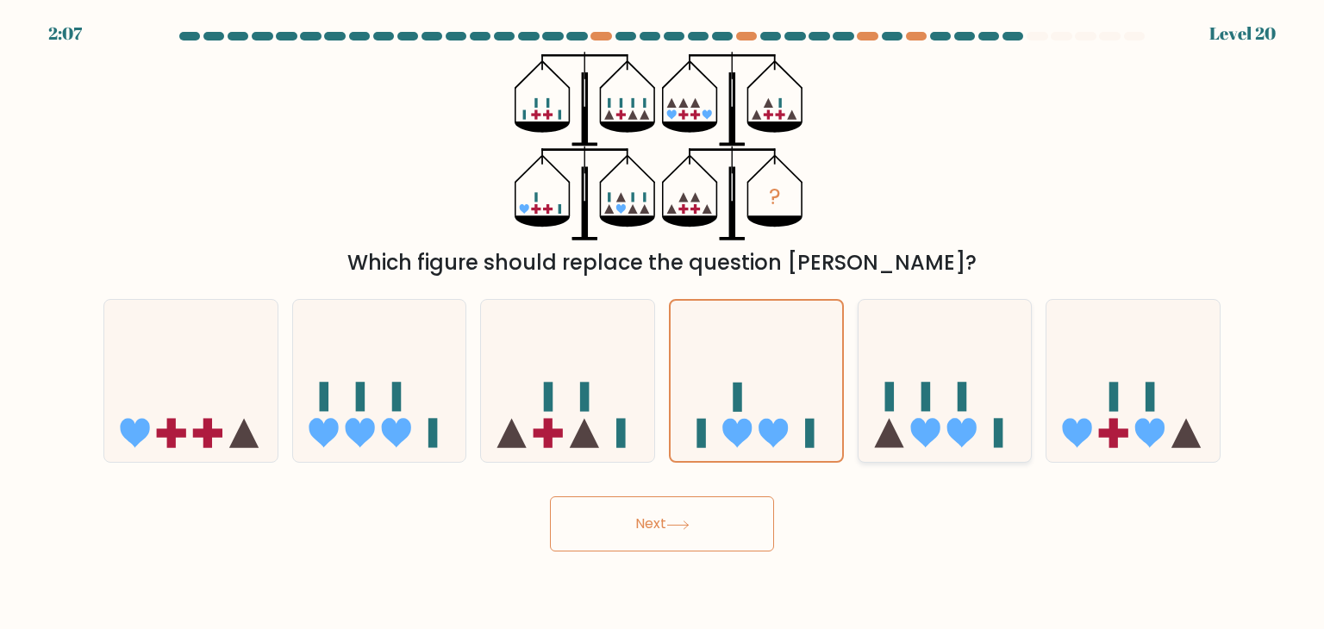
radio input "true"
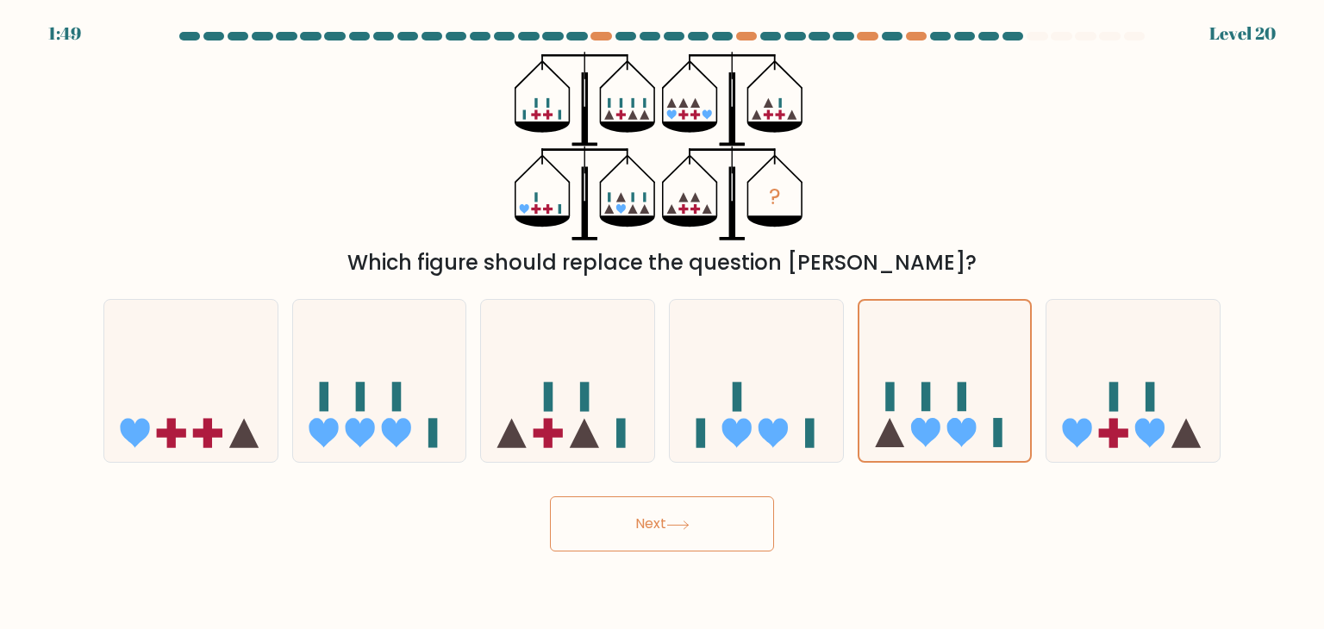
click at [724, 529] on button "Next" at bounding box center [662, 524] width 224 height 55
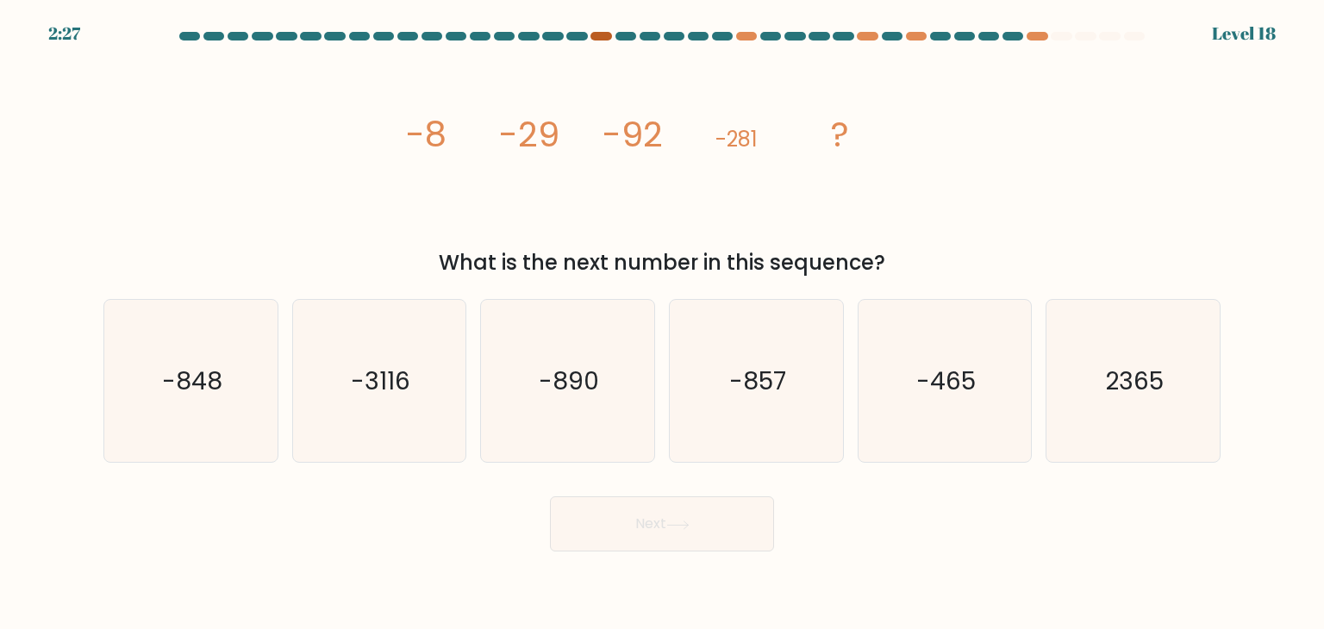
click at [604, 33] on div at bounding box center [601, 36] width 21 height 9
click at [248, 402] on icon "-848" at bounding box center [191, 381] width 162 height 162
click at [662, 323] on input "a. -848" at bounding box center [662, 319] width 1 height 9
radio input "true"
click at [596, 537] on button "Next" at bounding box center [662, 524] width 224 height 55
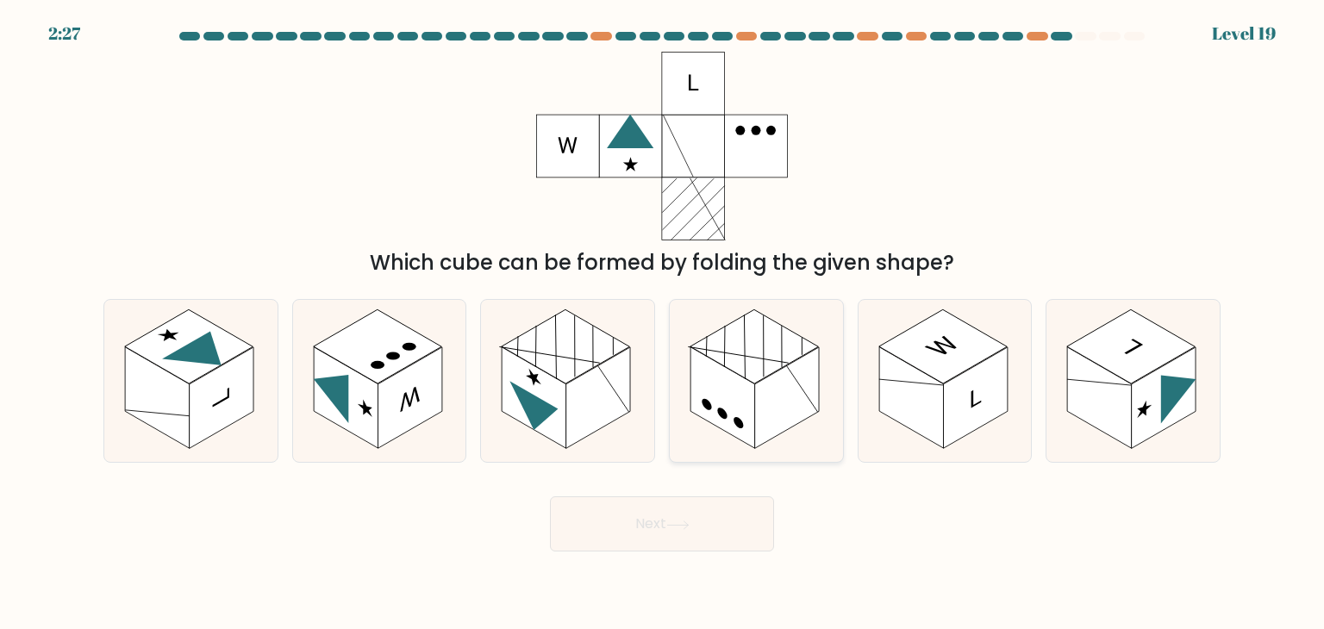
click at [729, 412] on rect at bounding box center [723, 398] width 65 height 102
click at [663, 323] on input "d." at bounding box center [662, 319] width 1 height 9
radio input "true"
click at [742, 510] on button "Next" at bounding box center [662, 524] width 224 height 55
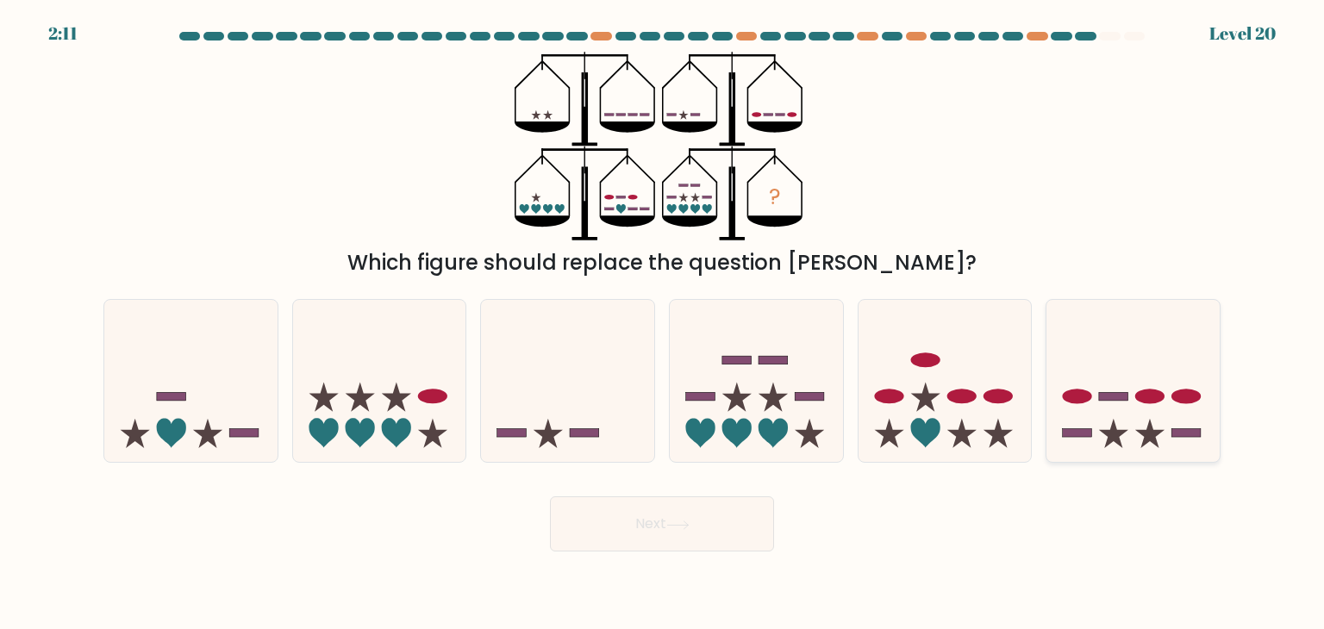
click at [1120, 404] on icon at bounding box center [1133, 381] width 173 height 143
click at [663, 323] on input "f." at bounding box center [662, 319] width 1 height 9
radio input "true"
click at [930, 415] on icon at bounding box center [945, 381] width 173 height 143
click at [663, 323] on input "e." at bounding box center [662, 319] width 1 height 9
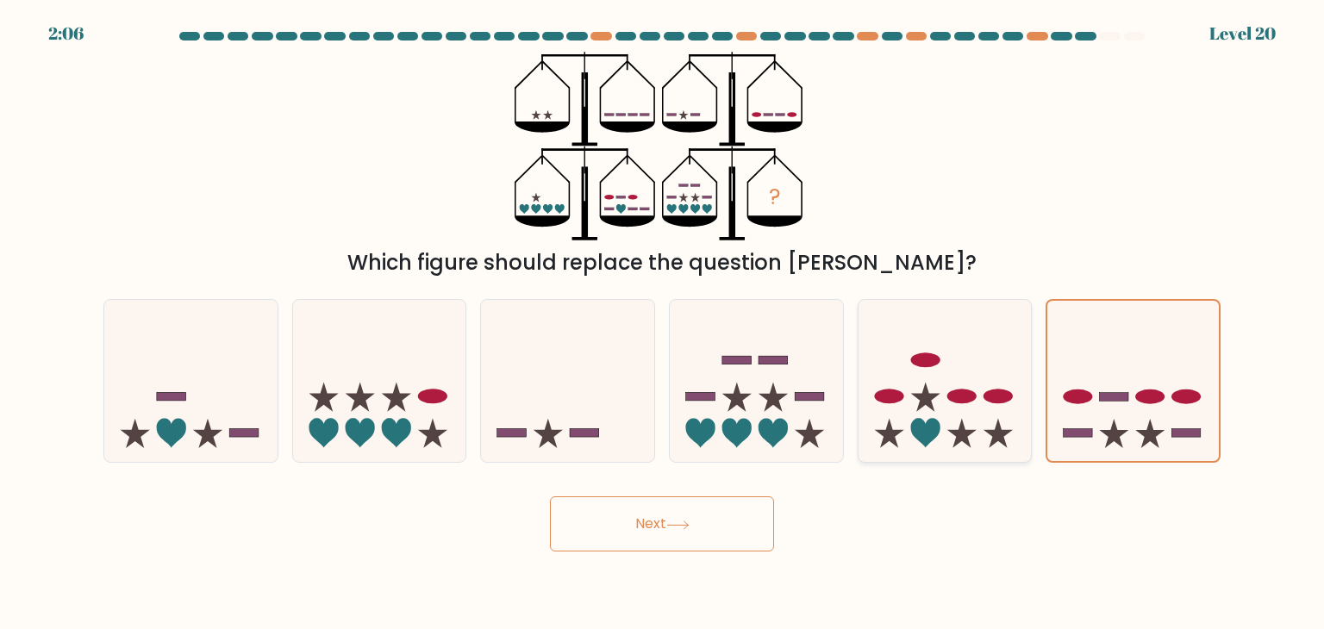
radio input "true"
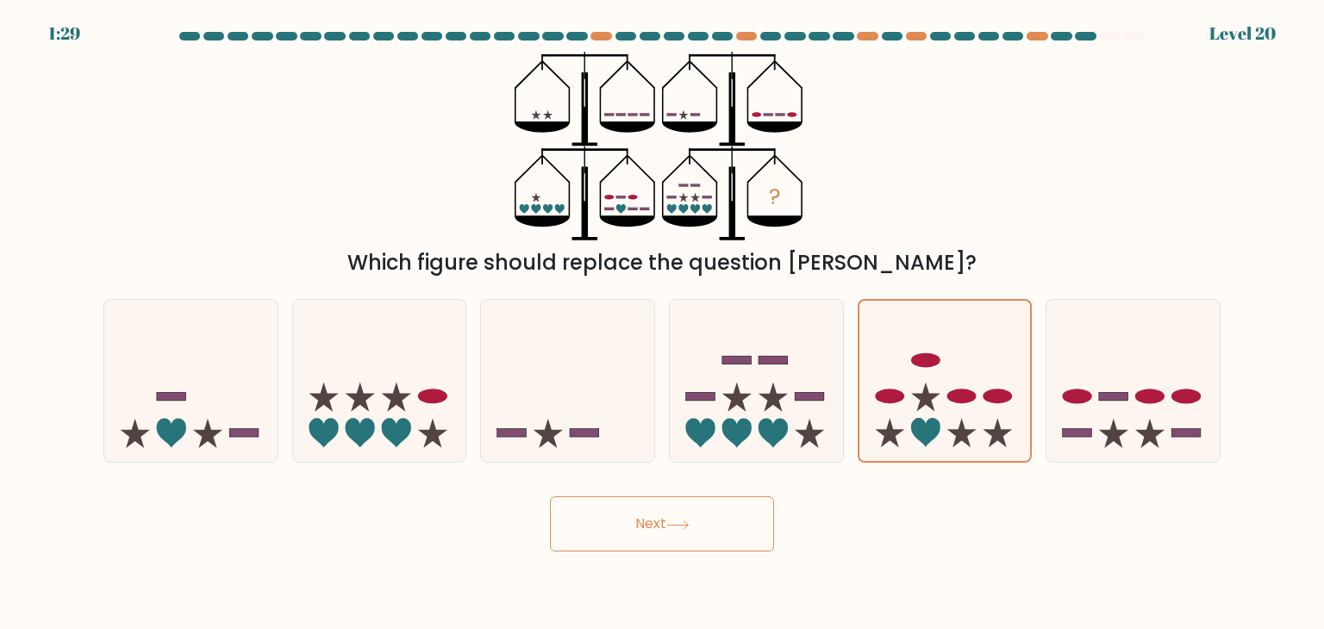
click at [728, 529] on button "Next" at bounding box center [662, 524] width 224 height 55
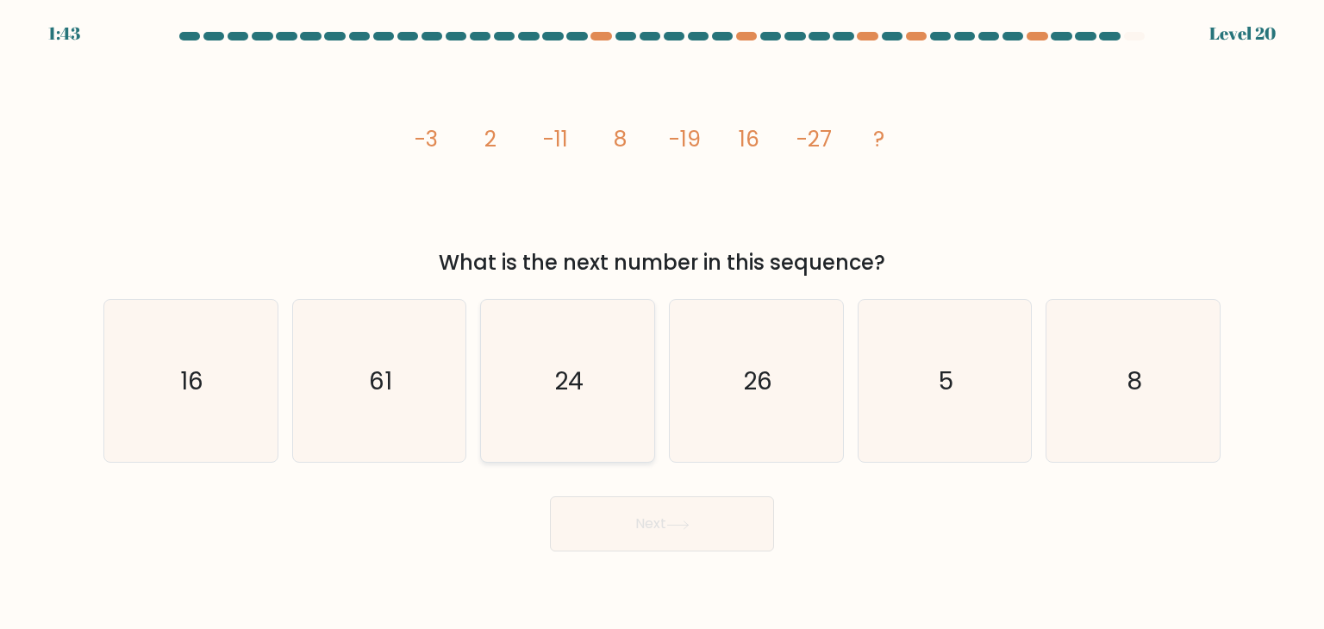
click at [579, 371] on text "24" at bounding box center [569, 381] width 29 height 34
click at [662, 323] on input "c. 24" at bounding box center [662, 319] width 1 height 9
radio input "true"
click at [833, 373] on icon "26" at bounding box center [756, 381] width 162 height 162
click at [663, 323] on input "d. 26" at bounding box center [662, 319] width 1 height 9
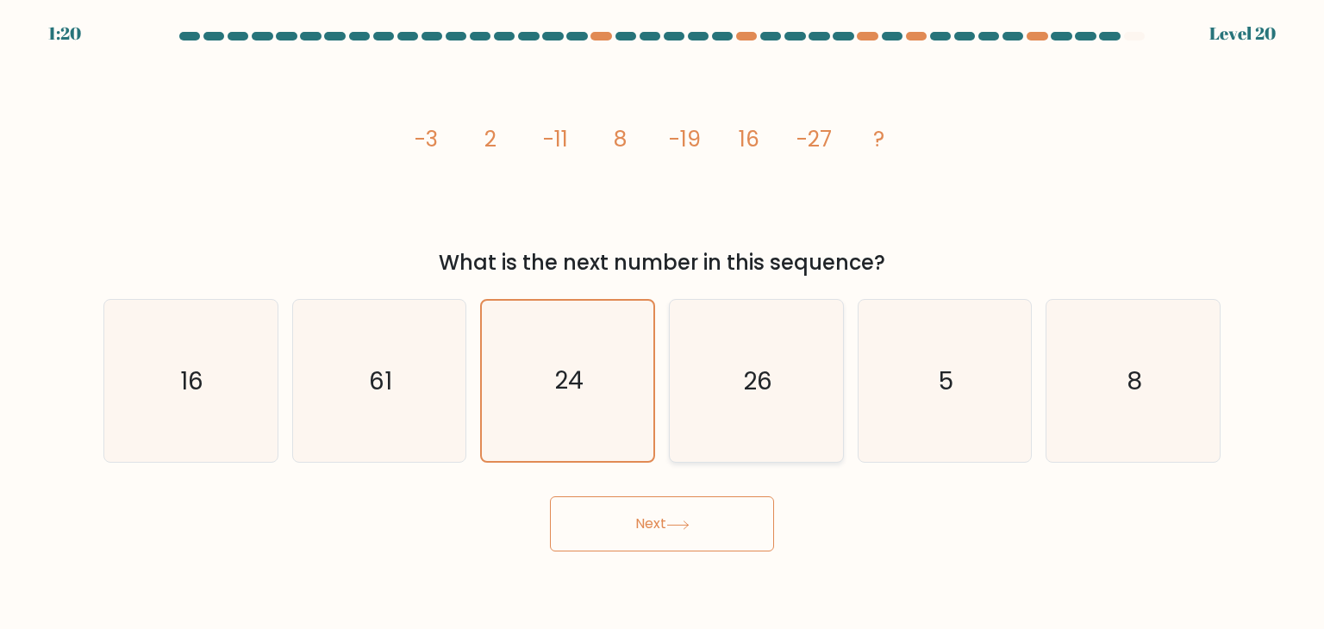
radio input "true"
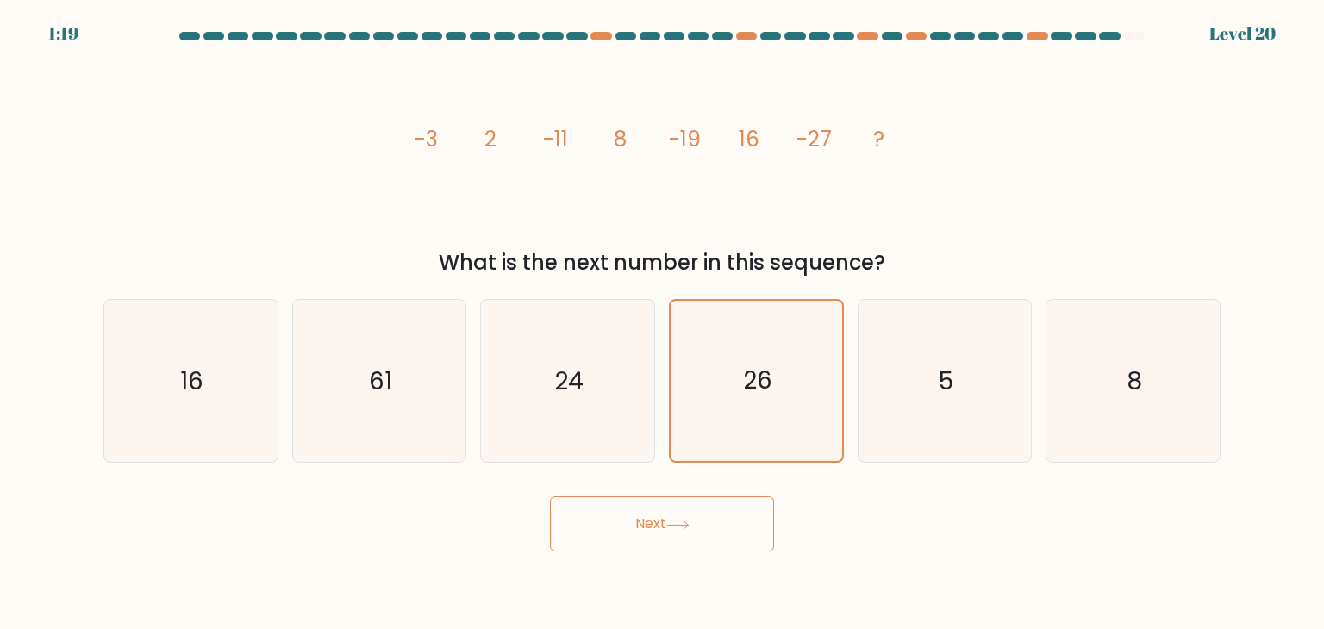
click at [752, 543] on button "Next" at bounding box center [662, 524] width 224 height 55
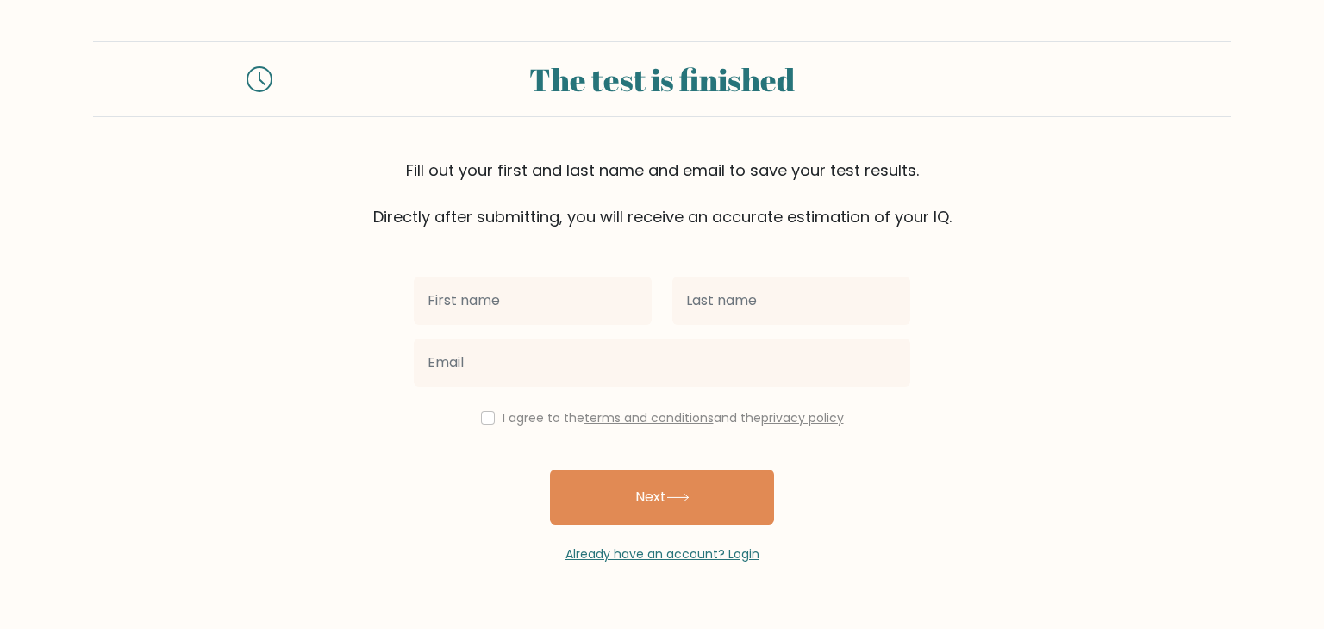
click at [587, 316] on input "text" at bounding box center [533, 301] width 238 height 48
type input "nqjd"
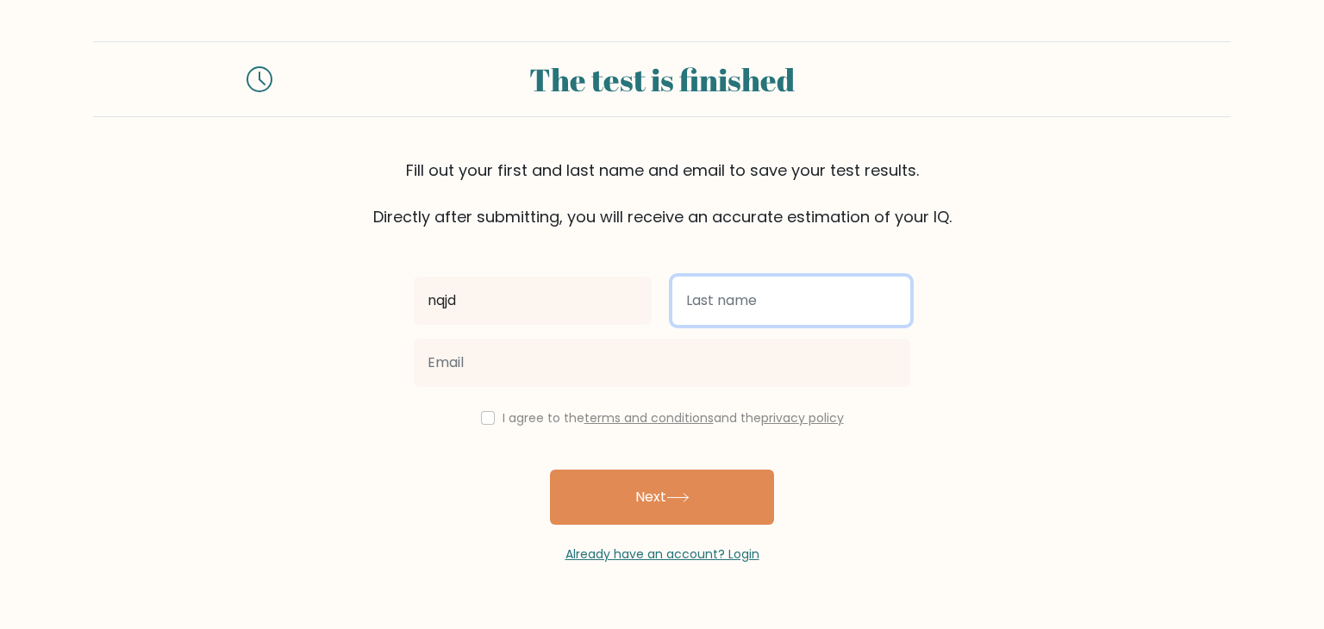
click at [755, 291] on input "text" at bounding box center [792, 301] width 238 height 48
type input "jerb"
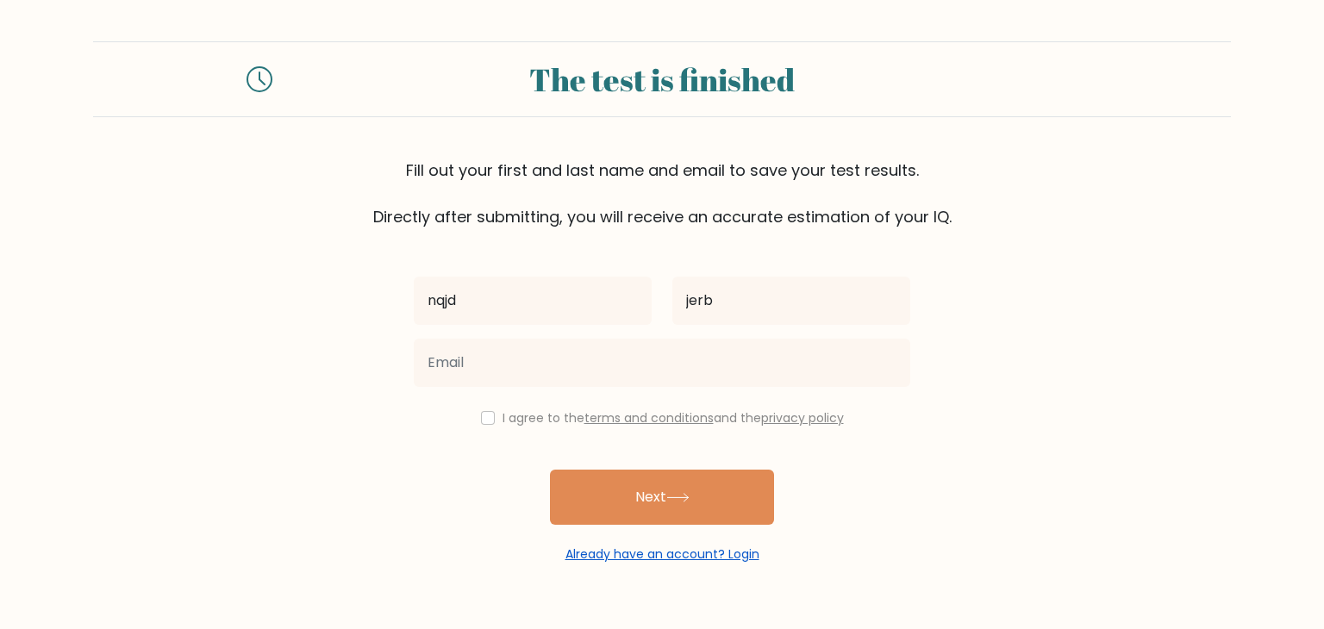
click at [711, 557] on link "Already have an account? Login" at bounding box center [663, 554] width 194 height 17
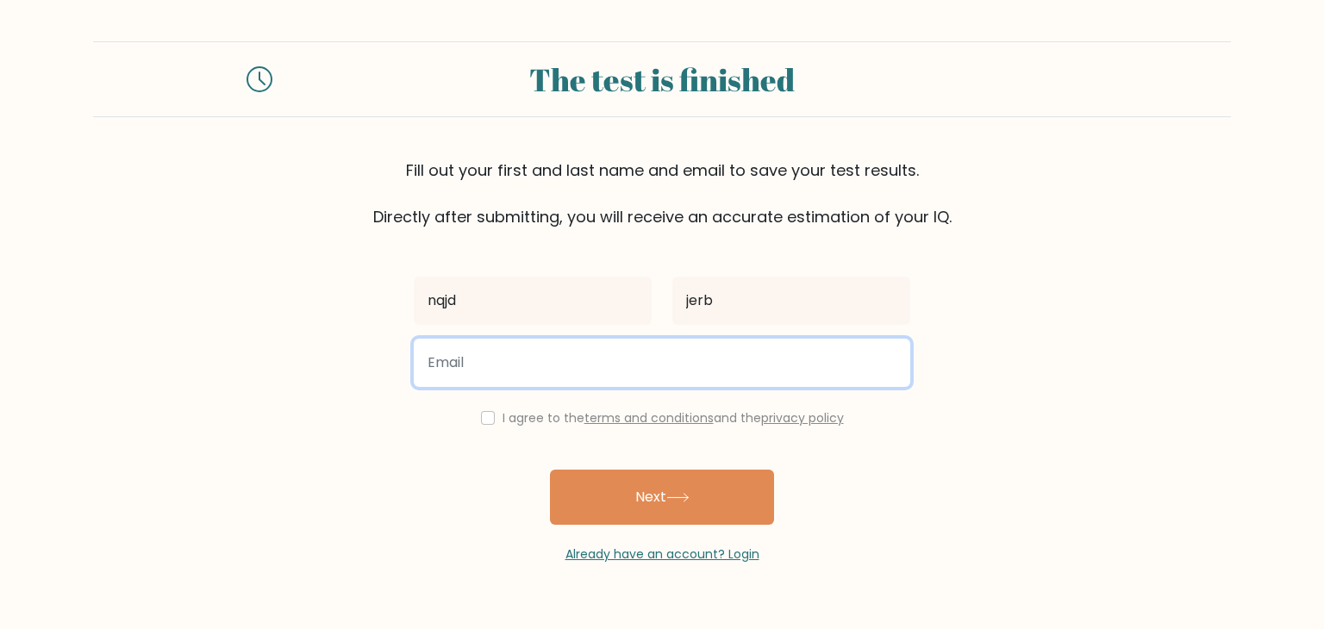
click at [811, 367] on input "email" at bounding box center [662, 363] width 497 height 48
click at [476, 369] on input "zrirstation@gmail.co" at bounding box center [662, 363] width 497 height 48
click at [490, 371] on input "zrirstation@gmail.co" at bounding box center [662, 363] width 497 height 48
click at [497, 366] on input "zrirstation@gmail.co" at bounding box center [662, 363] width 497 height 48
click at [470, 363] on input "zrirstation@gmail.co" at bounding box center [662, 363] width 497 height 48
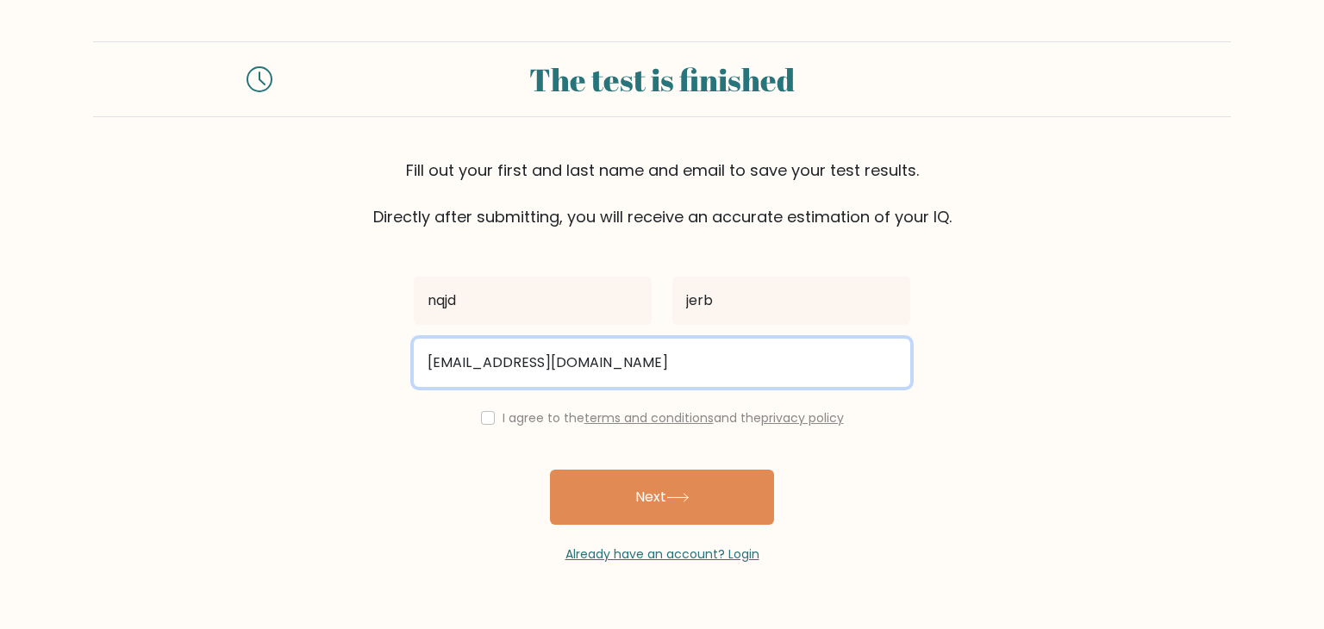
click at [498, 363] on input "zrirstation@gmail.co" at bounding box center [662, 363] width 497 height 48
type input "zrirstation14@gmail.co"
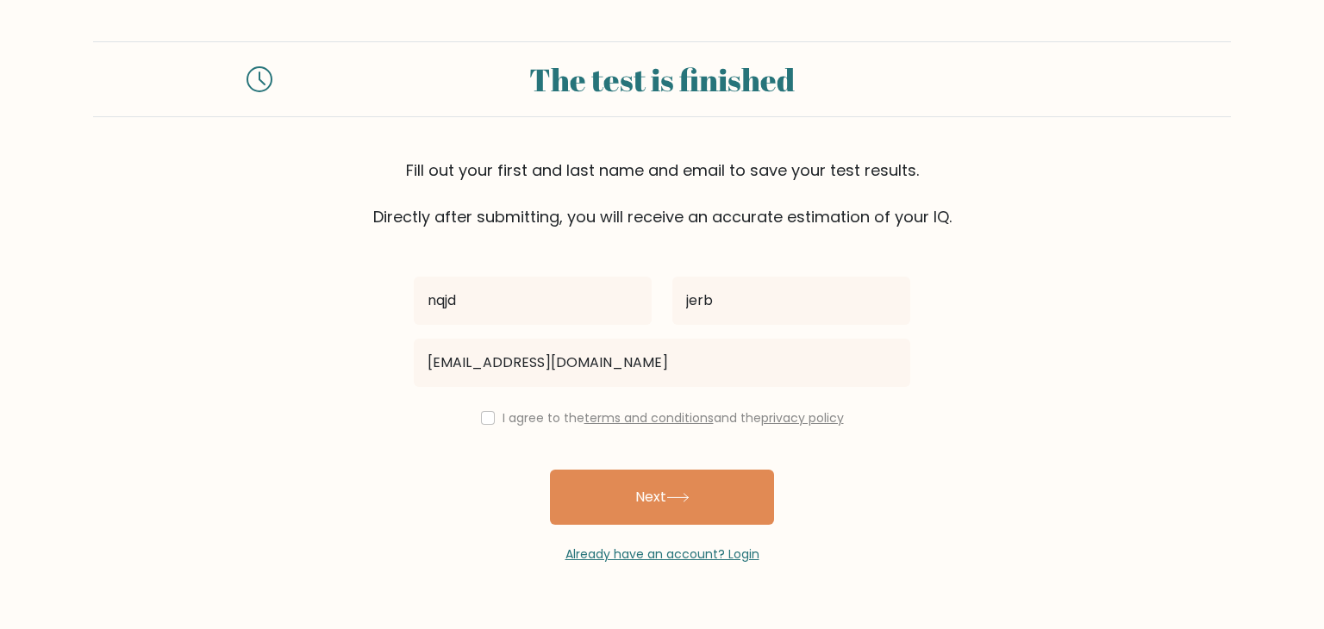
click at [510, 421] on label "I agree to the terms and conditions and the privacy policy" at bounding box center [673, 418] width 341 height 17
click at [494, 425] on div "I agree to the terms and conditions and the privacy policy" at bounding box center [662, 418] width 517 height 21
click at [489, 418] on input "checkbox" at bounding box center [488, 418] width 14 height 14
checkbox input "true"
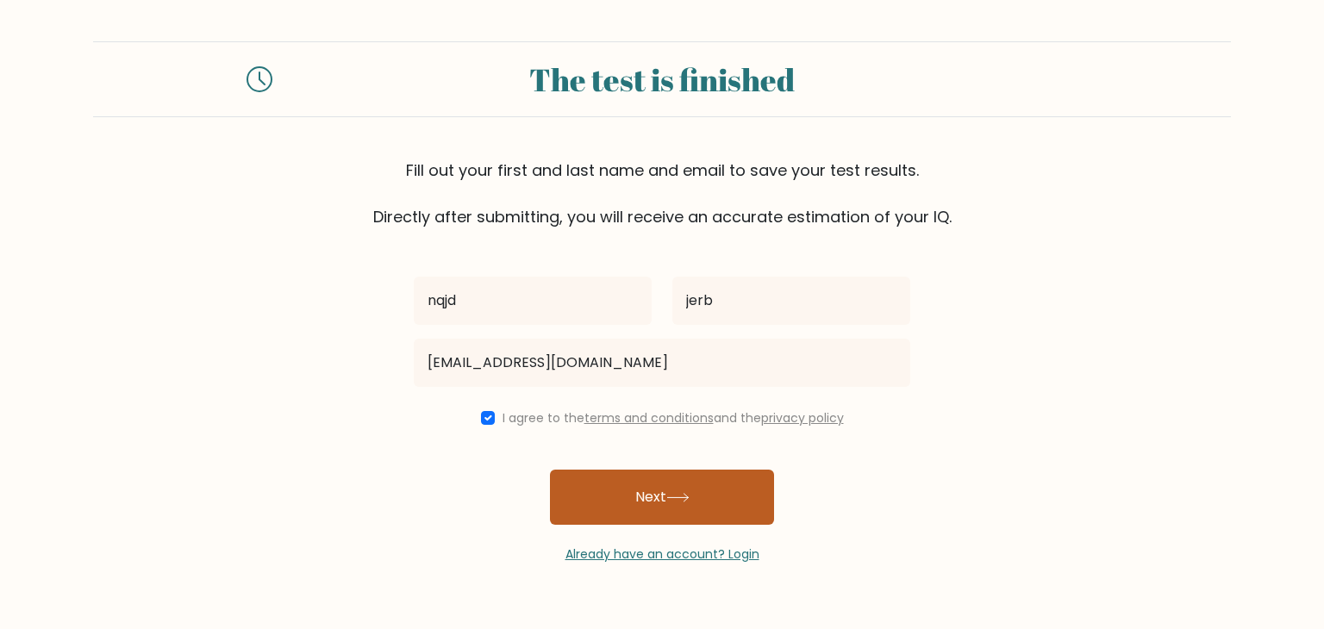
click at [577, 478] on button "Next" at bounding box center [662, 497] width 224 height 55
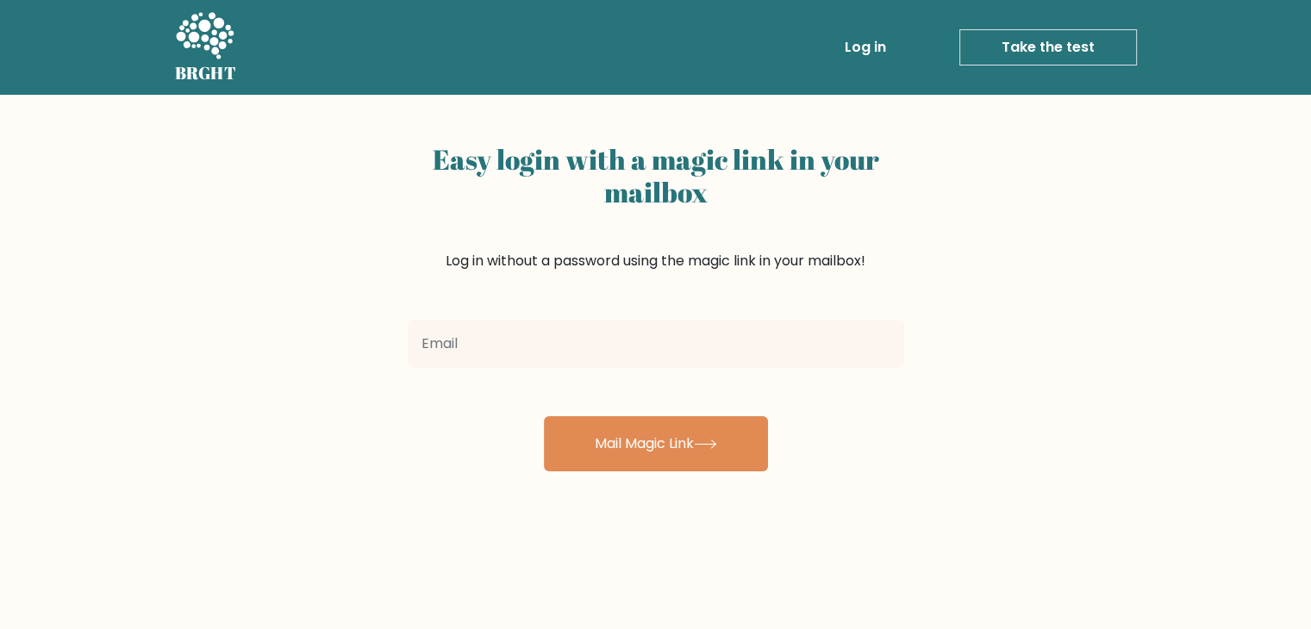
click at [583, 354] on input "email" at bounding box center [656, 344] width 497 height 48
click at [530, 352] on input "ahmednajdjerbi@gmail.com" at bounding box center [656, 344] width 497 height 48
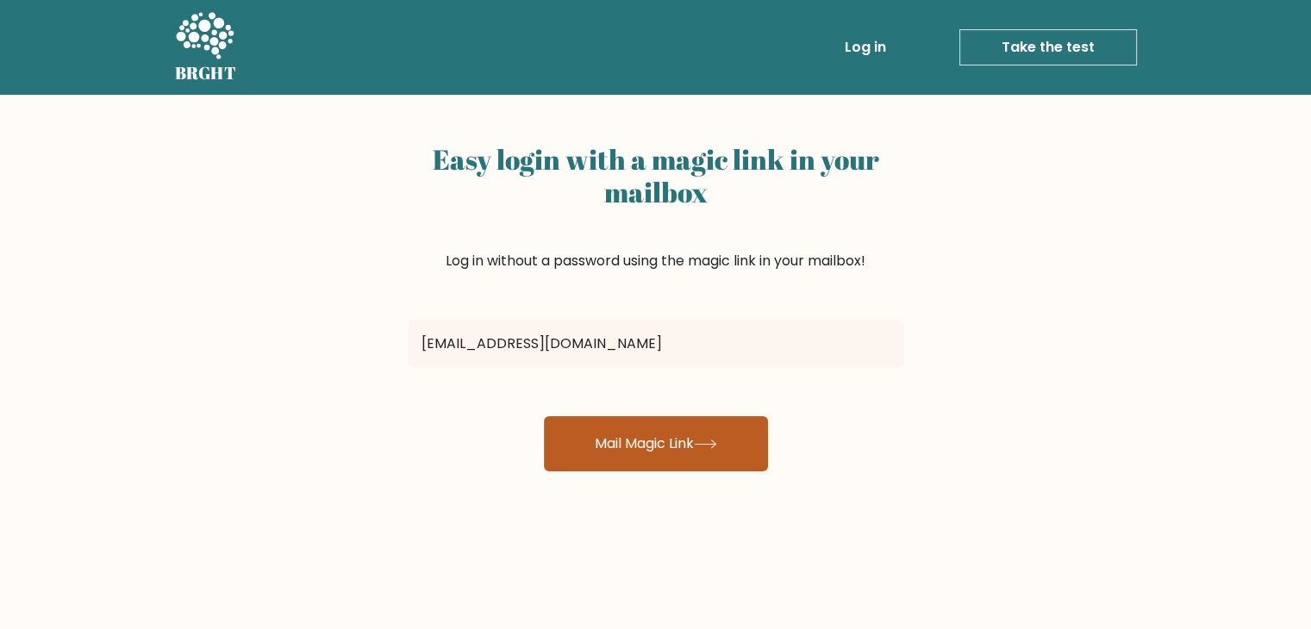
type input "ahmednajdjerbi0@gmail.com"
drag, startPoint x: 704, startPoint y: 444, endPoint x: 691, endPoint y: 446, distance: 13.0
click at [704, 444] on icon at bounding box center [705, 445] width 21 height 8
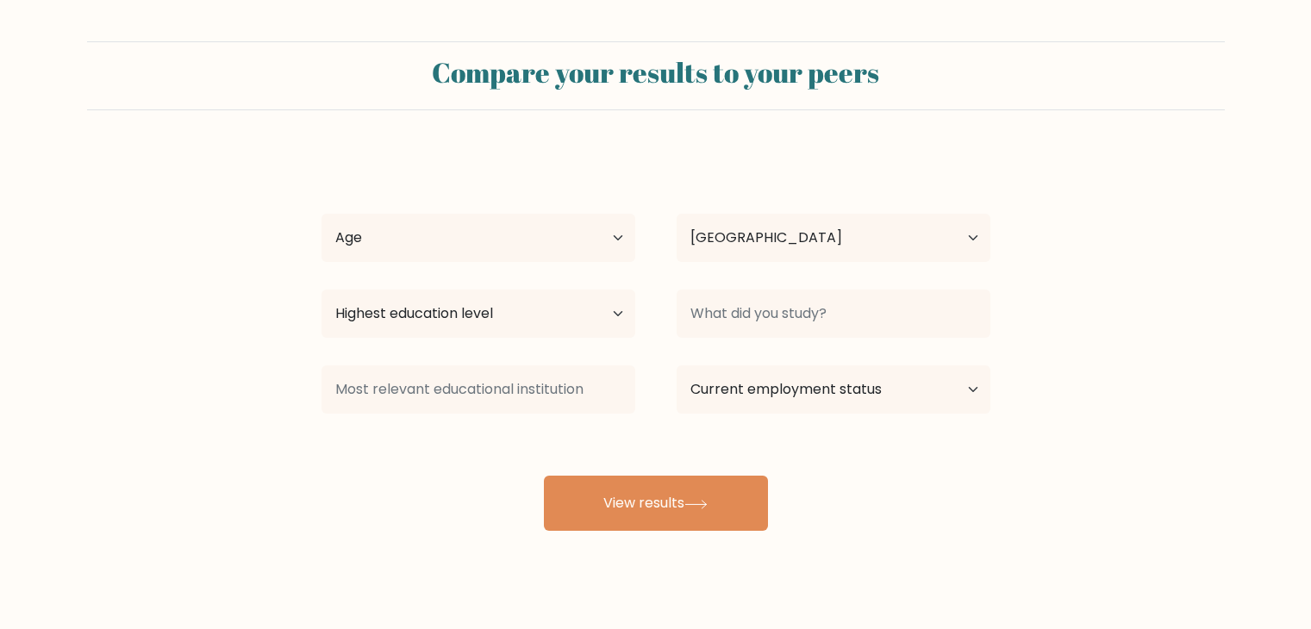
select select "TN"
click at [604, 240] on select "Age Under 18 years old 18-24 years old 25-34 years old 35-44 years old 45-54 ye…" at bounding box center [479, 238] width 314 height 48
select select "18_24"
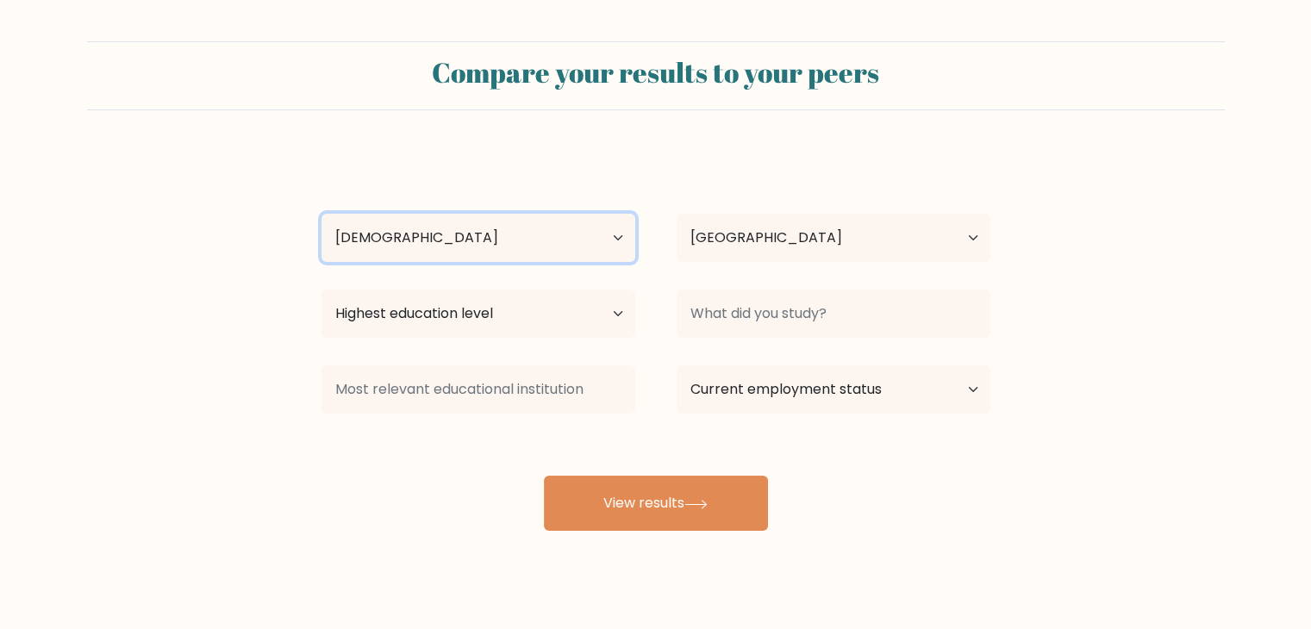
click at [322, 214] on select "Age Under 18 years old 18-24 years old 25-34 years old 35-44 years old 45-54 ye…" at bounding box center [479, 238] width 314 height 48
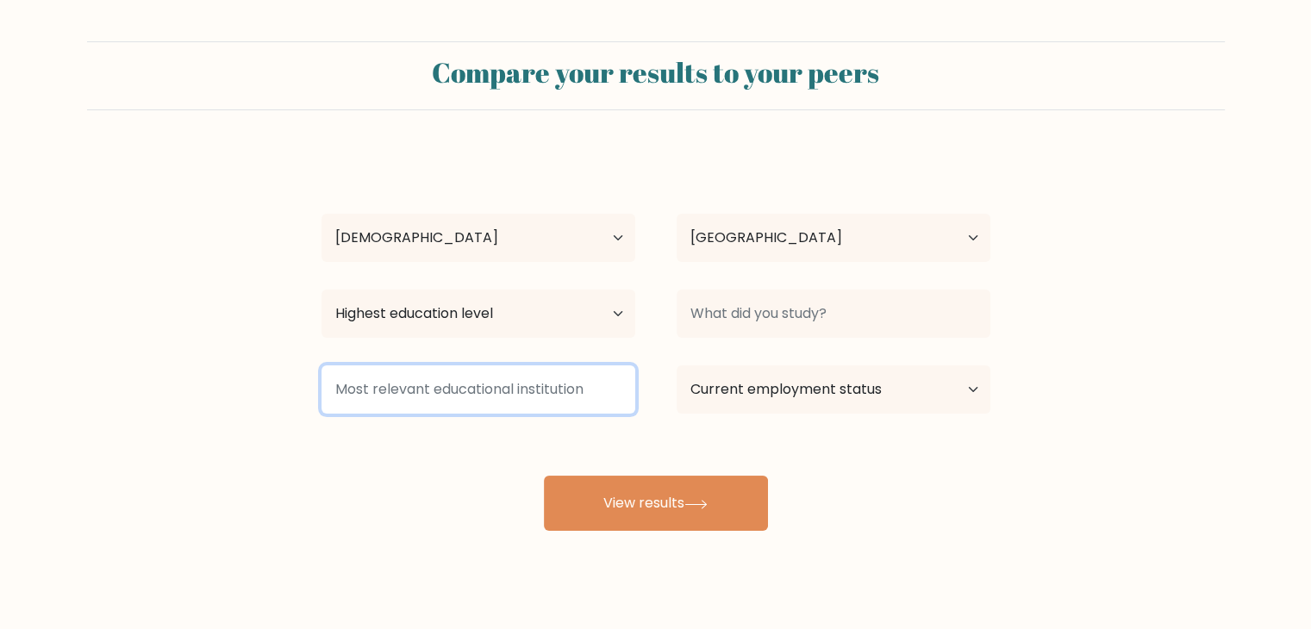
click at [625, 397] on input at bounding box center [479, 390] width 314 height 48
type input "²"
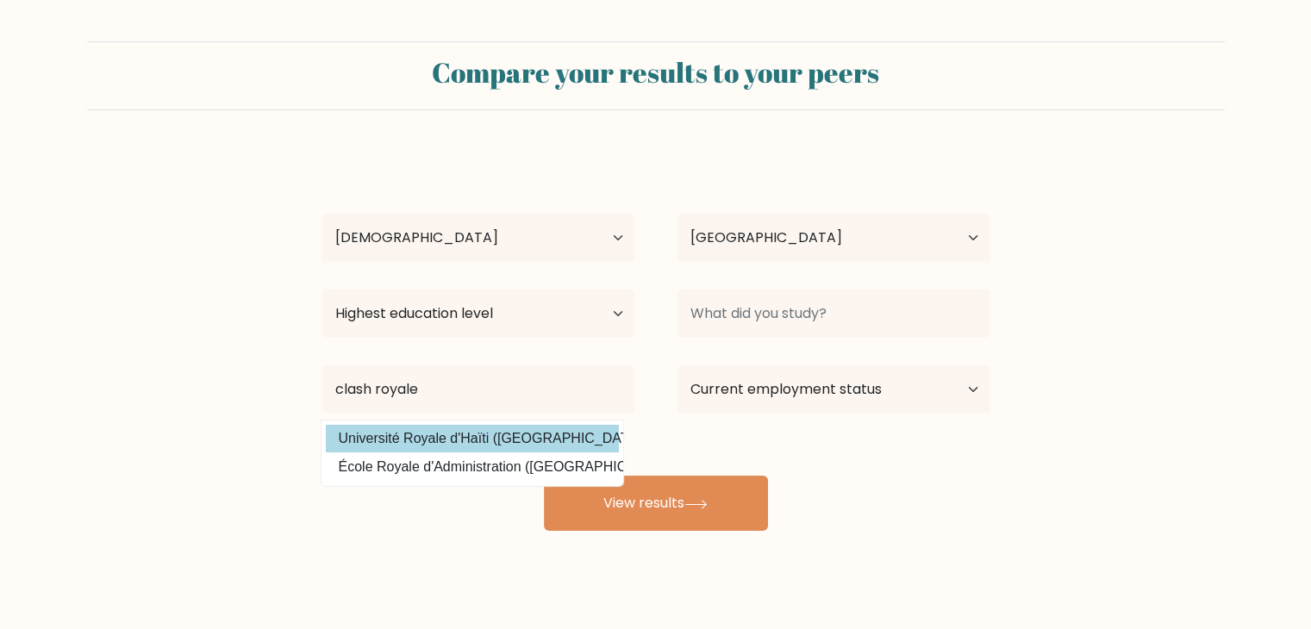
click at [539, 439] on option "Université Royale d'Haïti (Haiti)" at bounding box center [472, 439] width 293 height 28
type input "Université Royale d'Haïti"
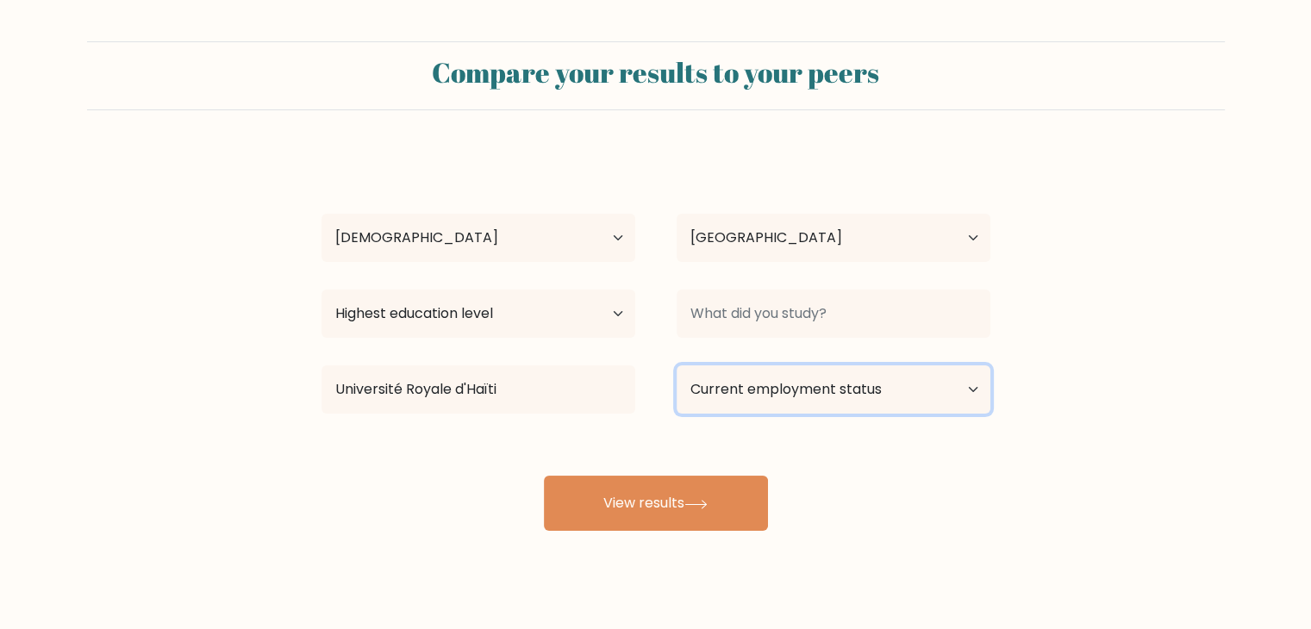
click at [773, 404] on select "Current employment status Employed Student Retired Other / prefer not to answer" at bounding box center [834, 390] width 314 height 48
select select "student"
click at [677, 366] on select "Current employment status Employed Student Retired Other / prefer not to answer" at bounding box center [834, 390] width 314 height 48
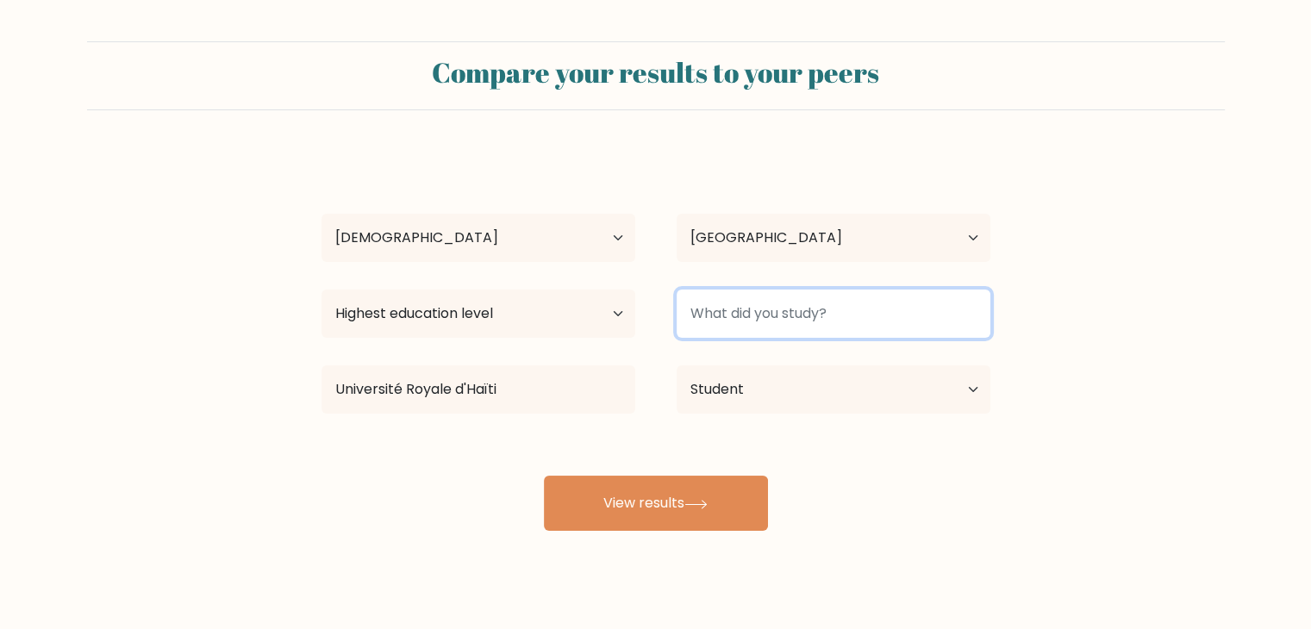
click at [827, 311] on input at bounding box center [834, 314] width 314 height 48
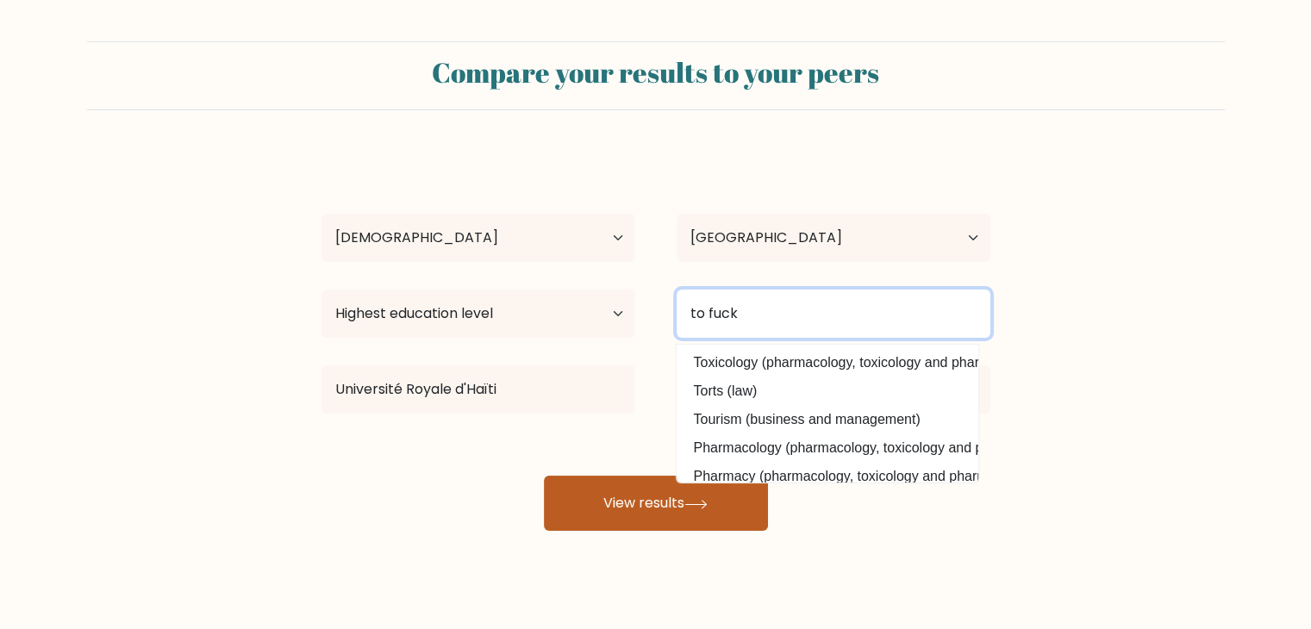
type input "to fuck"
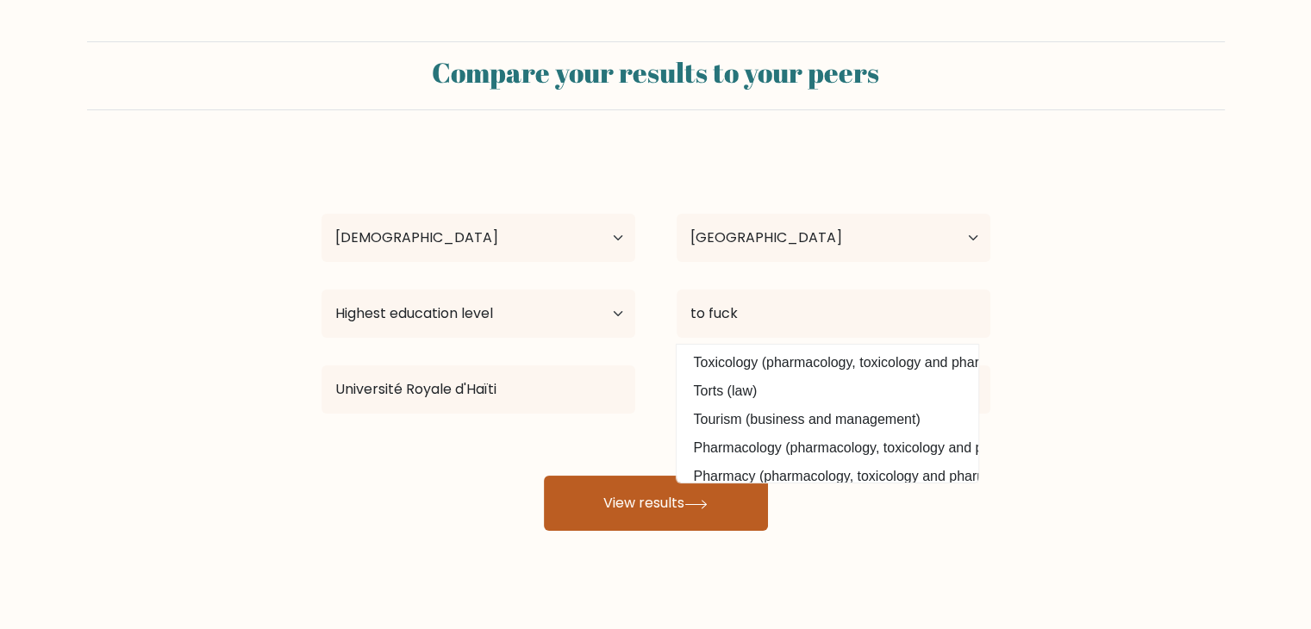
click at [714, 511] on button "View results" at bounding box center [656, 503] width 224 height 55
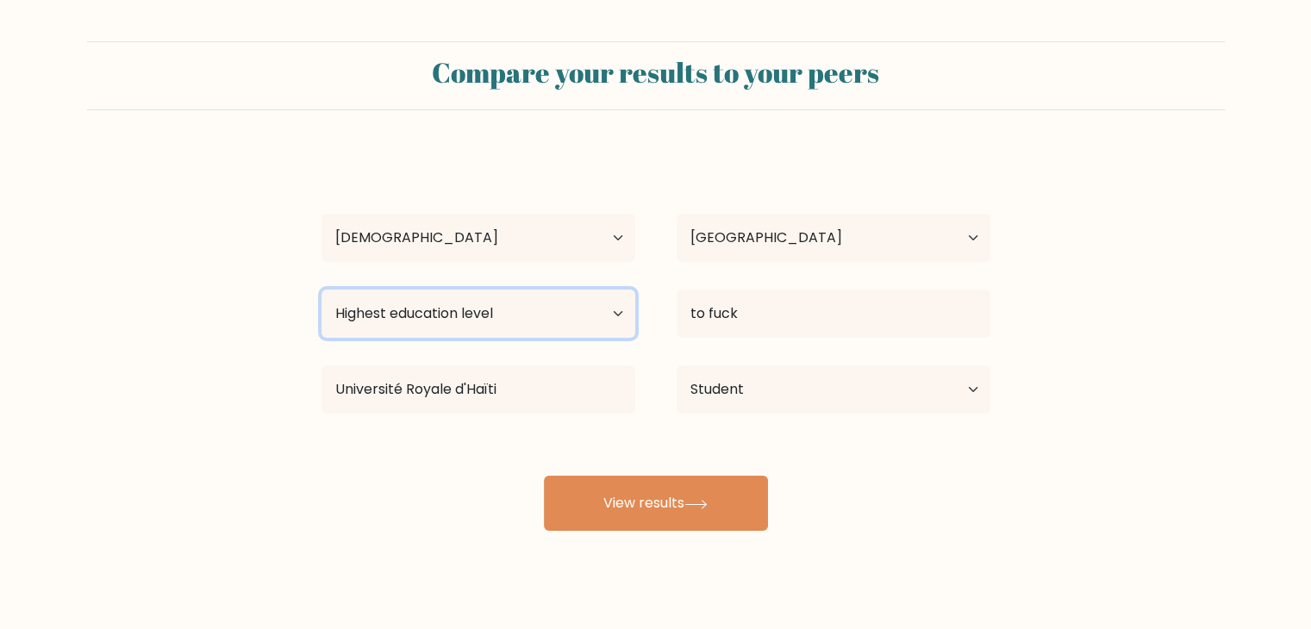
click at [520, 312] on select "Highest education level No schooling Primary Lower Secondary Upper Secondary Oc…" at bounding box center [479, 314] width 314 height 48
select select "lower_secondary"
click at [322, 290] on select "Highest education level No schooling Primary Lower Secondary Upper Secondary Oc…" at bounding box center [479, 314] width 314 height 48
click at [717, 466] on div "nqjd jerb Age Under 18 years old 18-24 years old 25-34 years old 35-44 years ol…" at bounding box center [656, 341] width 690 height 379
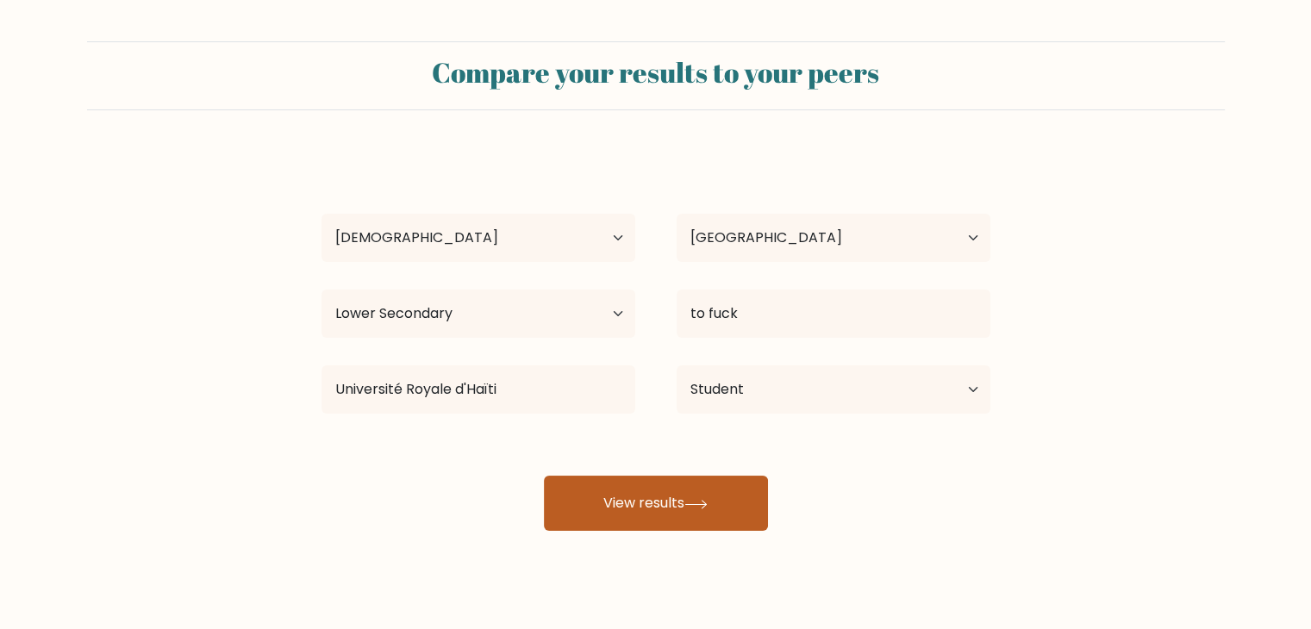
click at [706, 516] on button "View results" at bounding box center [656, 503] width 224 height 55
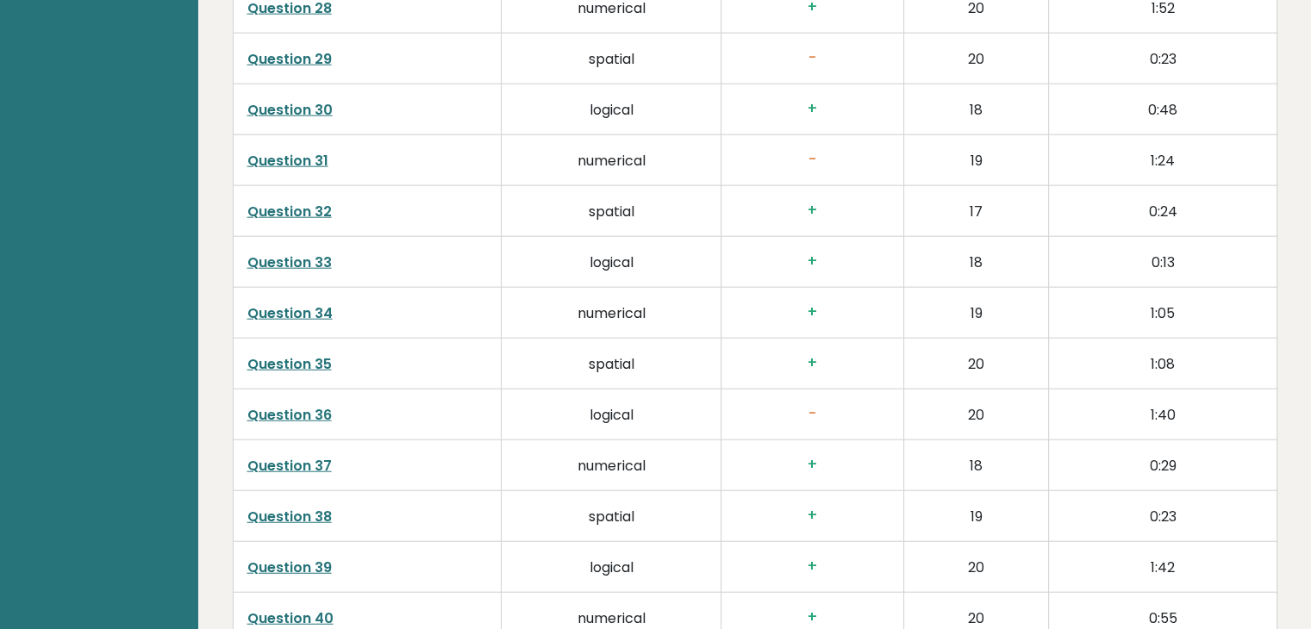
scroll to position [4177, 0]
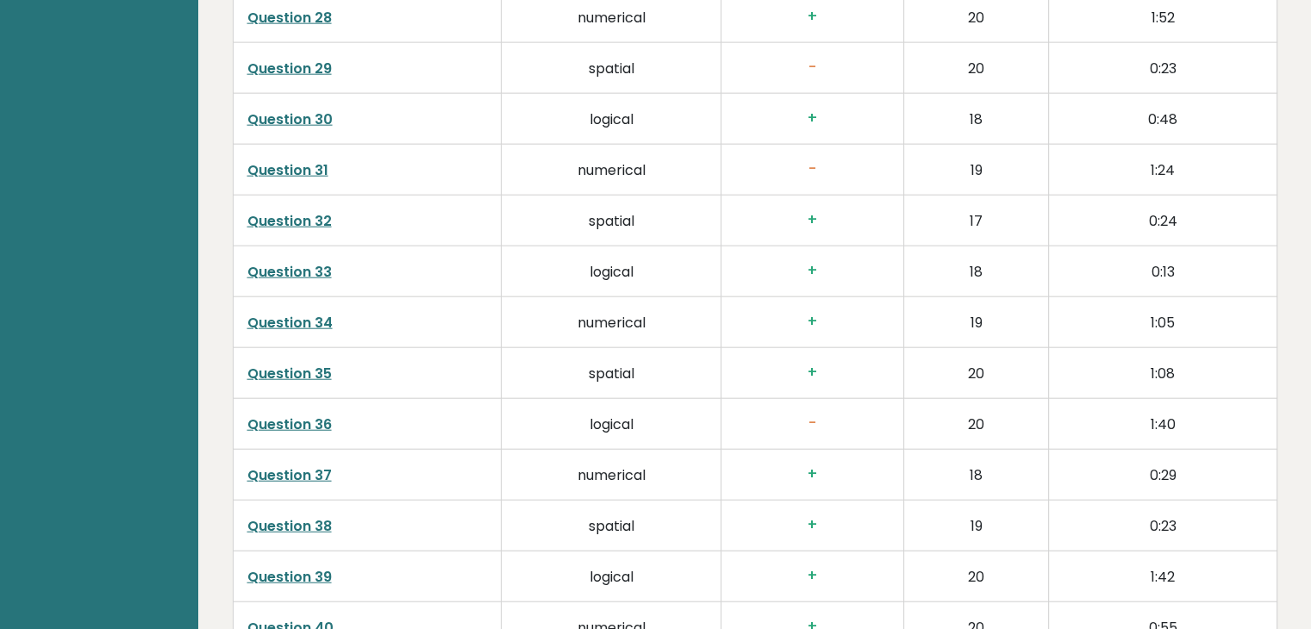
click at [272, 417] on link "Question 36" at bounding box center [289, 425] width 85 height 20
click at [294, 167] on link "Question 31" at bounding box center [287, 170] width 81 height 20
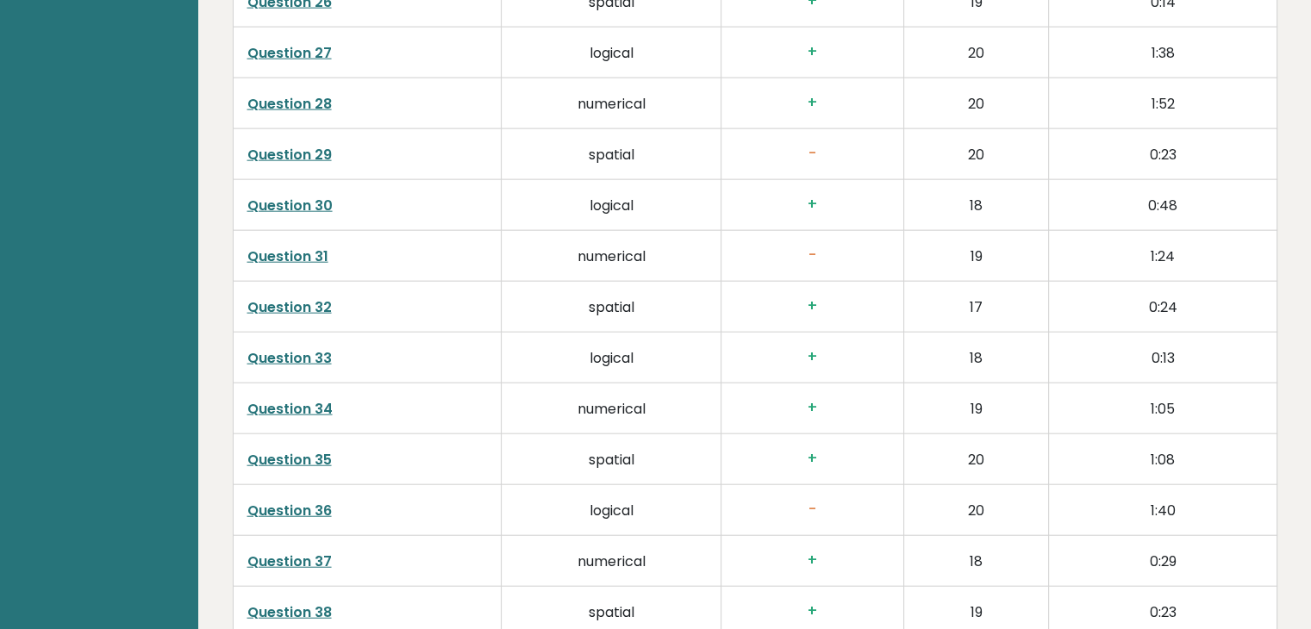
click at [314, 153] on link "Question 29" at bounding box center [289, 155] width 85 height 20
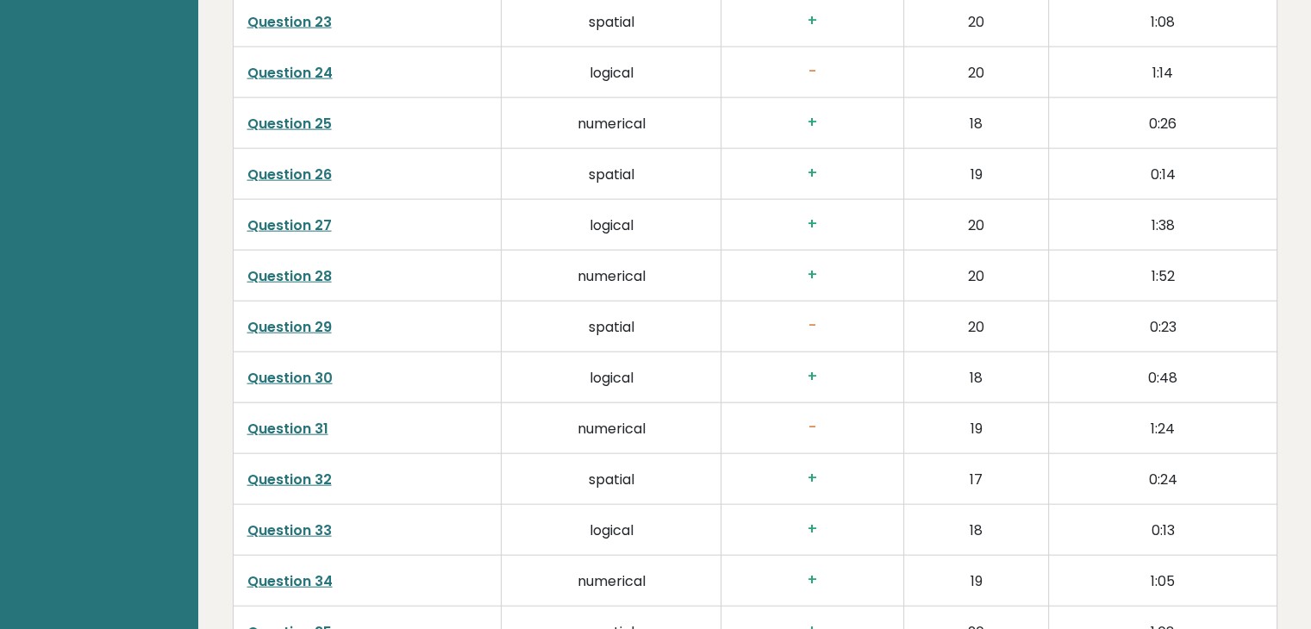
scroll to position [4435, 0]
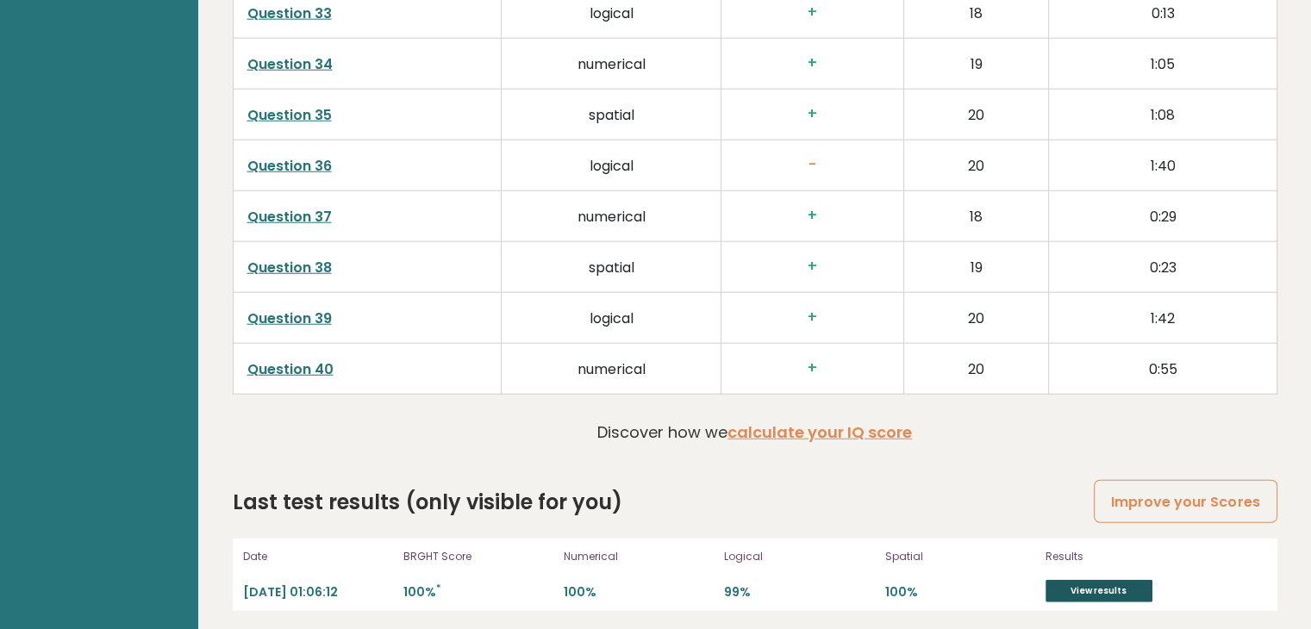
click at [1096, 580] on link "View results" at bounding box center [1099, 591] width 107 height 22
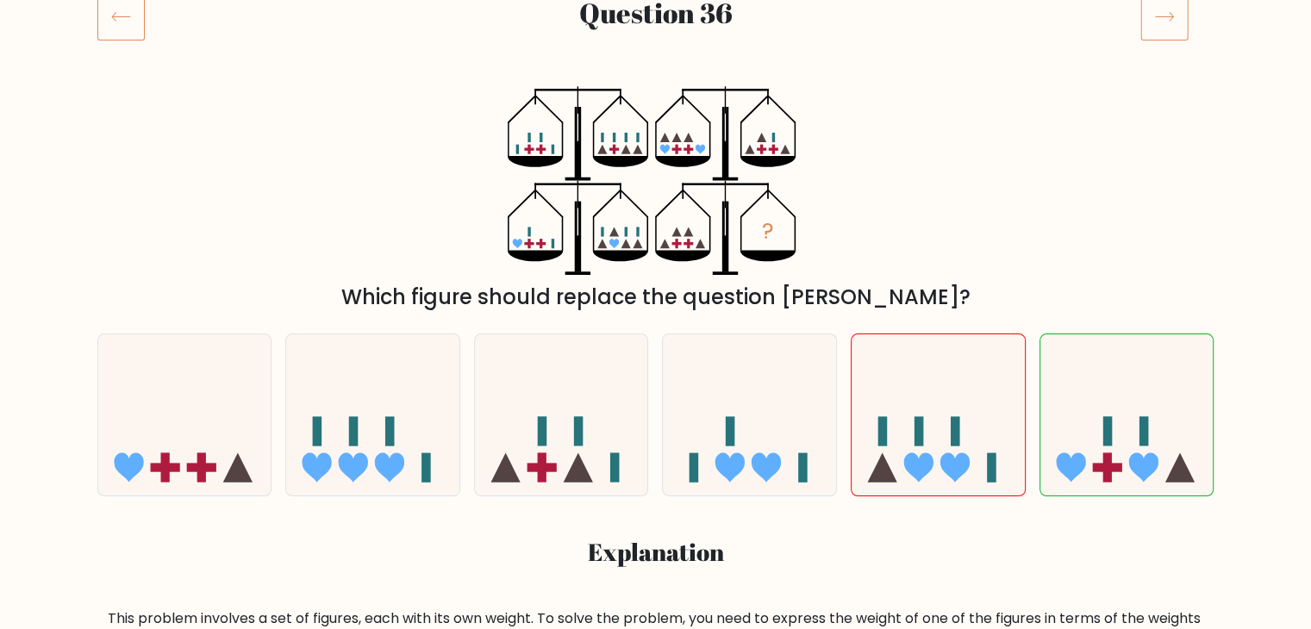
scroll to position [221, 0]
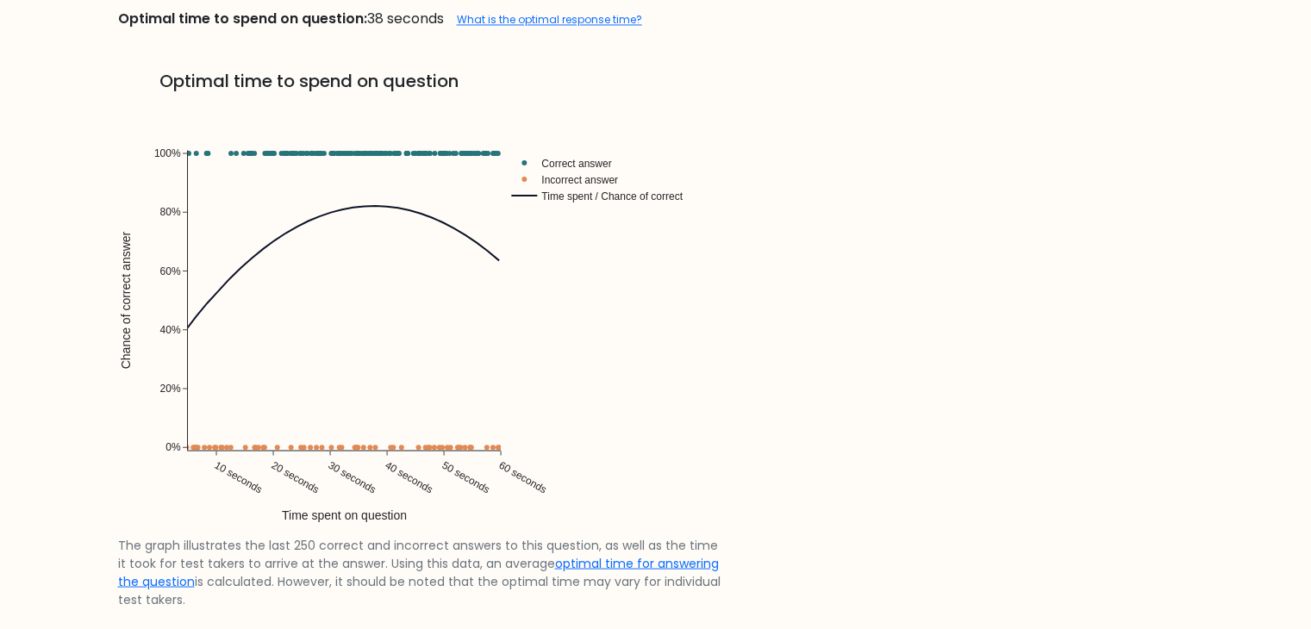
scroll to position [3190, 0]
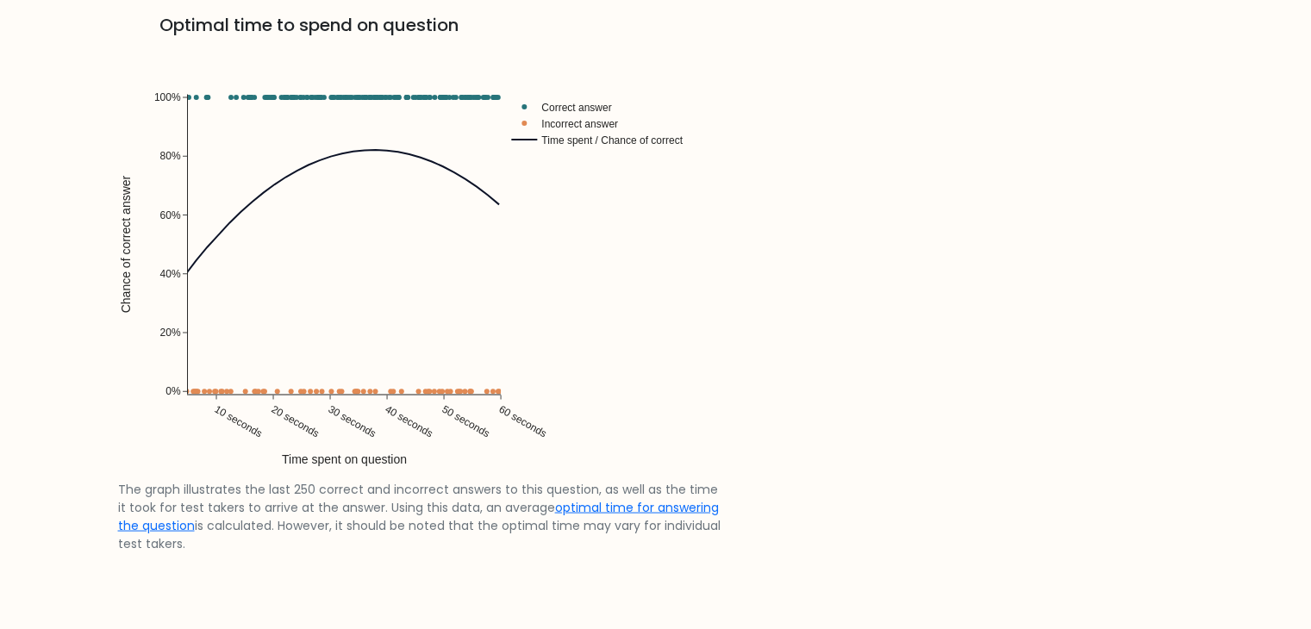
click at [366, 149] on img at bounding box center [420, 257] width 604 height 431
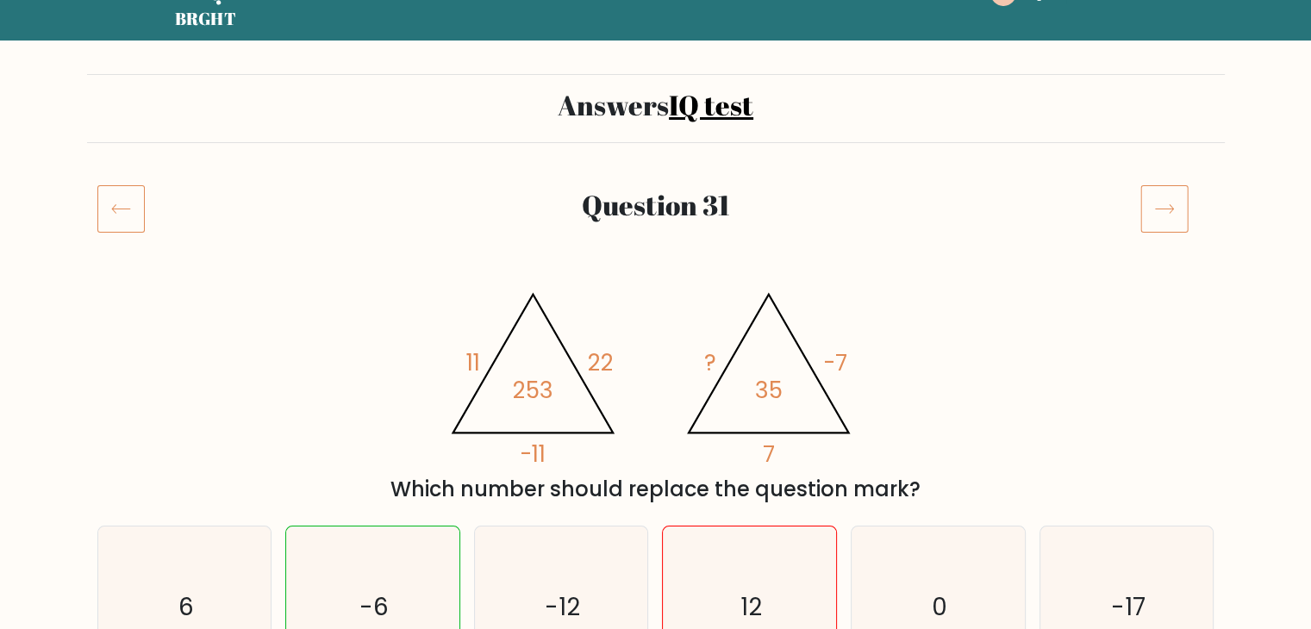
scroll to position [43, 0]
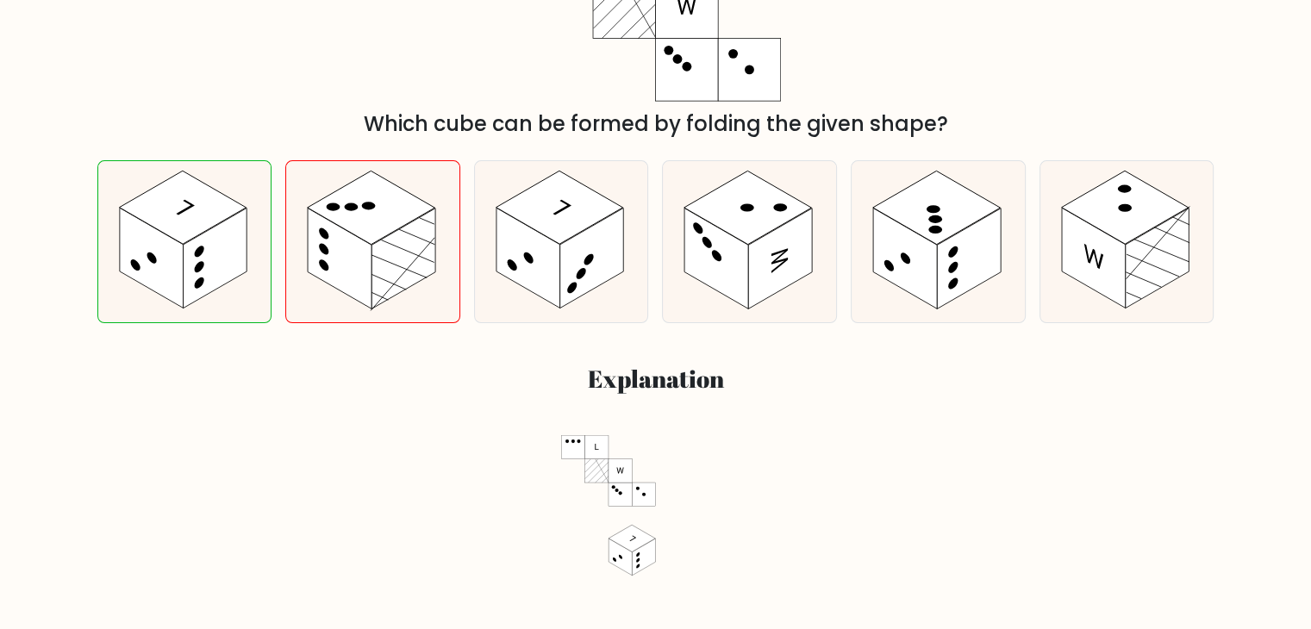
scroll to position [417, 0]
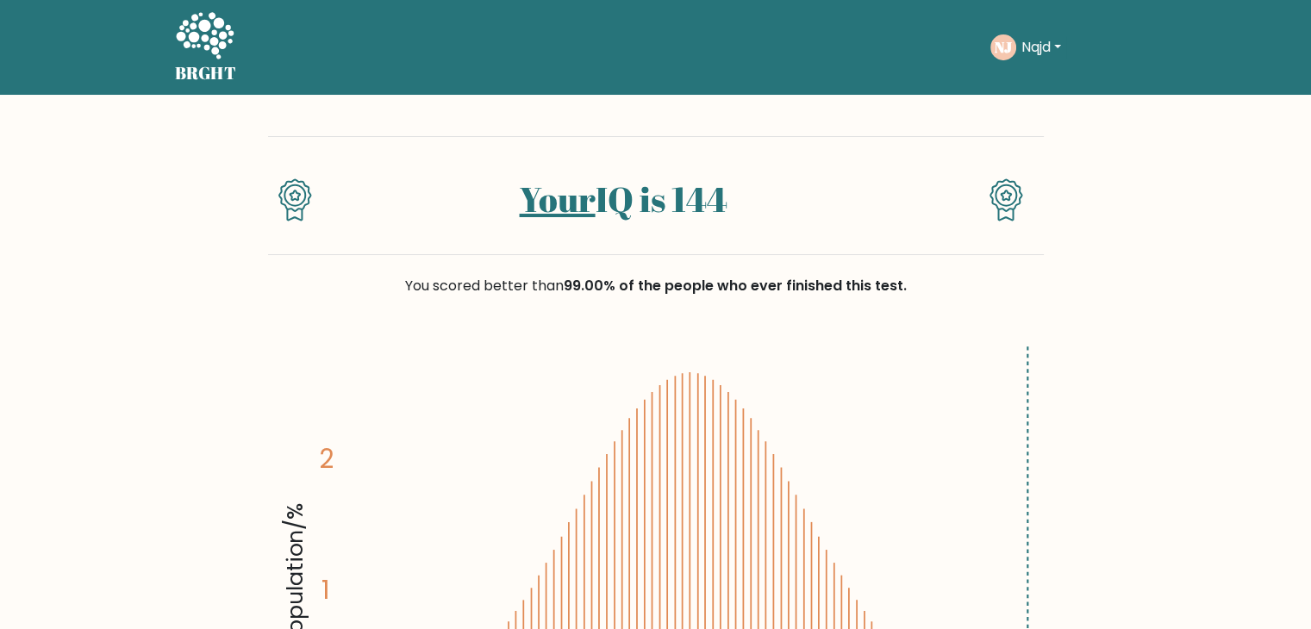
drag, startPoint x: 280, startPoint y: 187, endPoint x: 321, endPoint y: 201, distance: 42.8
click at [321, 201] on div at bounding box center [300, 209] width 65 height 62
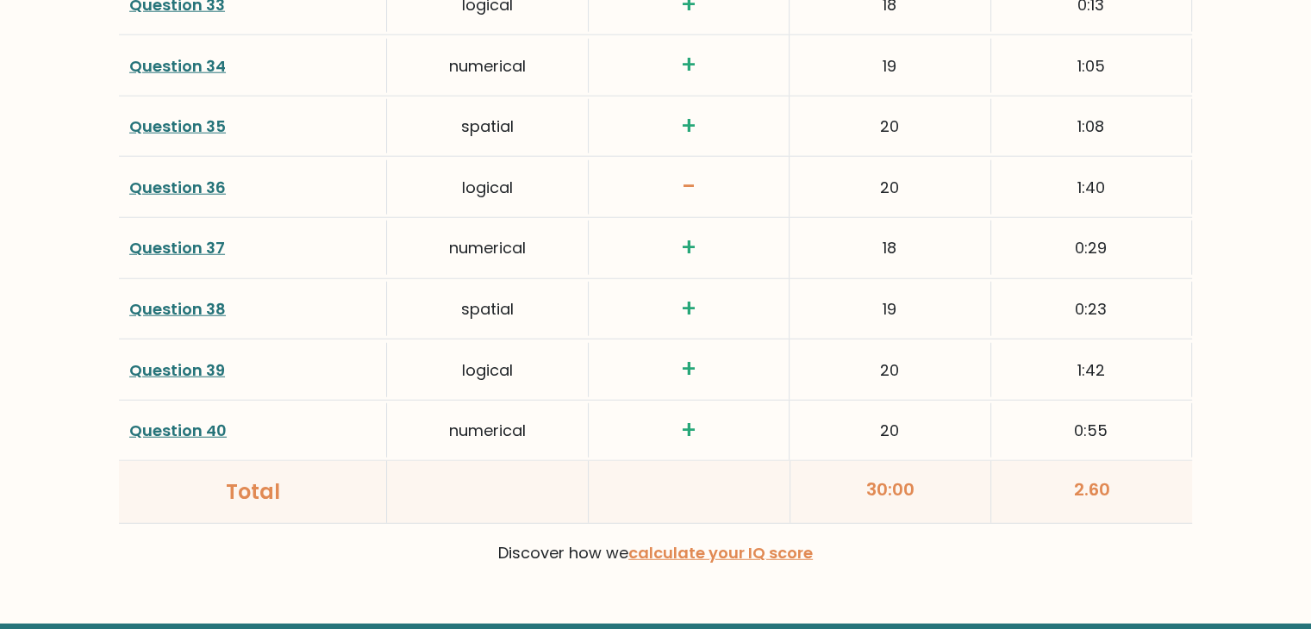
scroll to position [4562, 0]
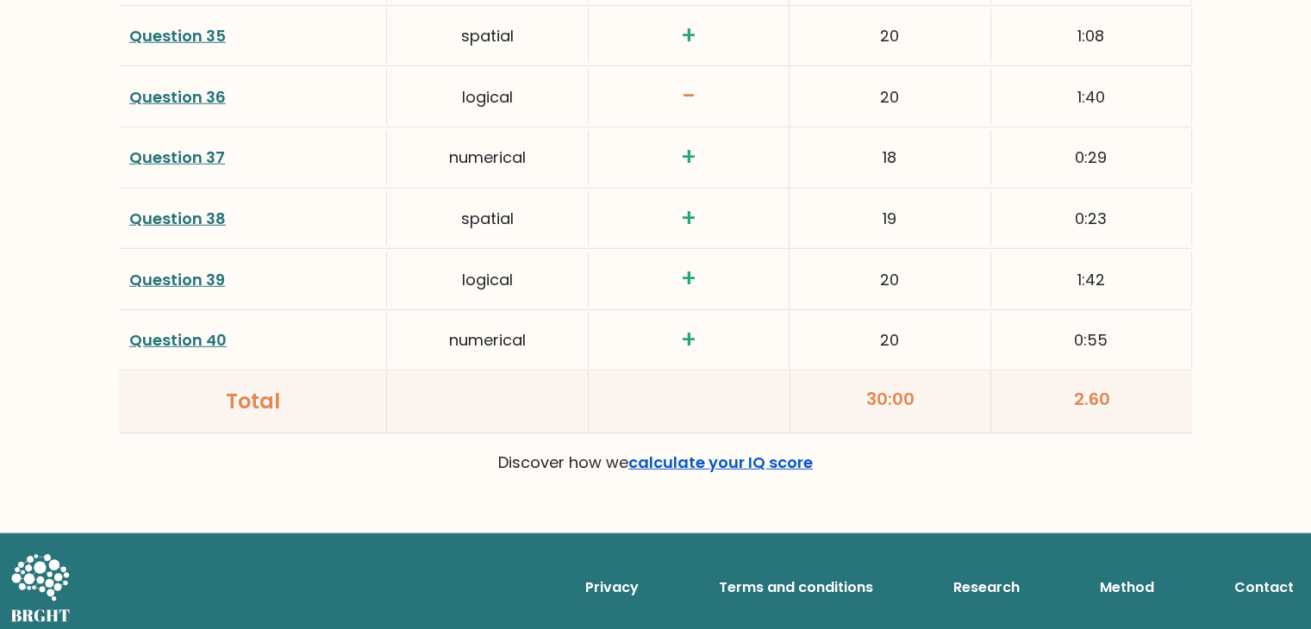
click at [750, 452] on link "calculate your IQ score" at bounding box center [721, 463] width 185 height 22
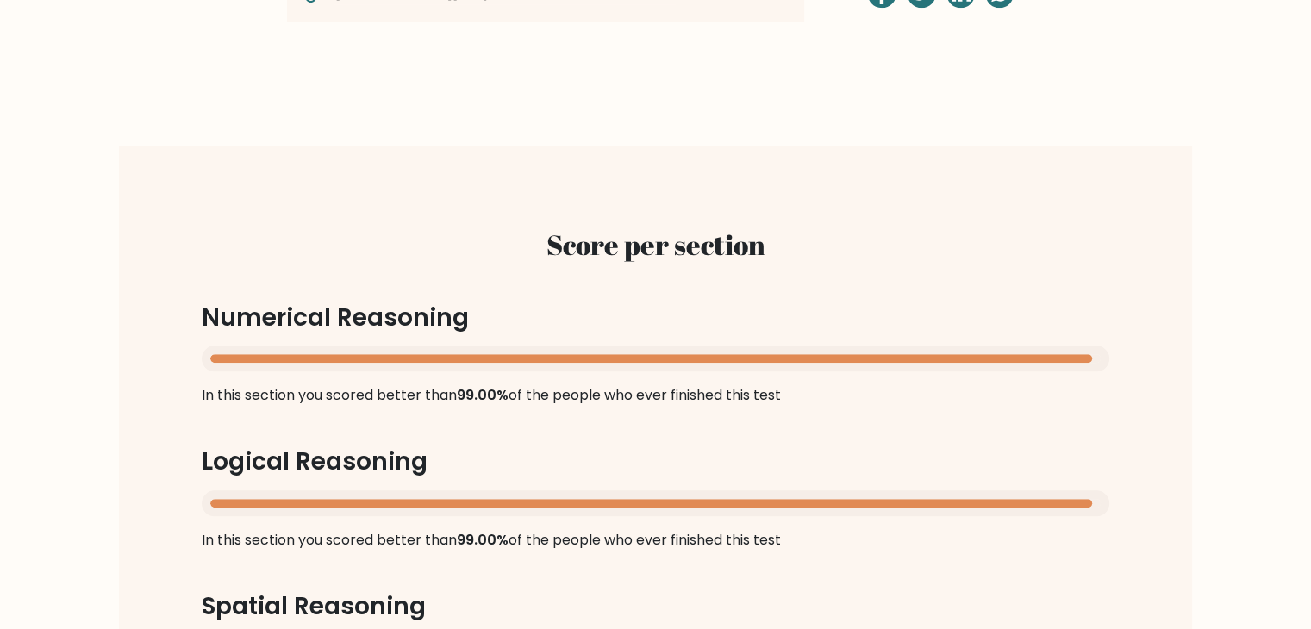
scroll to position [1199, 0]
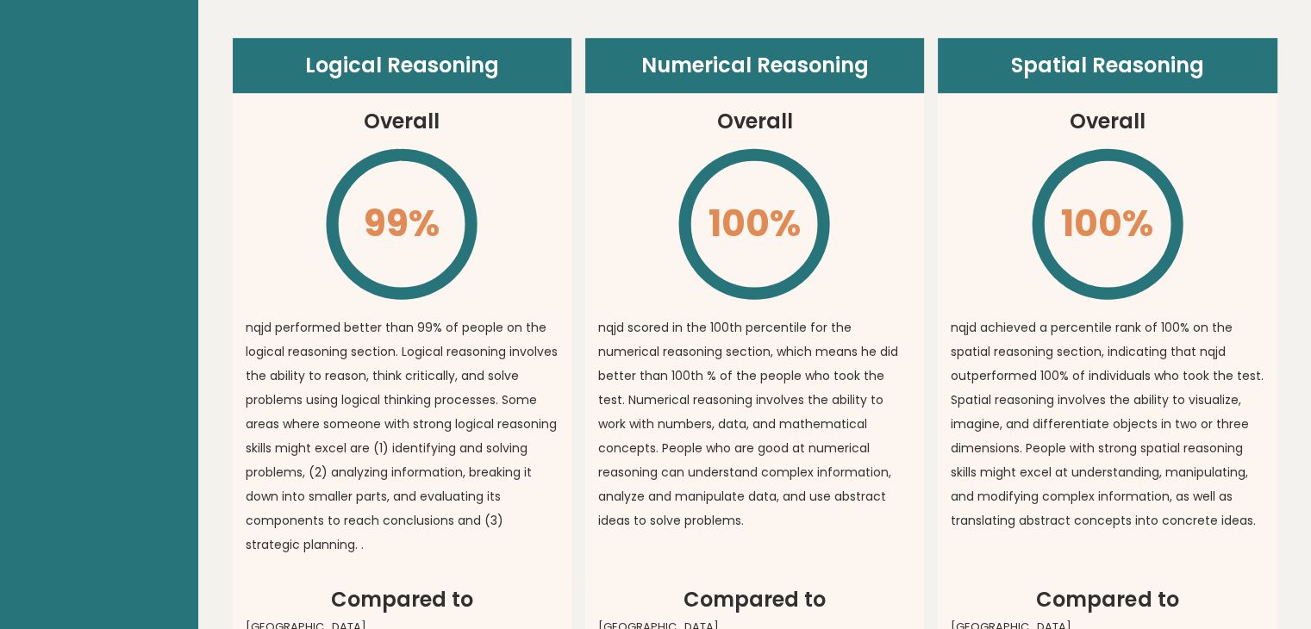
scroll to position [1207, 0]
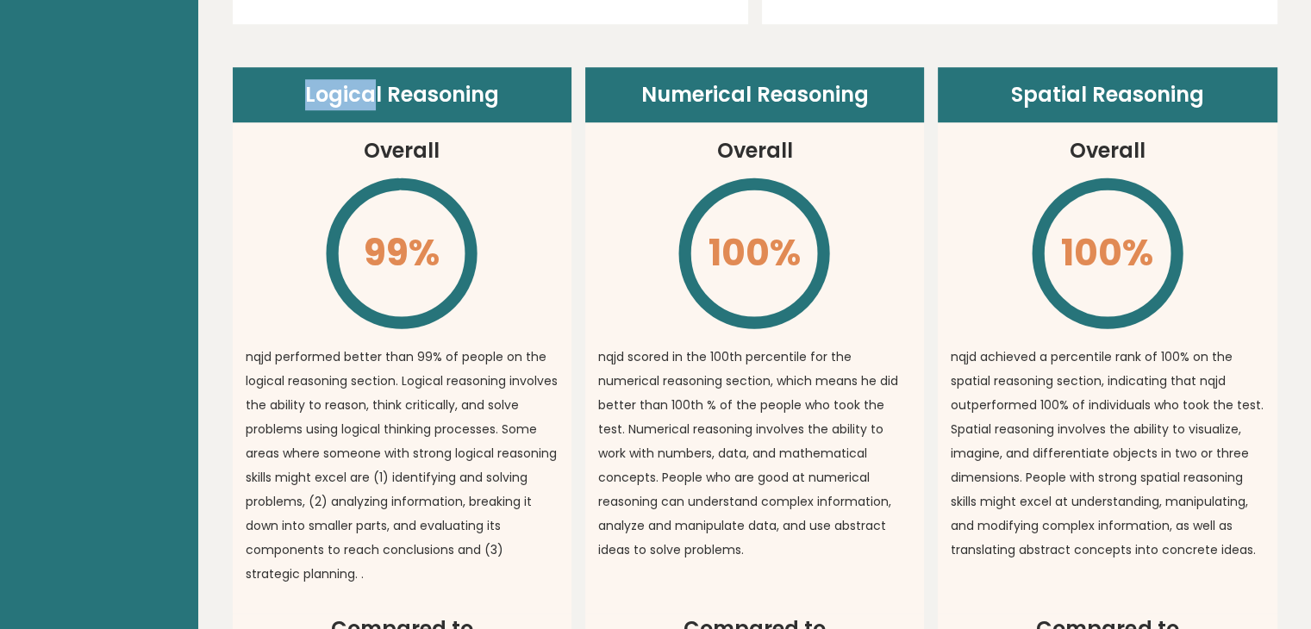
drag, startPoint x: 203, startPoint y: 32, endPoint x: 377, endPoint y: 65, distance: 176.4
click at [381, 49] on div "Logical Reasoning Overall 99% \ nqjd performed better than 99% of people on the…" at bounding box center [755, 420] width 1045 height 793
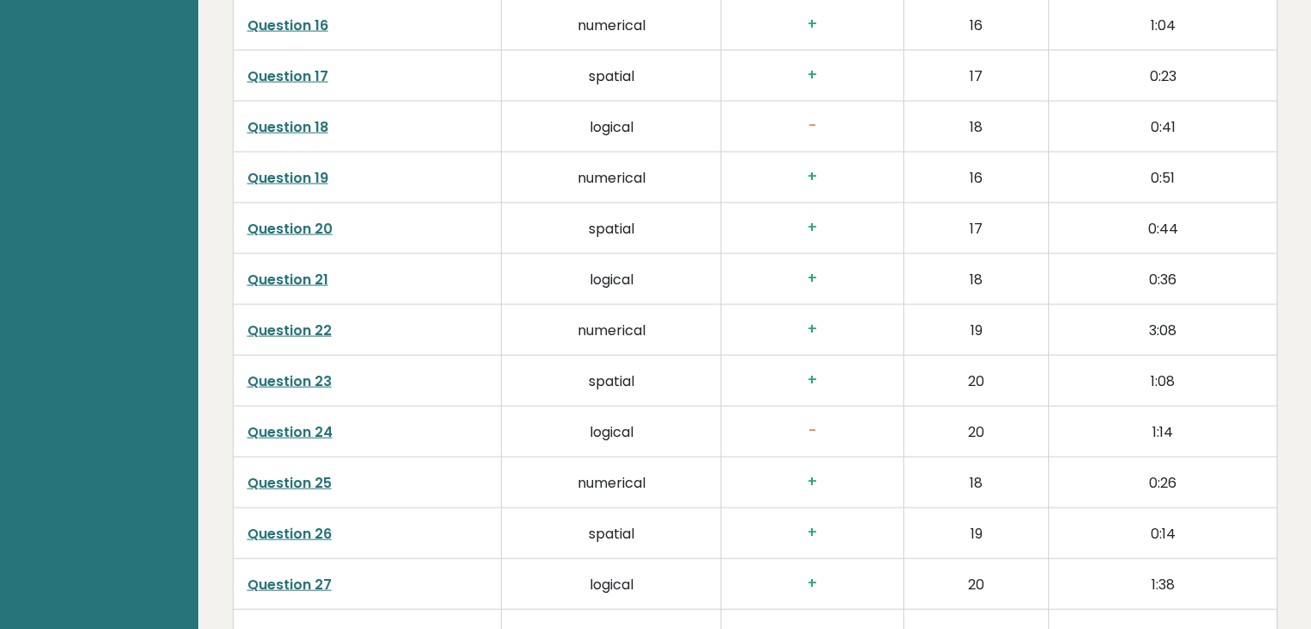
scroll to position [3794, 0]
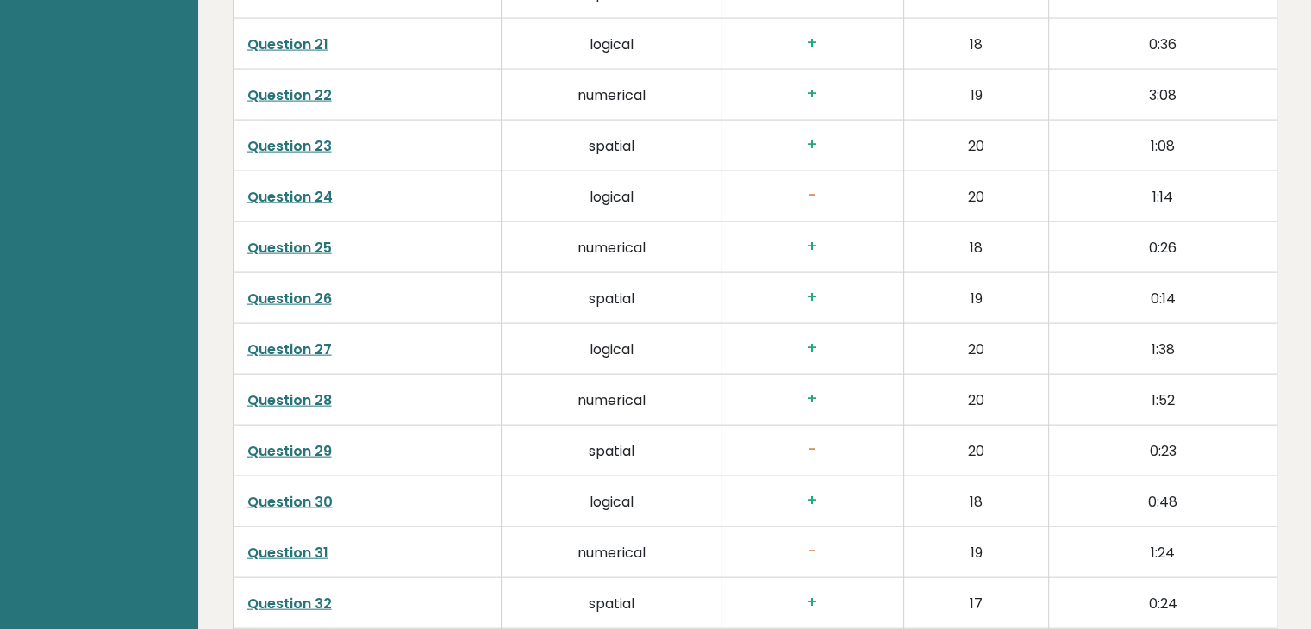
click at [252, 430] on td "Question 29" at bounding box center [367, 450] width 269 height 51
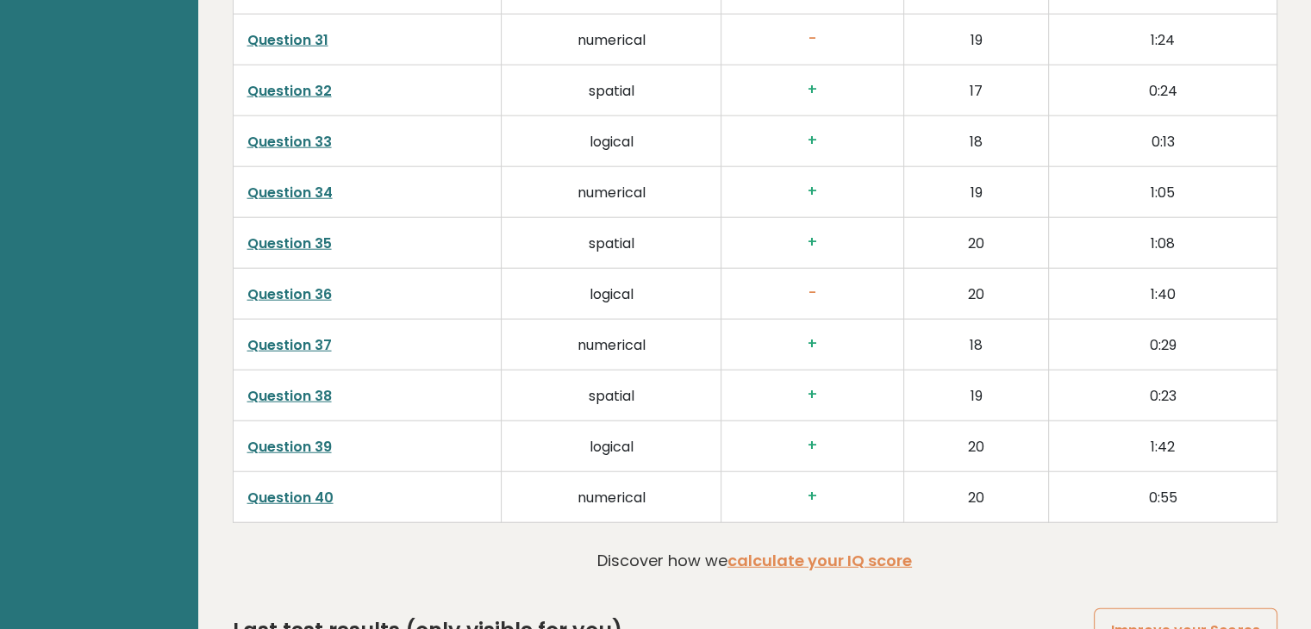
scroll to position [4435, 0]
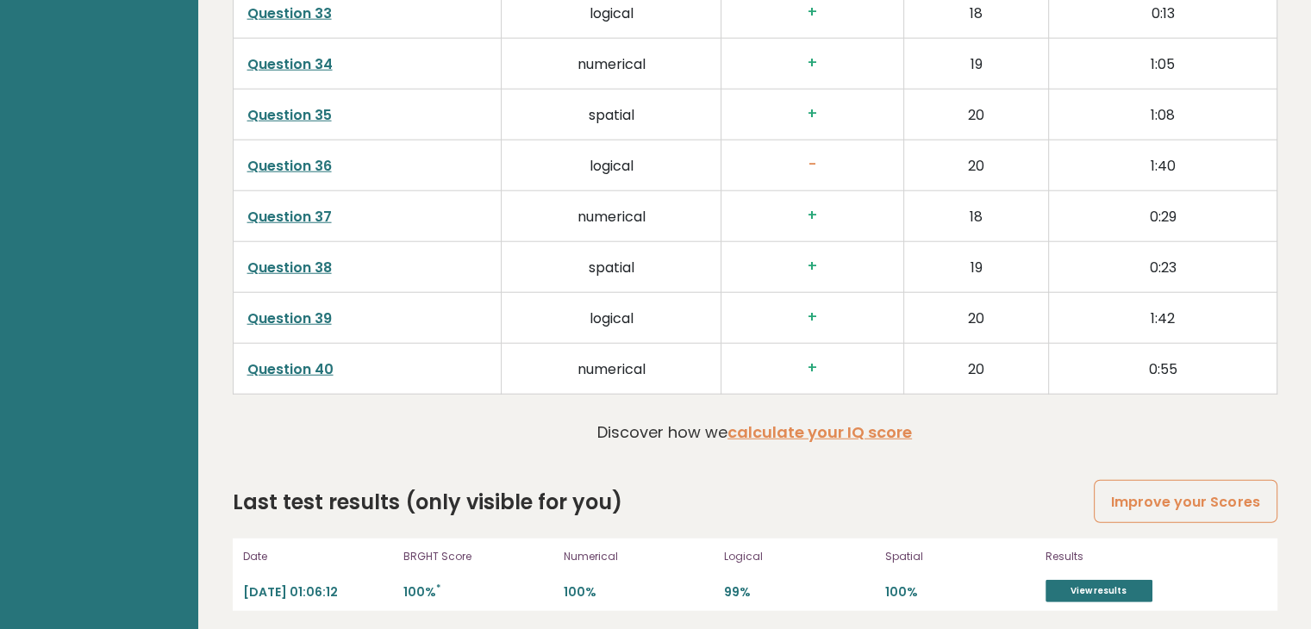
click at [676, 426] on p "Discover how we calculate your IQ score" at bounding box center [755, 432] width 315 height 23
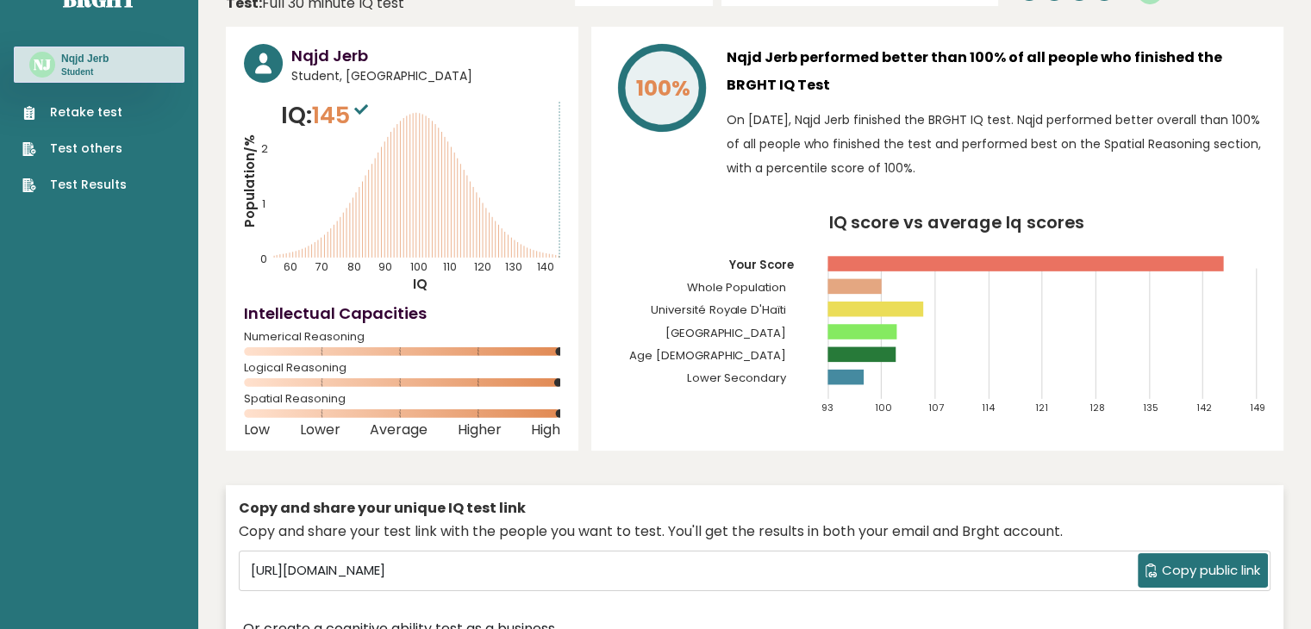
scroll to position [0, 0]
